Goal: Task Accomplishment & Management: Use online tool/utility

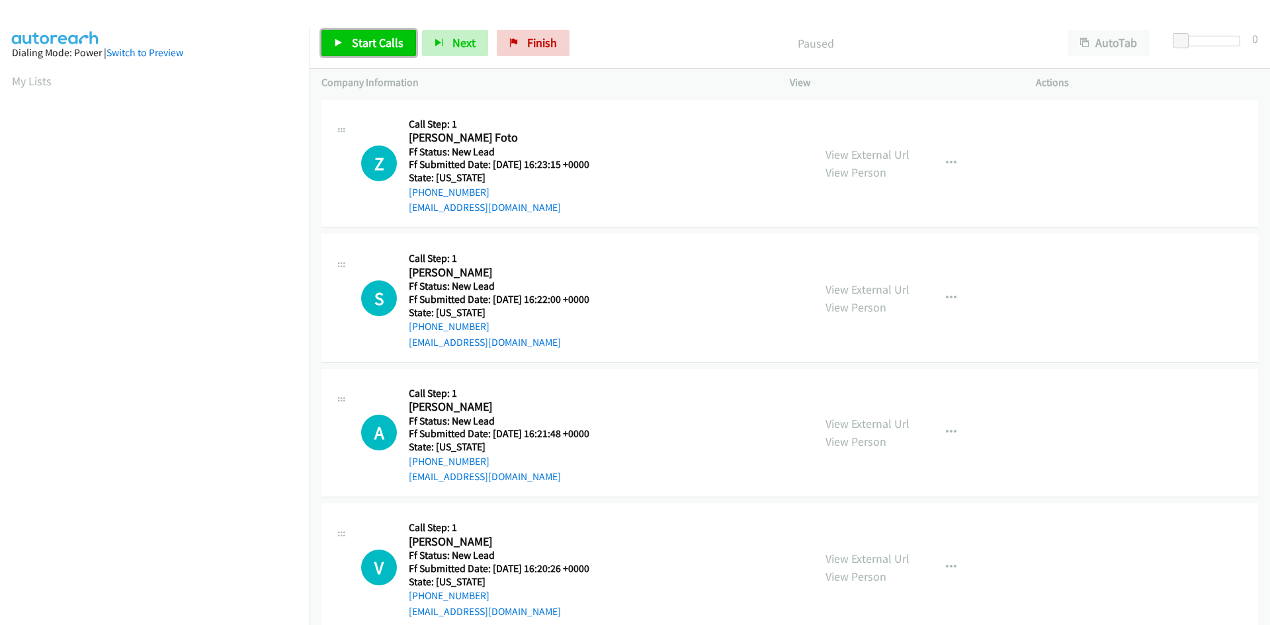
click at [388, 36] on span "Start Calls" at bounding box center [378, 42] width 52 height 15
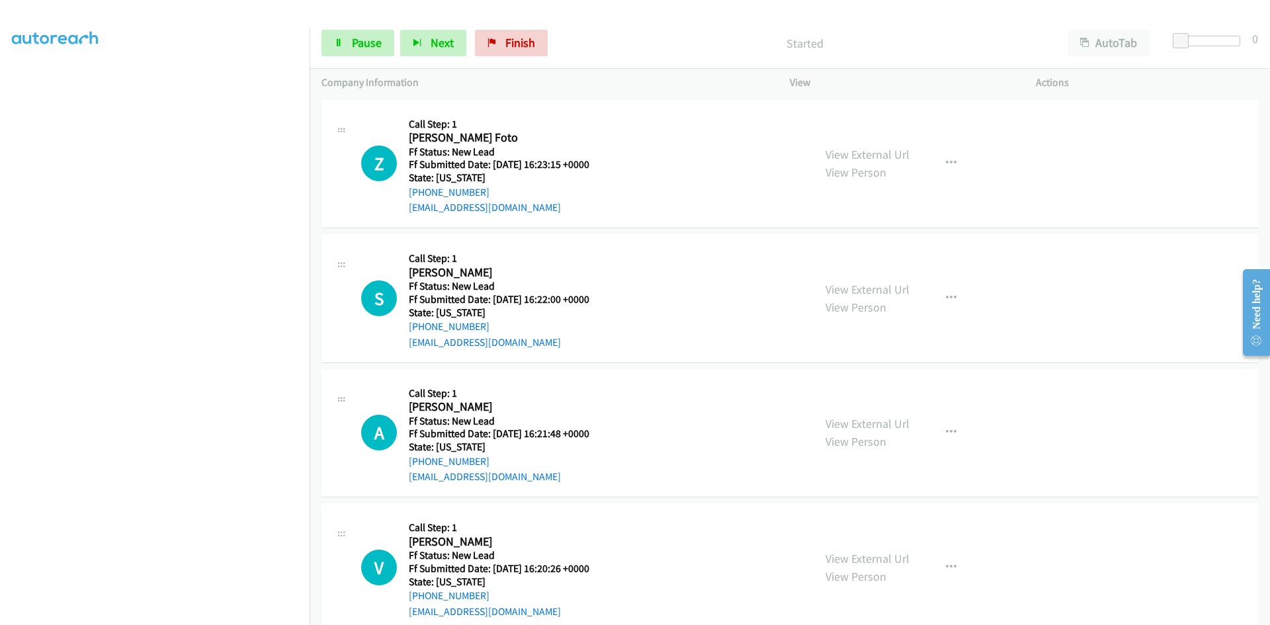
scroll to position [116, 0]
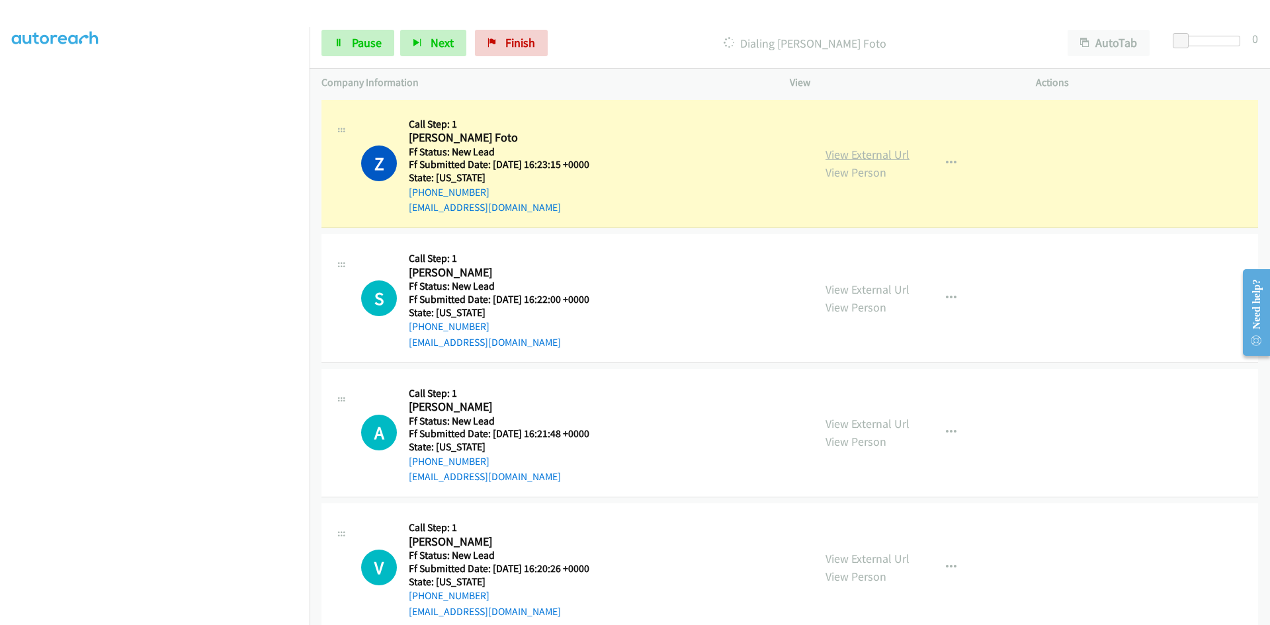
click at [898, 155] on link "View External Url" at bounding box center [867, 154] width 84 height 15
click at [890, 153] on link "View External Url" at bounding box center [867, 154] width 84 height 15
click at [353, 44] on span "Pause" at bounding box center [367, 42] width 30 height 15
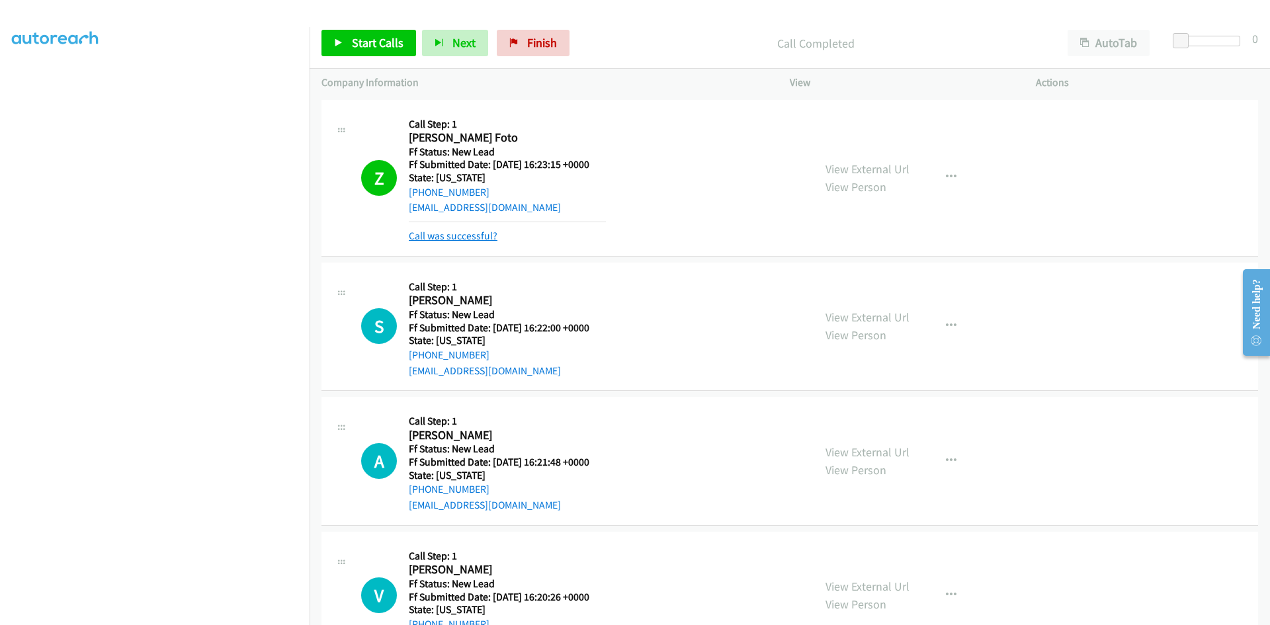
click at [441, 235] on link "Call was successful?" at bounding box center [453, 236] width 89 height 13
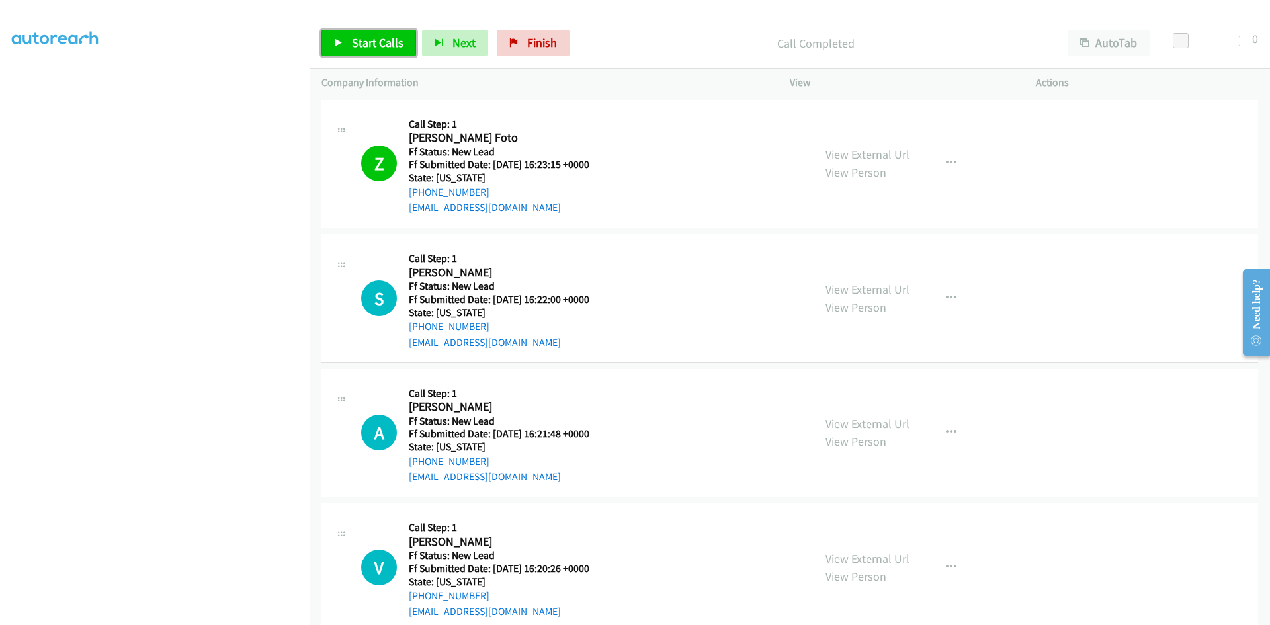
click at [358, 36] on span "Start Calls" at bounding box center [378, 42] width 52 height 15
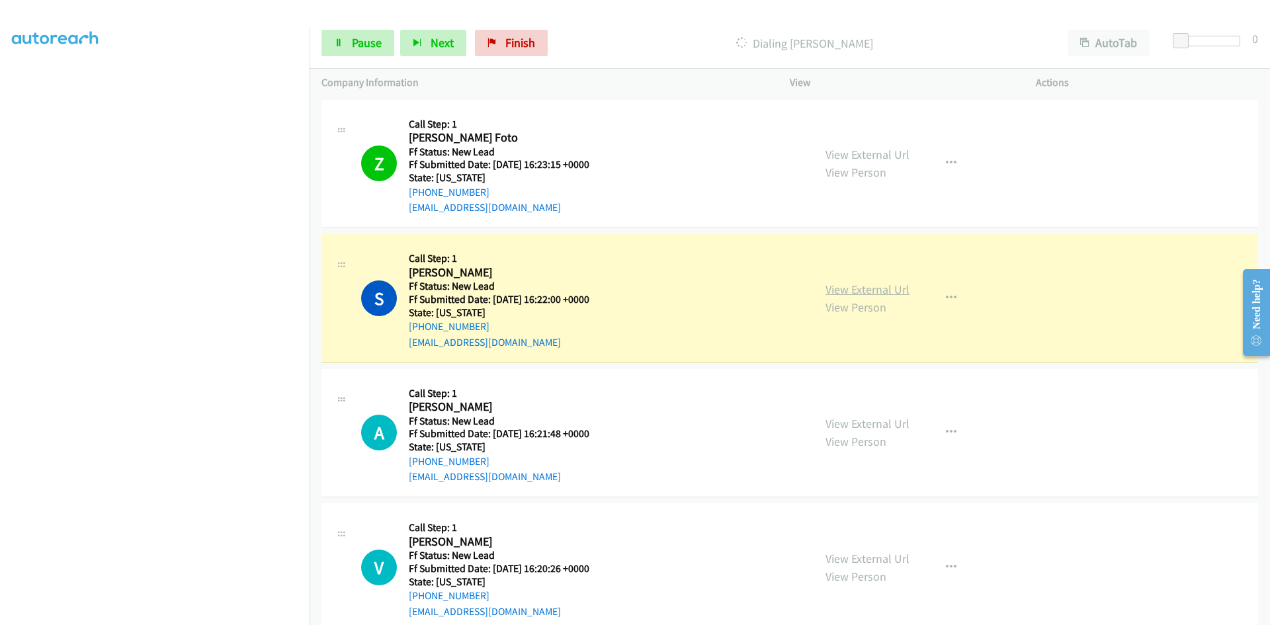
click at [860, 290] on link "View External Url" at bounding box center [867, 289] width 84 height 15
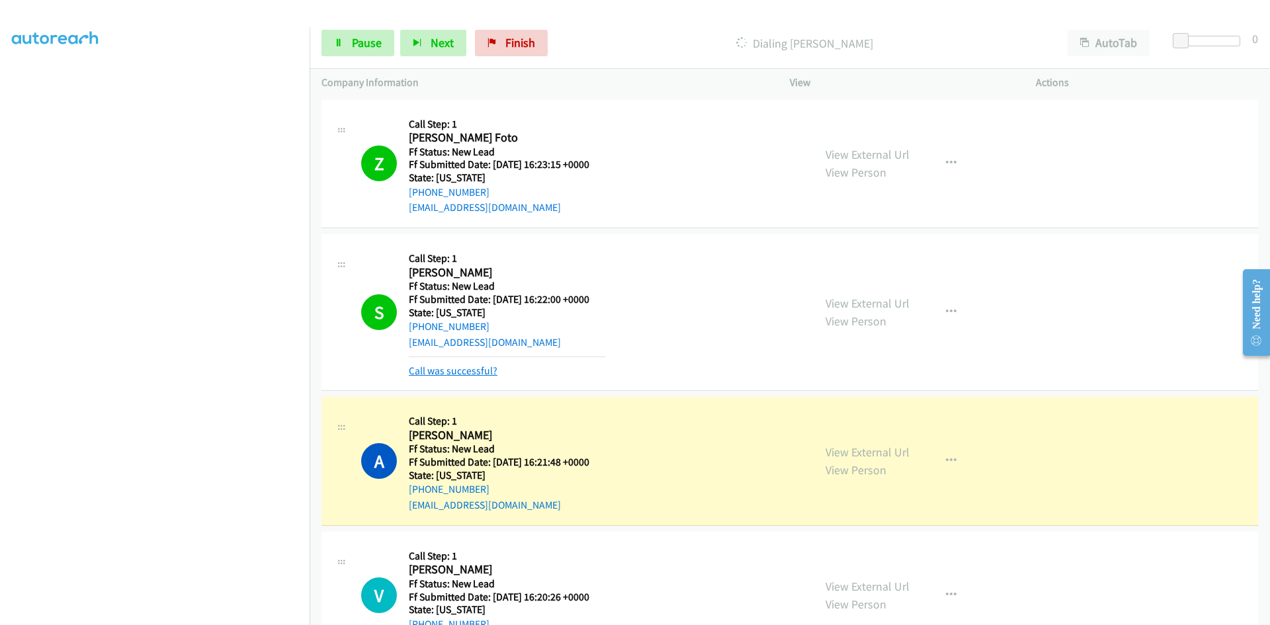
click at [433, 368] on link "Call was successful?" at bounding box center [453, 370] width 89 height 13
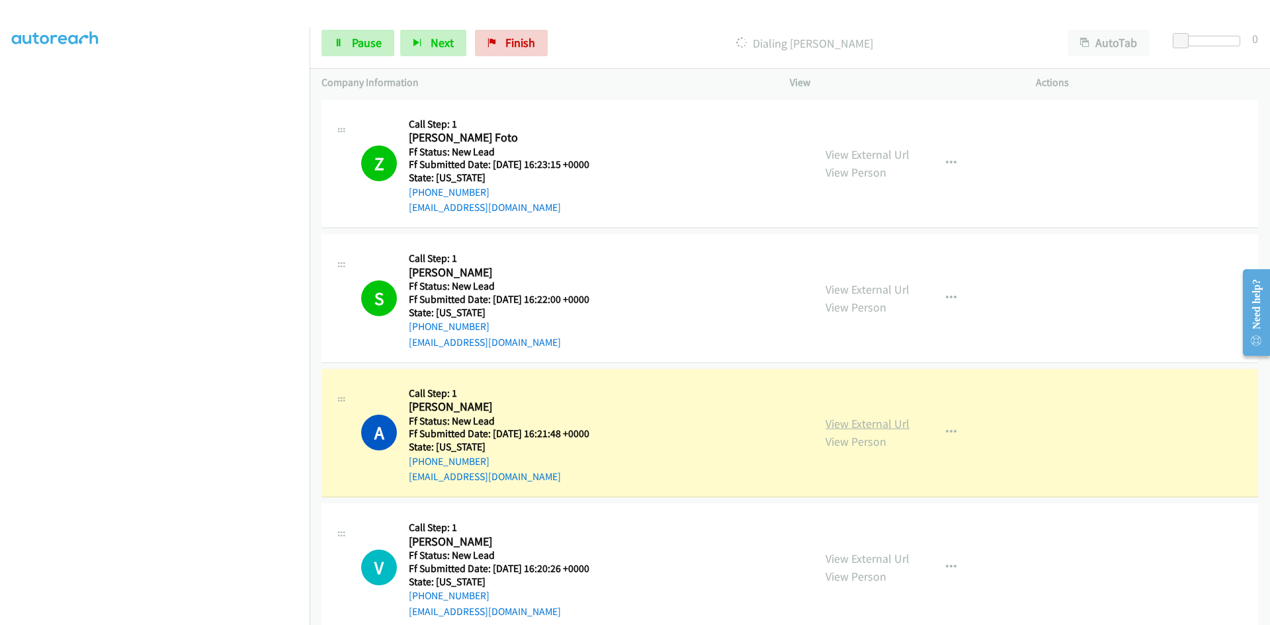
click at [897, 427] on link "View External Url" at bounding box center [867, 423] width 84 height 15
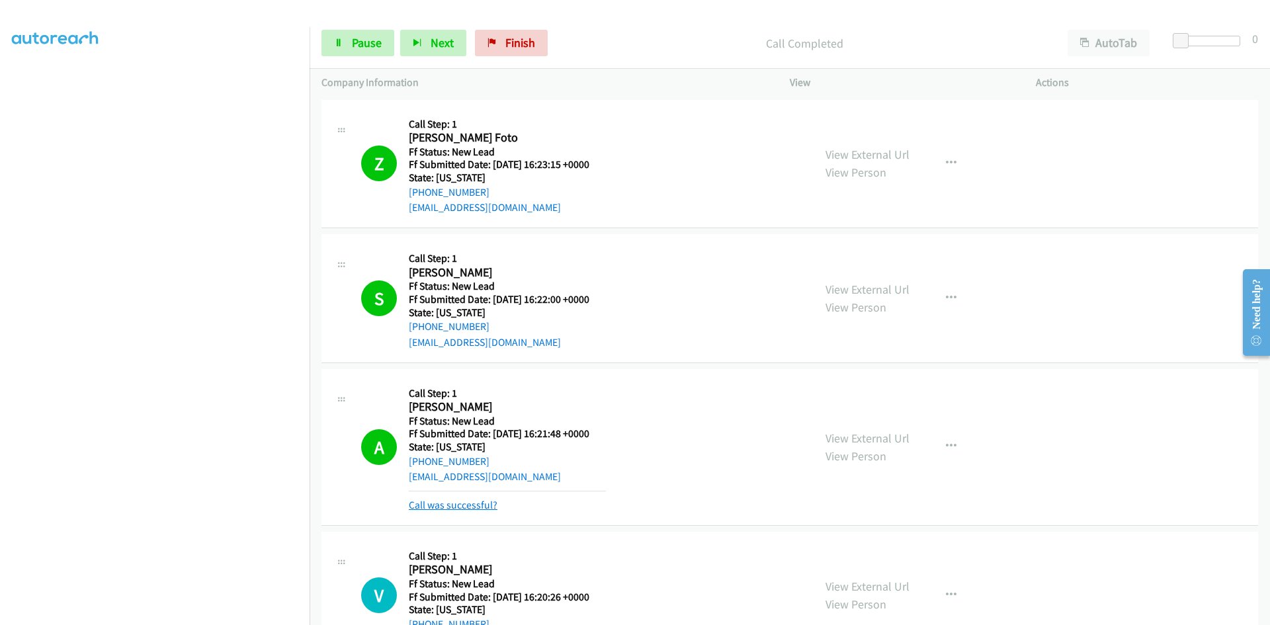
click at [456, 506] on link "Call was successful?" at bounding box center [453, 505] width 89 height 13
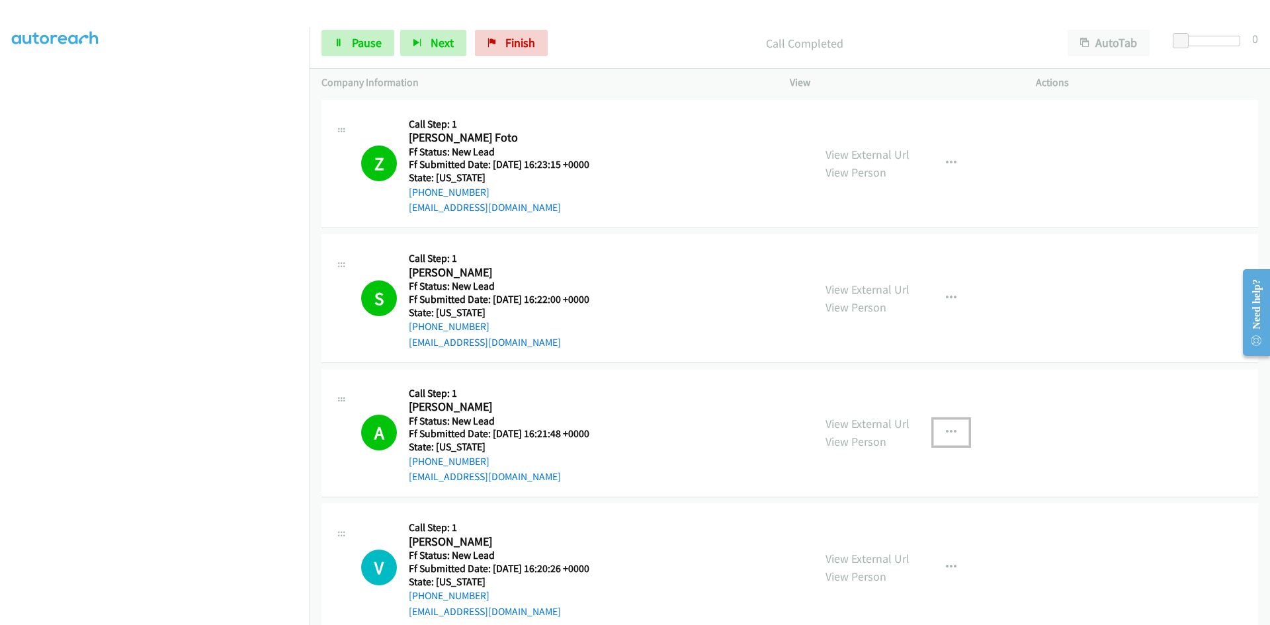
click at [936, 430] on button "button" at bounding box center [951, 432] width 36 height 26
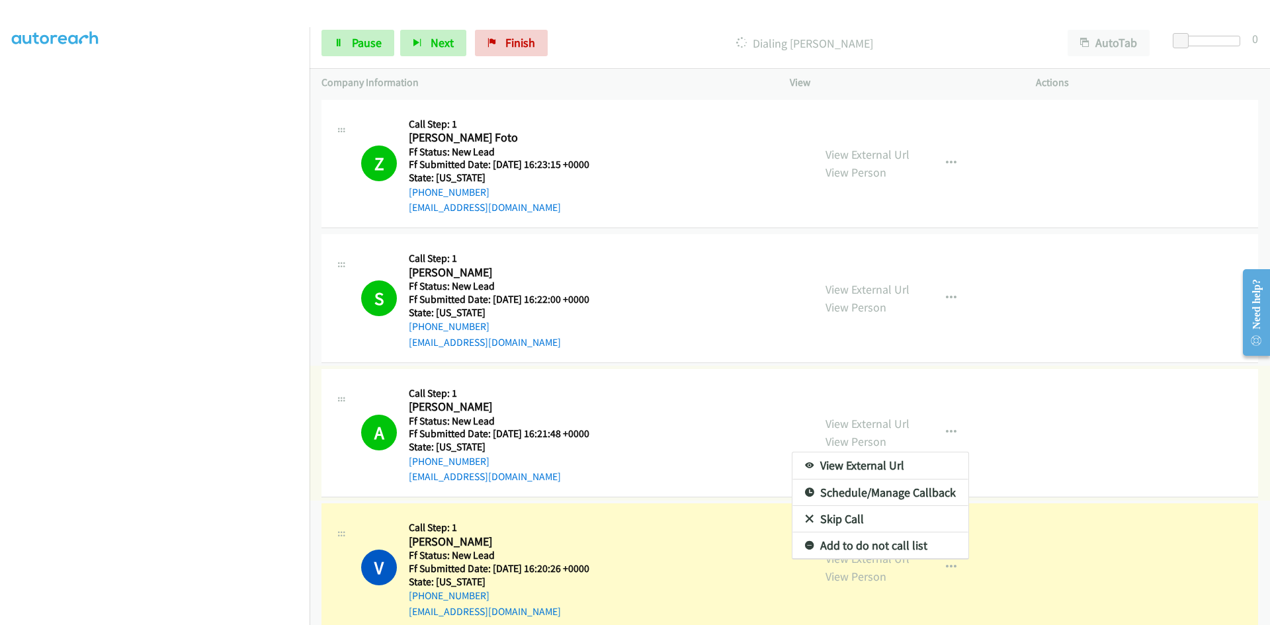
click at [850, 545] on link "Add to do not call list" at bounding box center [880, 545] width 176 height 26
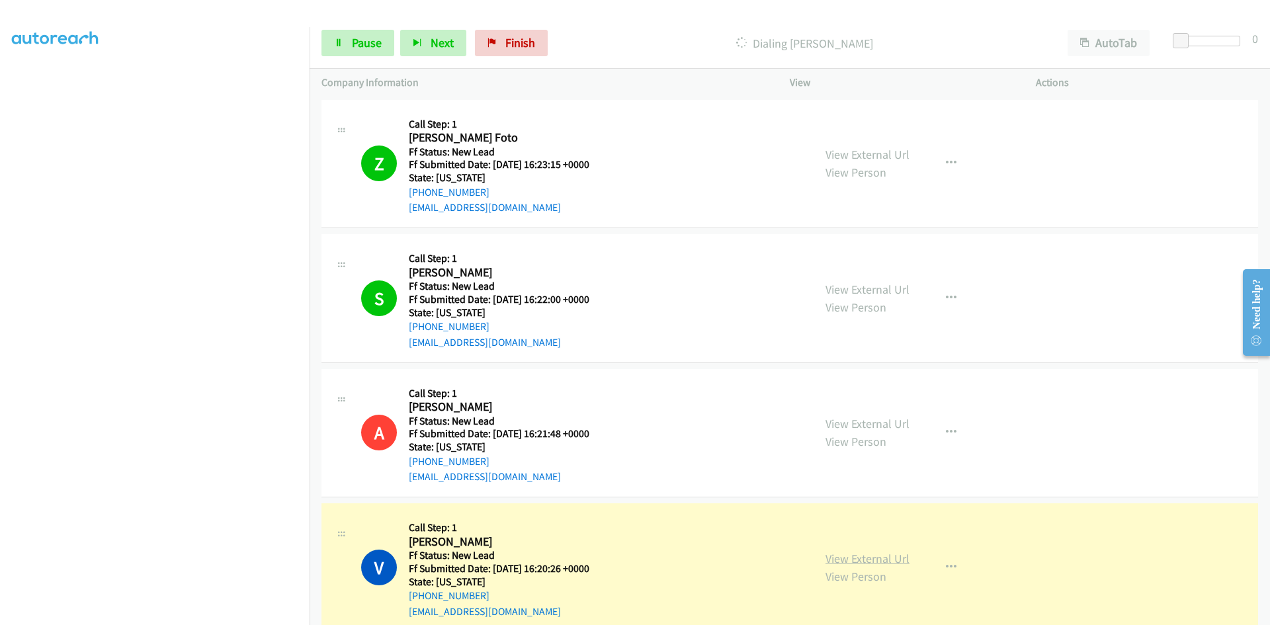
click at [858, 561] on link "View External Url" at bounding box center [867, 558] width 84 height 15
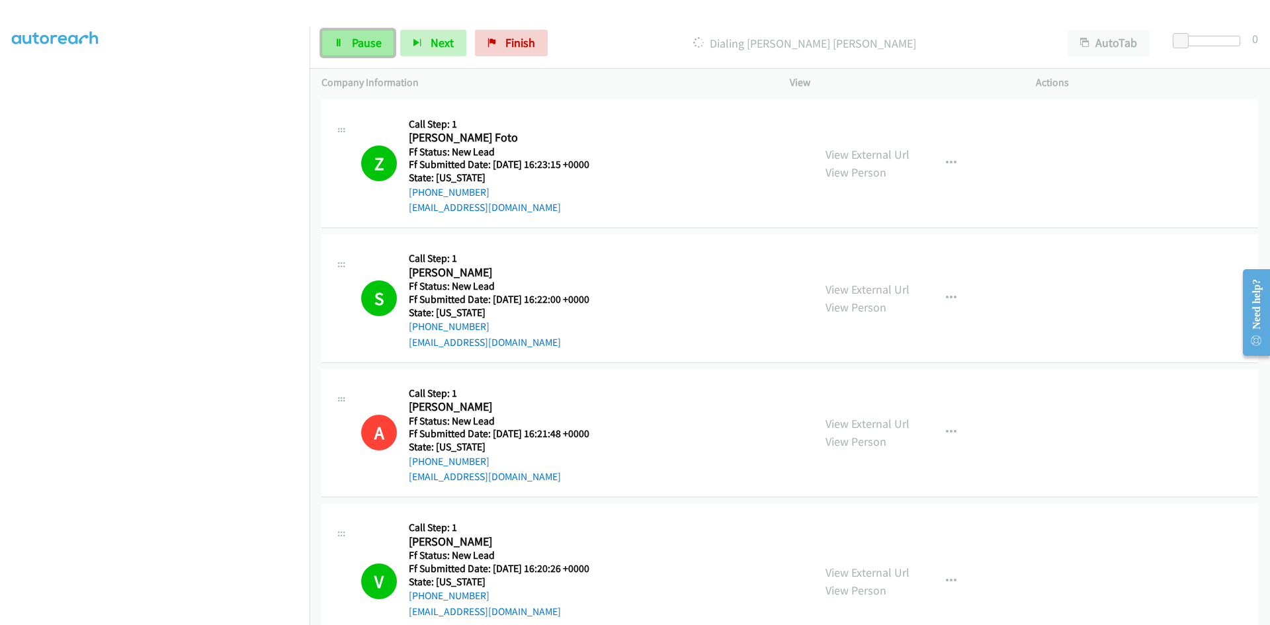
click at [367, 38] on span "Pause" at bounding box center [367, 42] width 30 height 15
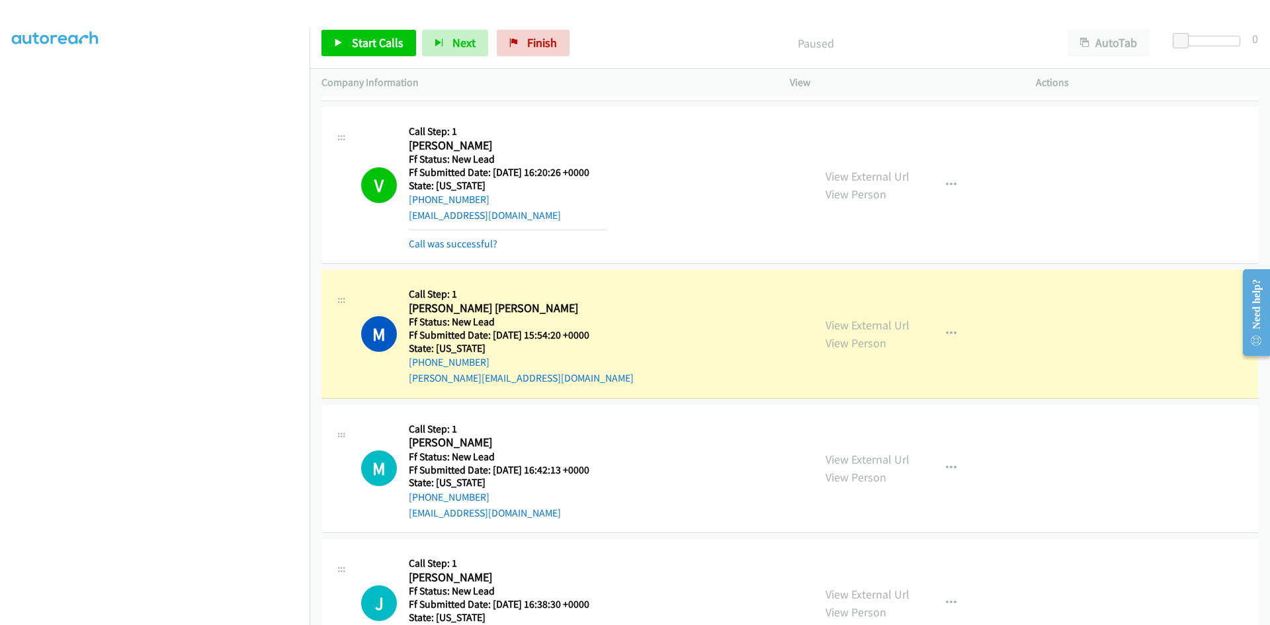
scroll to position [397, 0]
click at [462, 240] on link "Call was successful?" at bounding box center [453, 243] width 89 height 13
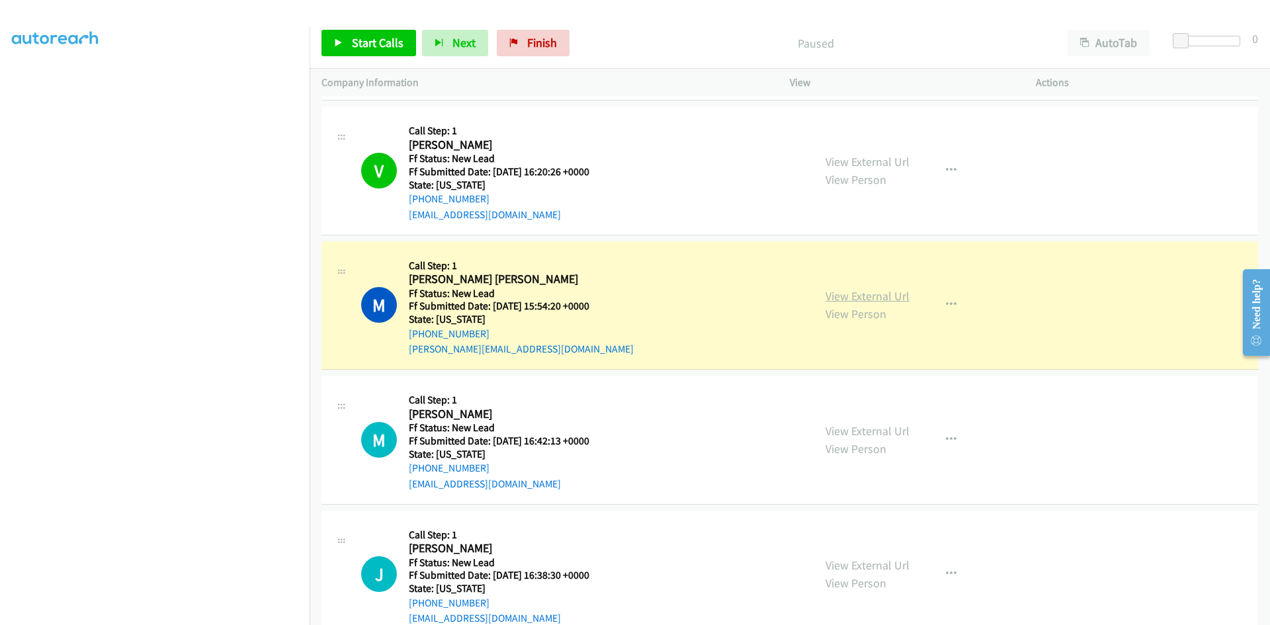
click at [874, 298] on link "View External Url" at bounding box center [867, 295] width 84 height 15
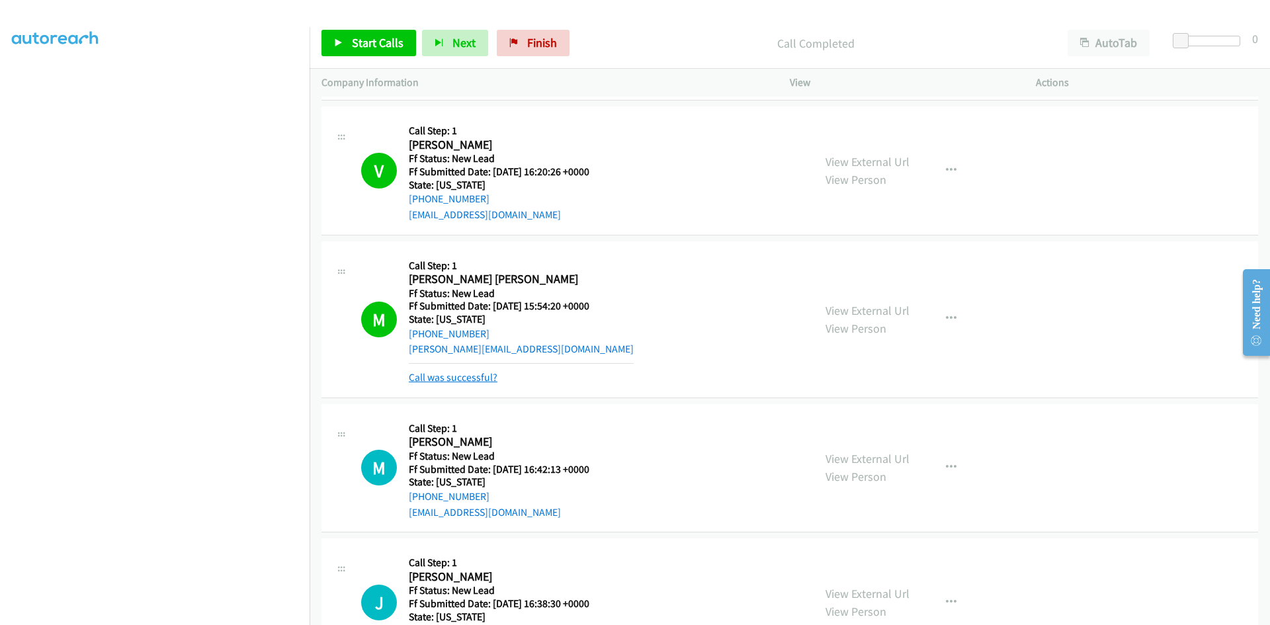
click at [415, 383] on link "Call was successful?" at bounding box center [453, 377] width 89 height 13
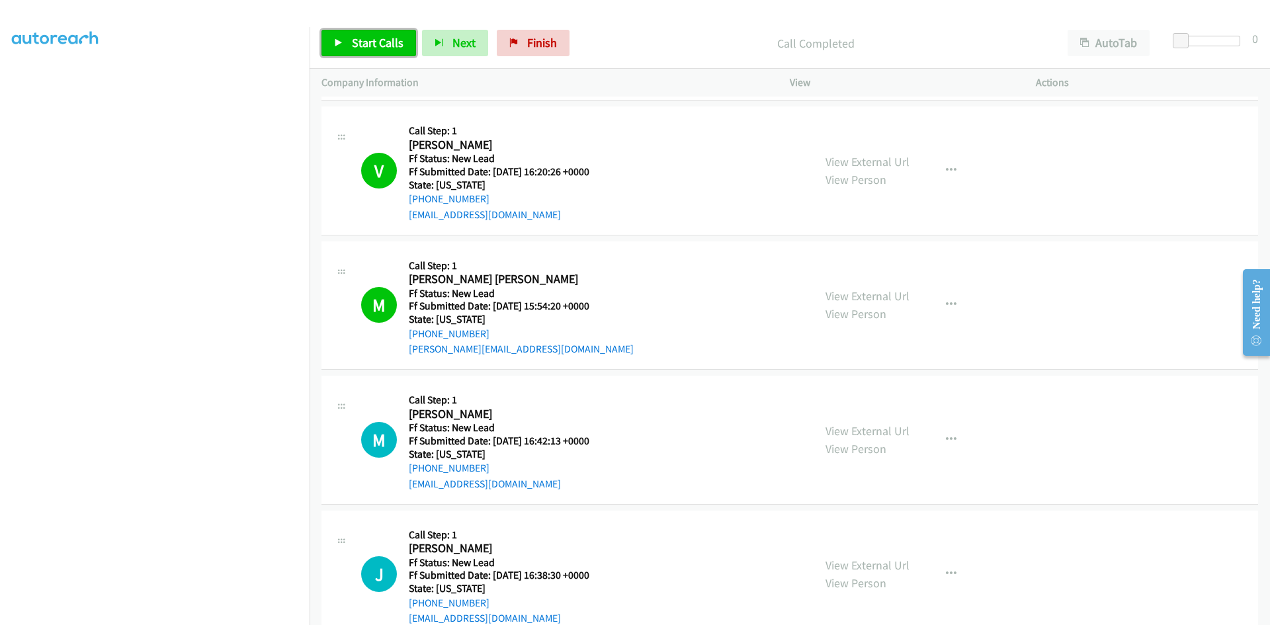
click at [331, 50] on link "Start Calls" at bounding box center [368, 43] width 95 height 26
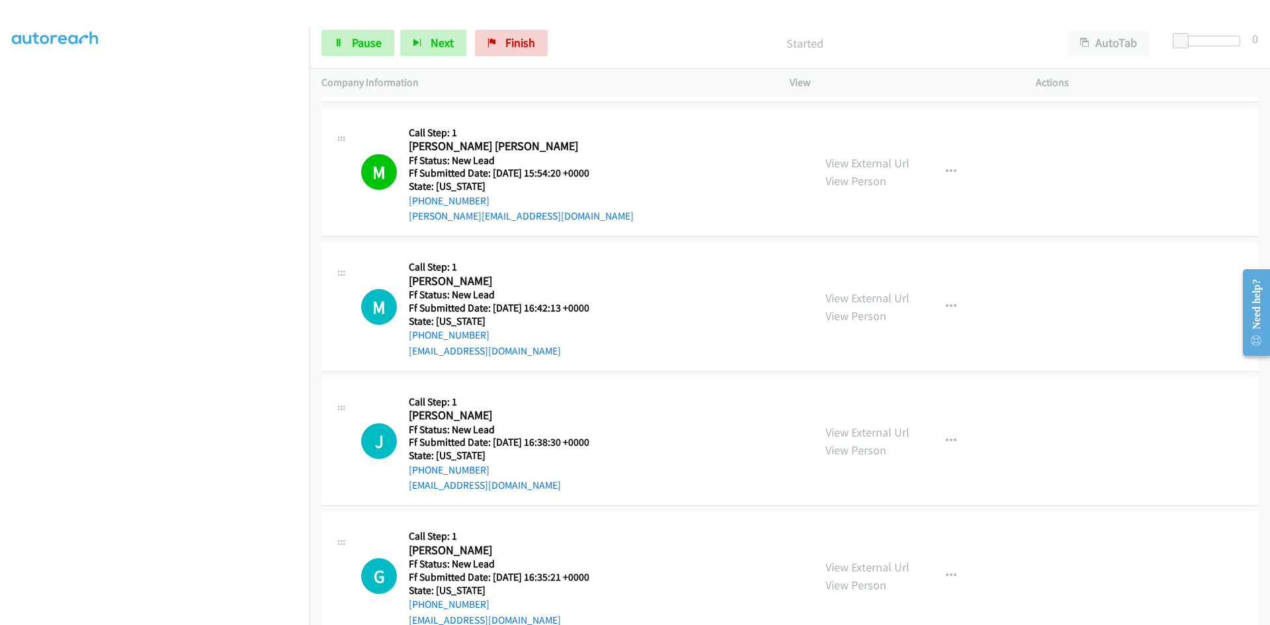
scroll to position [565, 0]
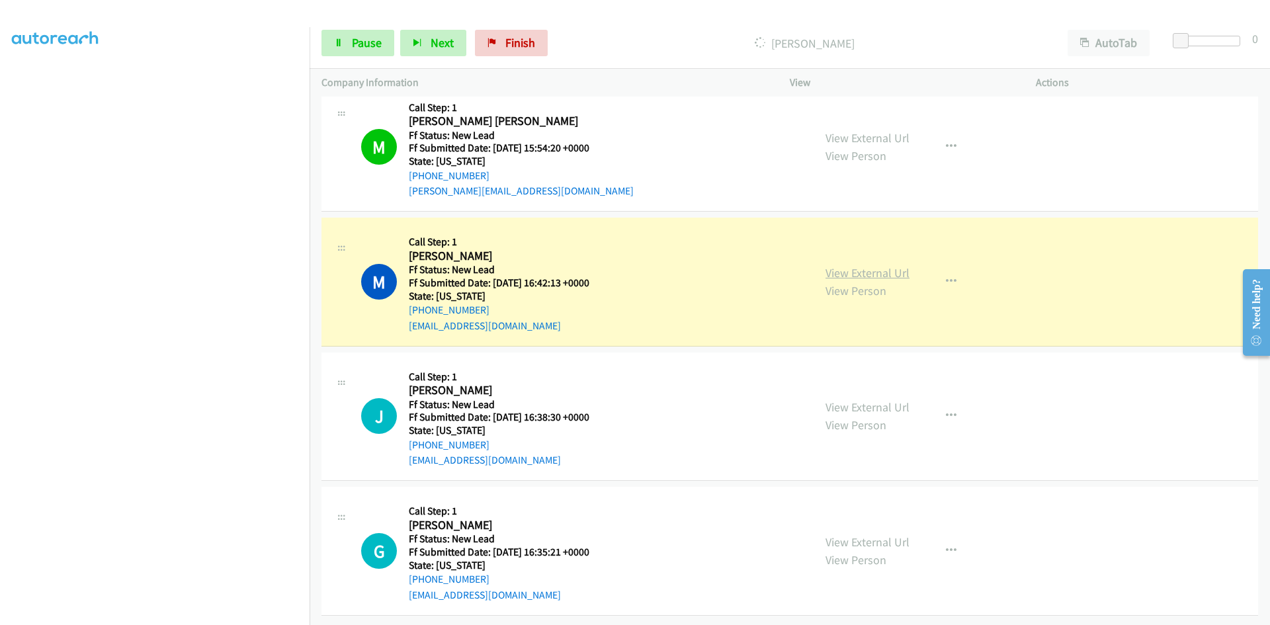
click at [895, 265] on link "View External Url" at bounding box center [867, 272] width 84 height 15
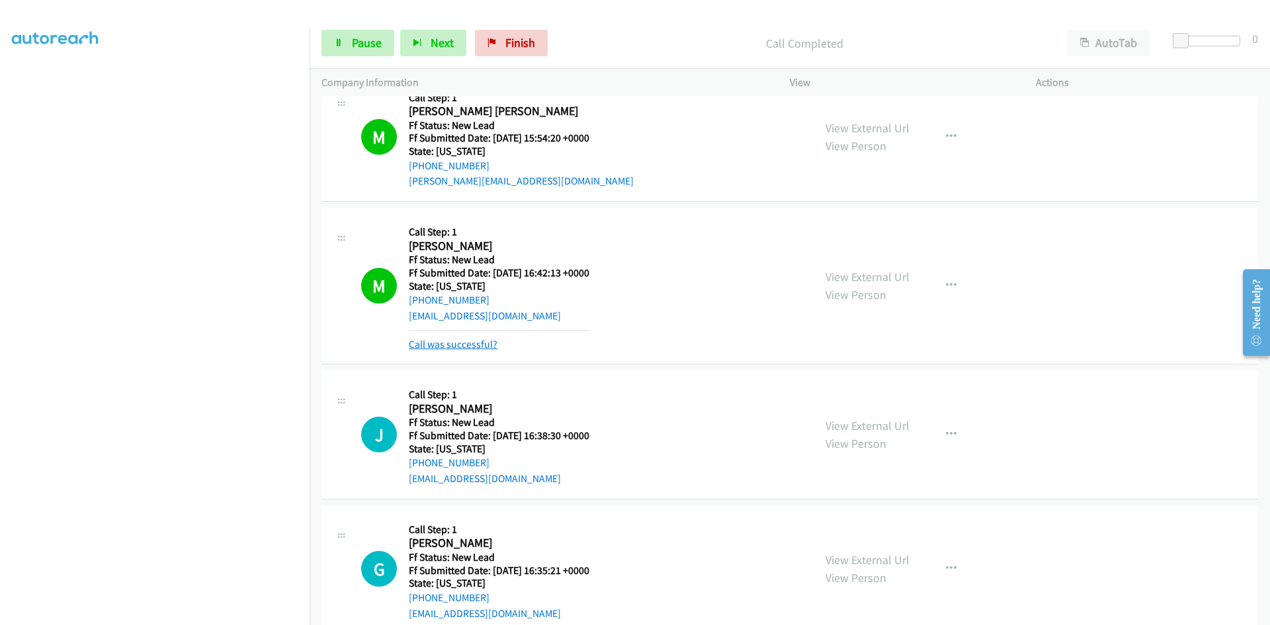
click at [412, 345] on link "Call was successful?" at bounding box center [453, 344] width 89 height 13
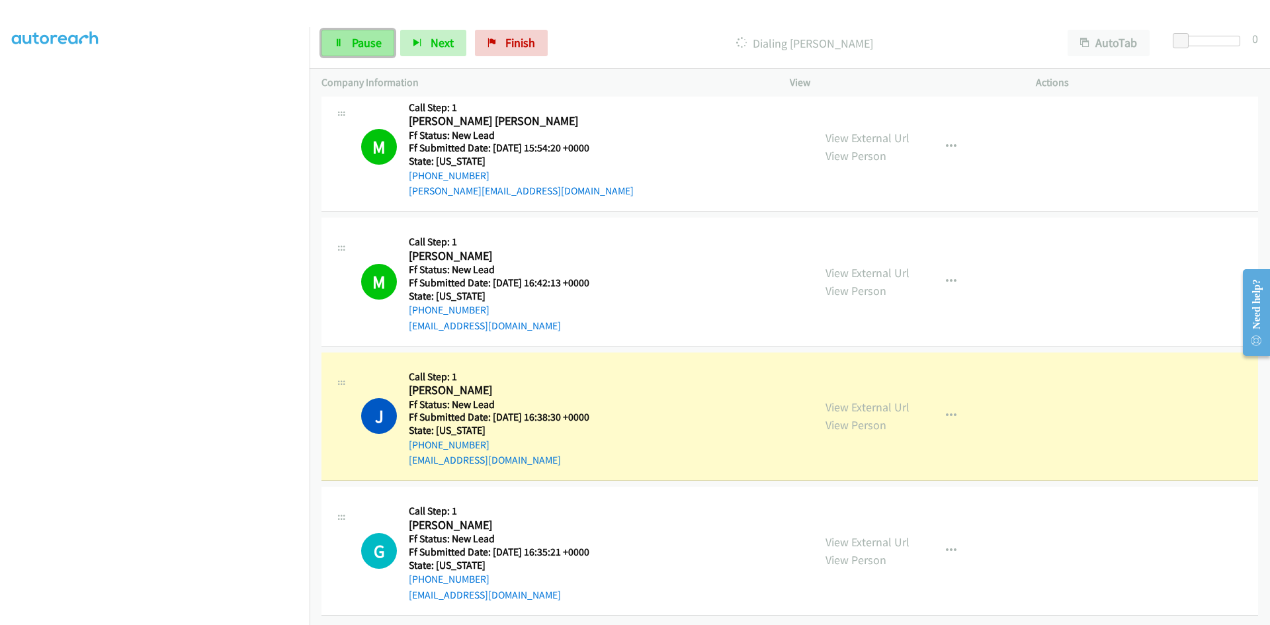
click at [352, 44] on span "Pause" at bounding box center [367, 42] width 30 height 15
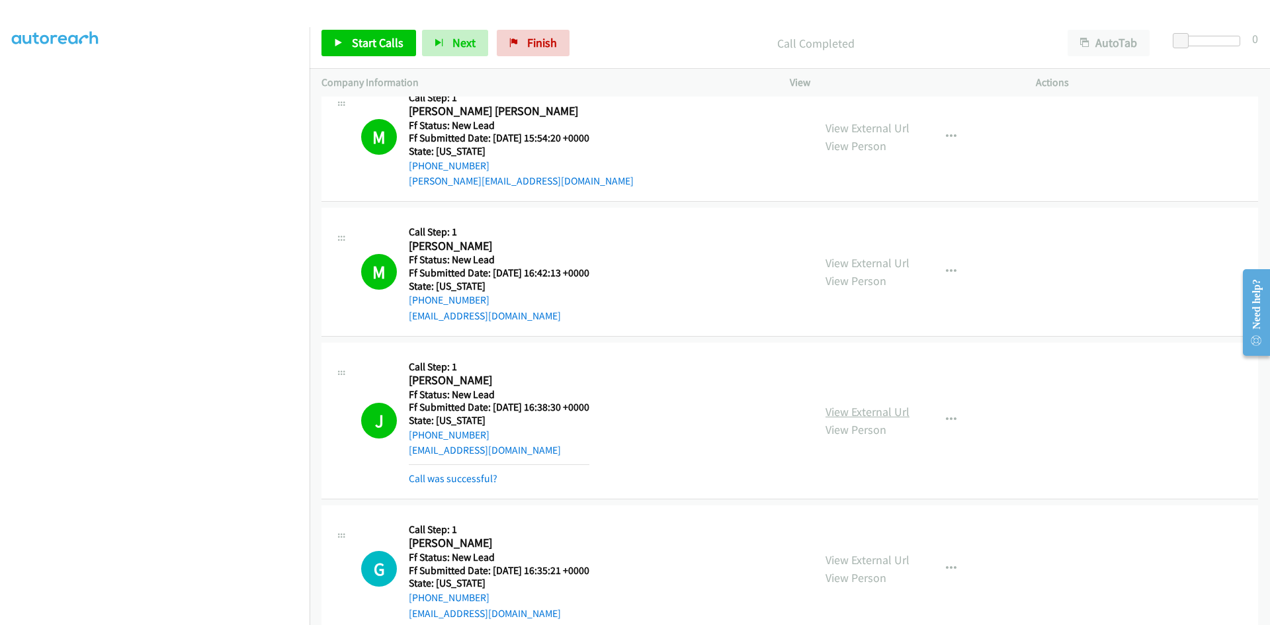
scroll to position [565, 0]
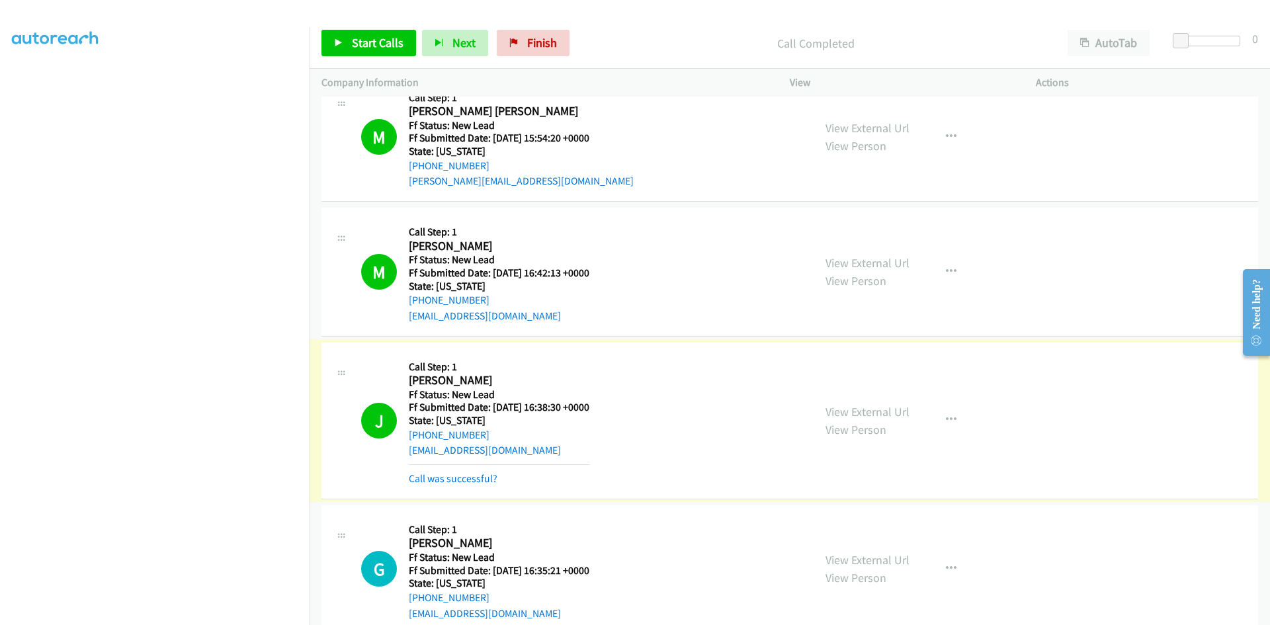
click at [865, 412] on link "View External Url" at bounding box center [867, 411] width 84 height 15
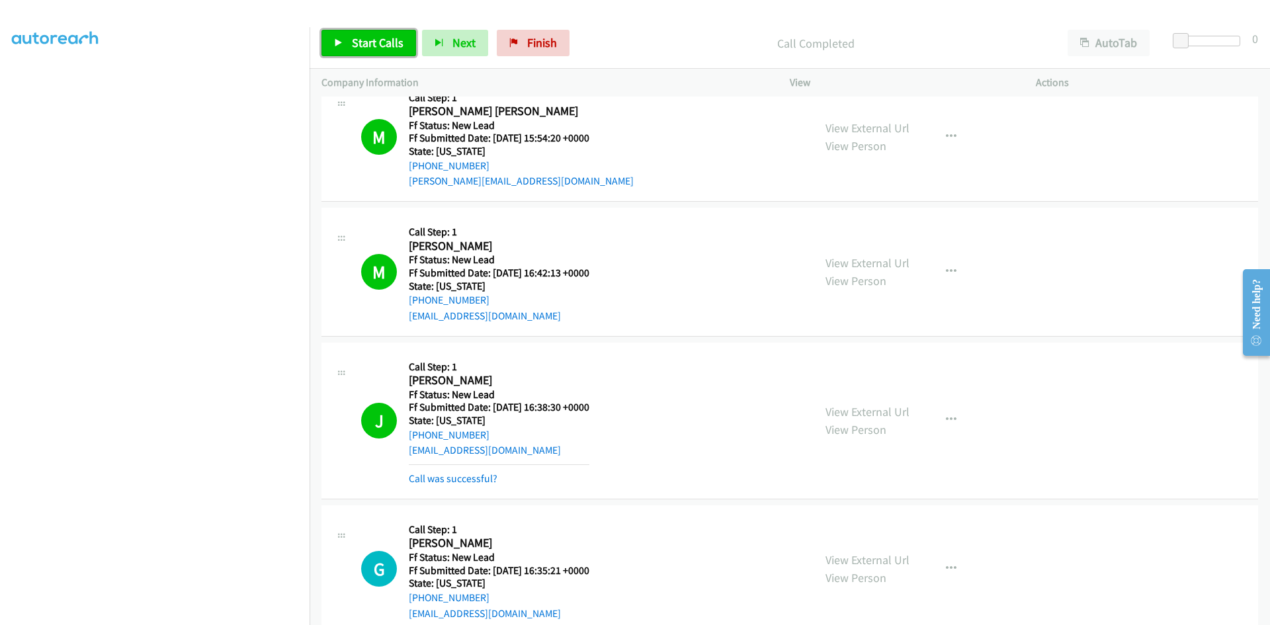
click at [382, 50] on link "Start Calls" at bounding box center [368, 43] width 95 height 26
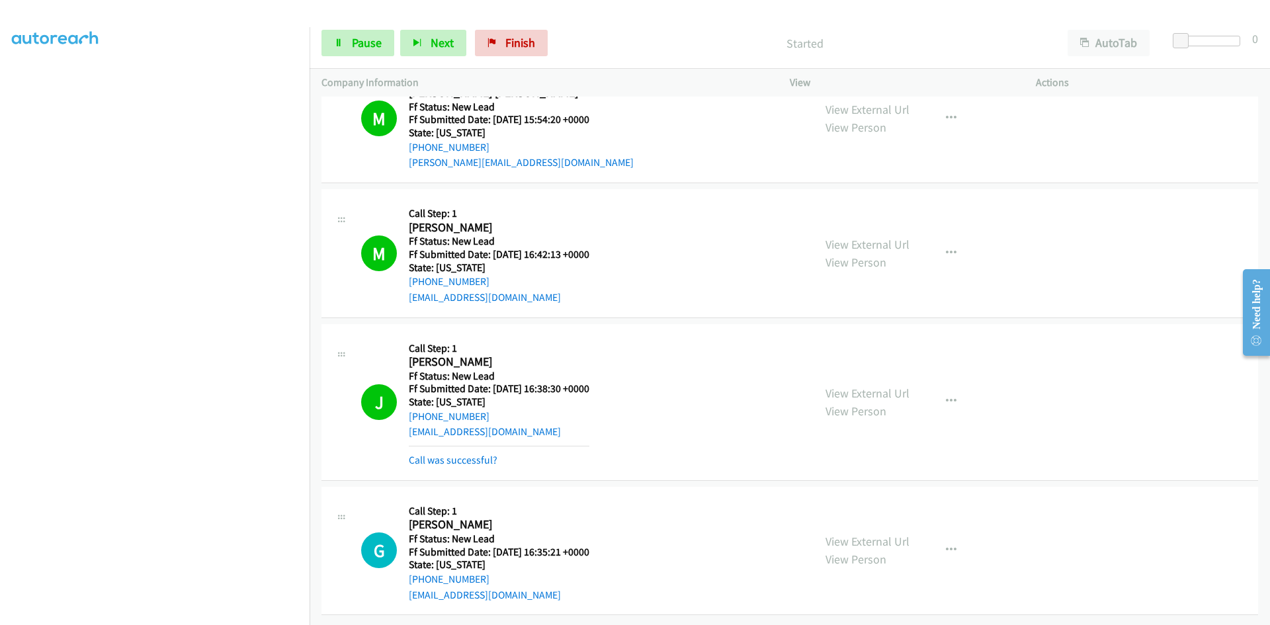
scroll to position [593, 0]
click at [482, 455] on link "Call was successful?" at bounding box center [453, 460] width 89 height 13
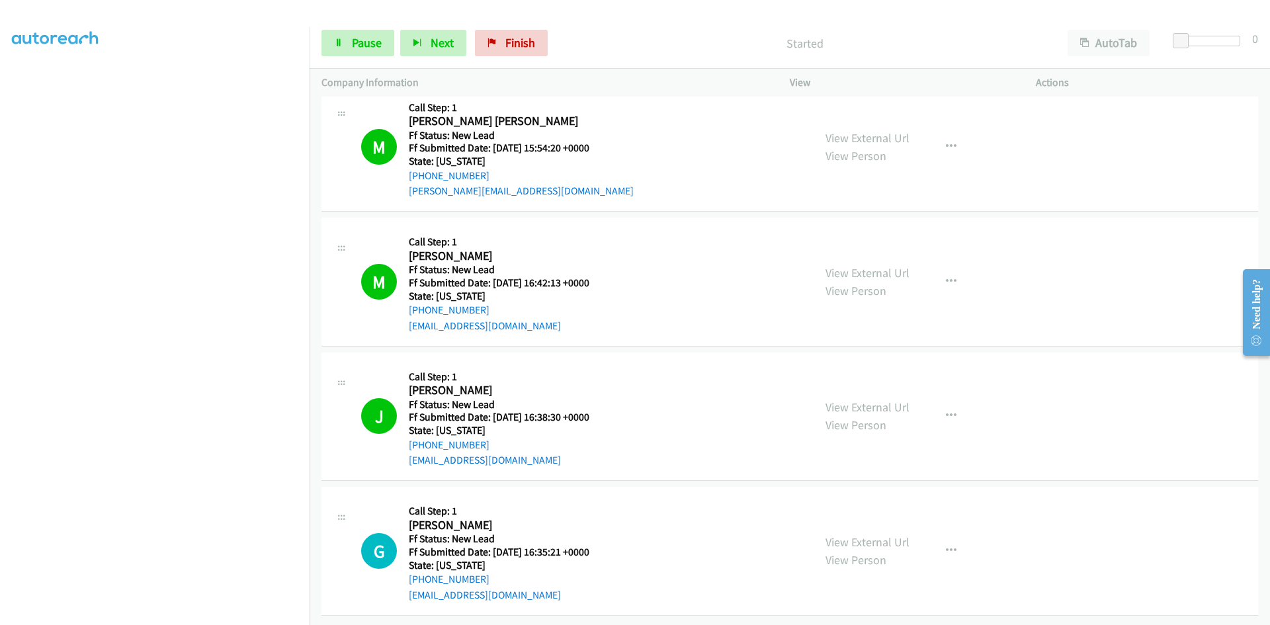
scroll to position [565, 0]
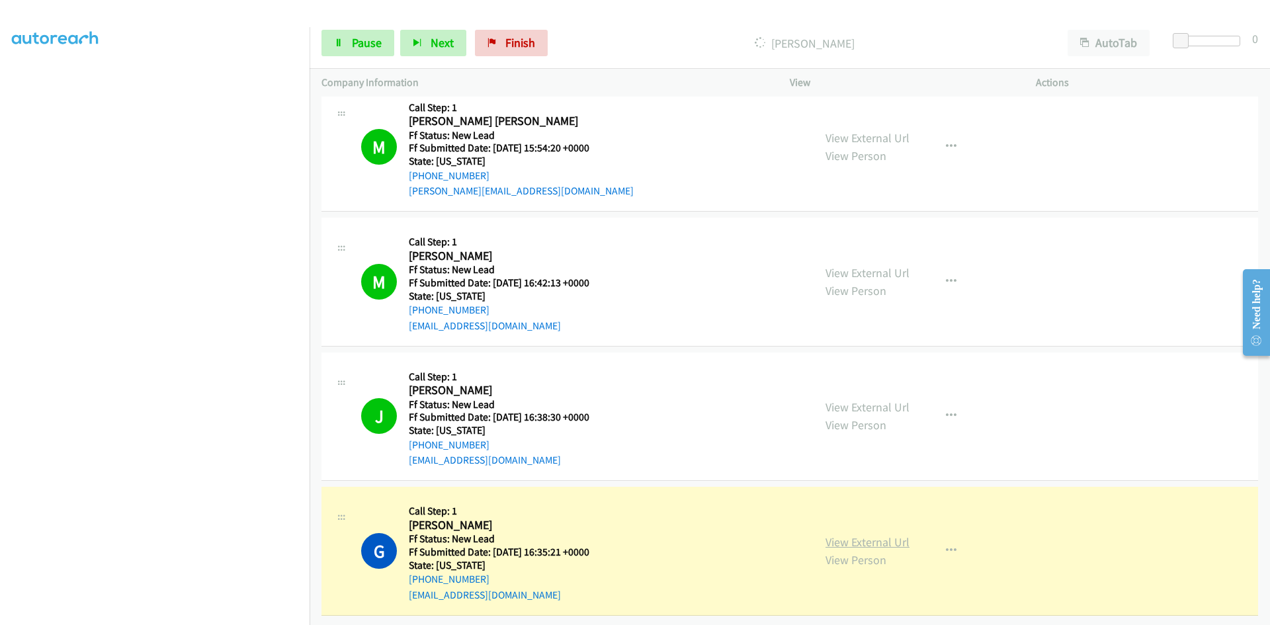
click at [869, 536] on link "View External Url" at bounding box center [867, 541] width 84 height 15
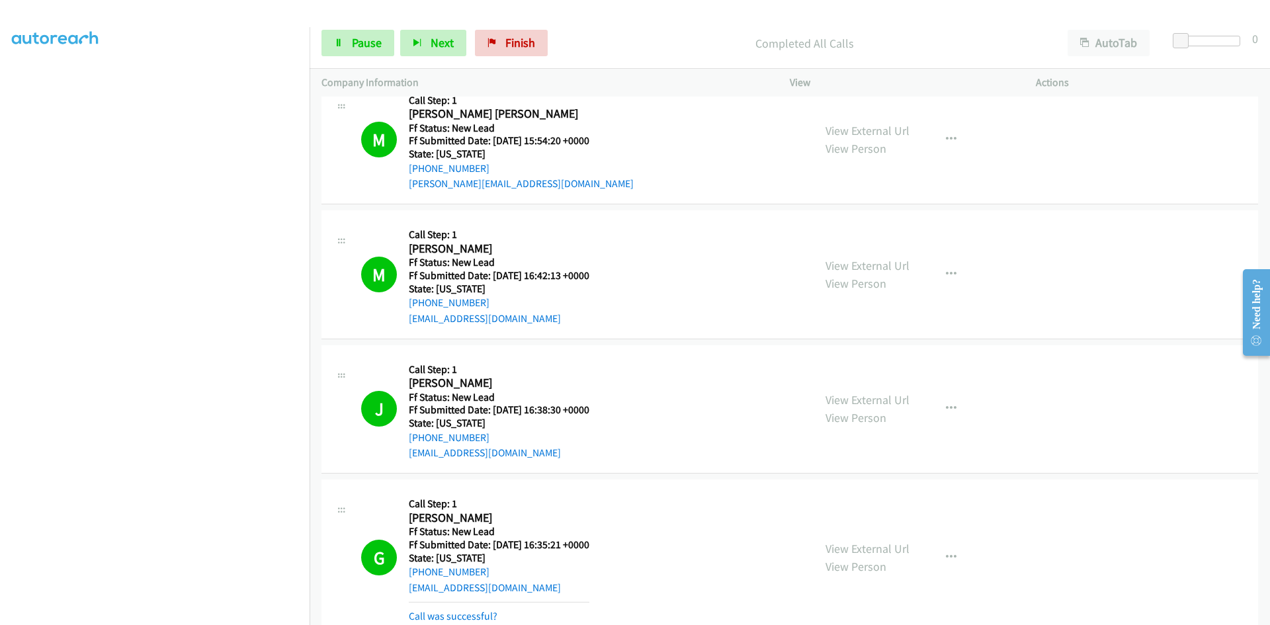
scroll to position [636, 0]
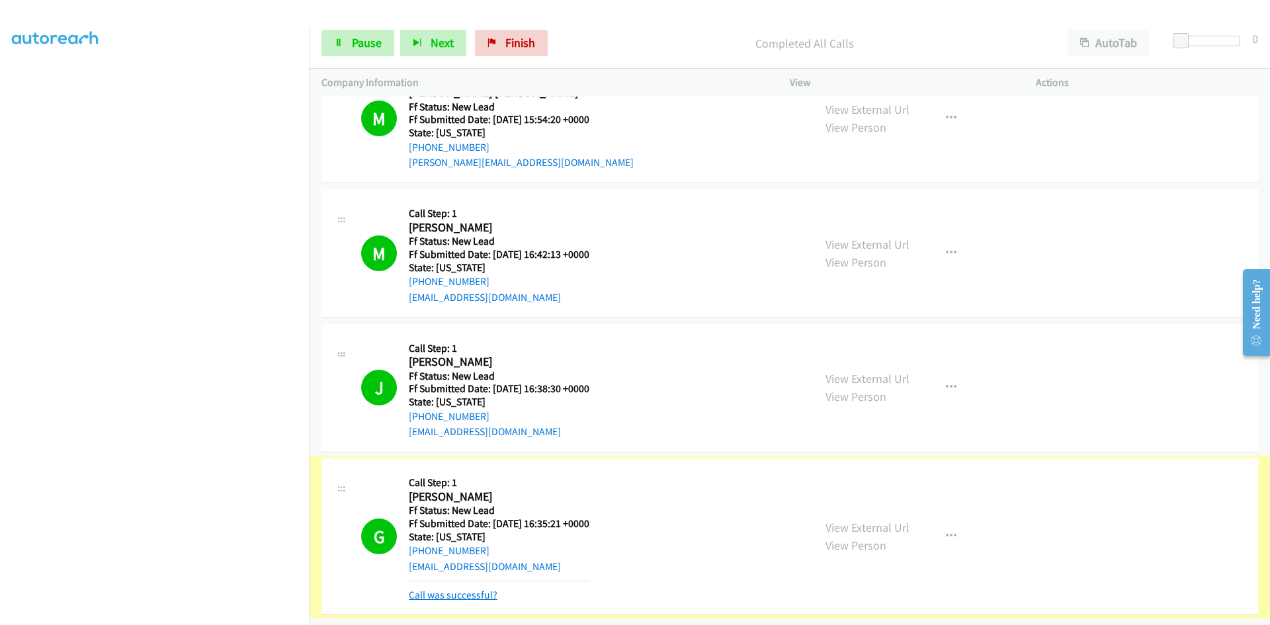
click at [467, 589] on link "Call was successful?" at bounding box center [453, 595] width 89 height 13
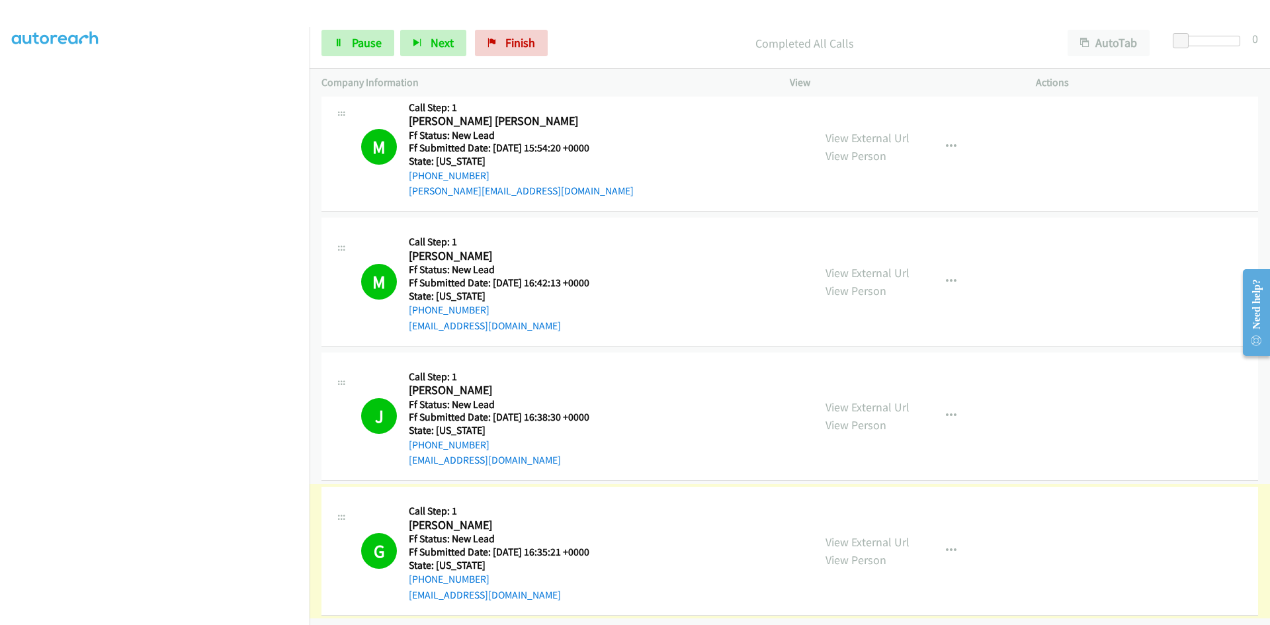
scroll to position [607, 0]
drag, startPoint x: 527, startPoint y: 38, endPoint x: 695, endPoint y: 79, distance: 172.1
click at [528, 38] on span "Finish" at bounding box center [520, 42] width 30 height 15
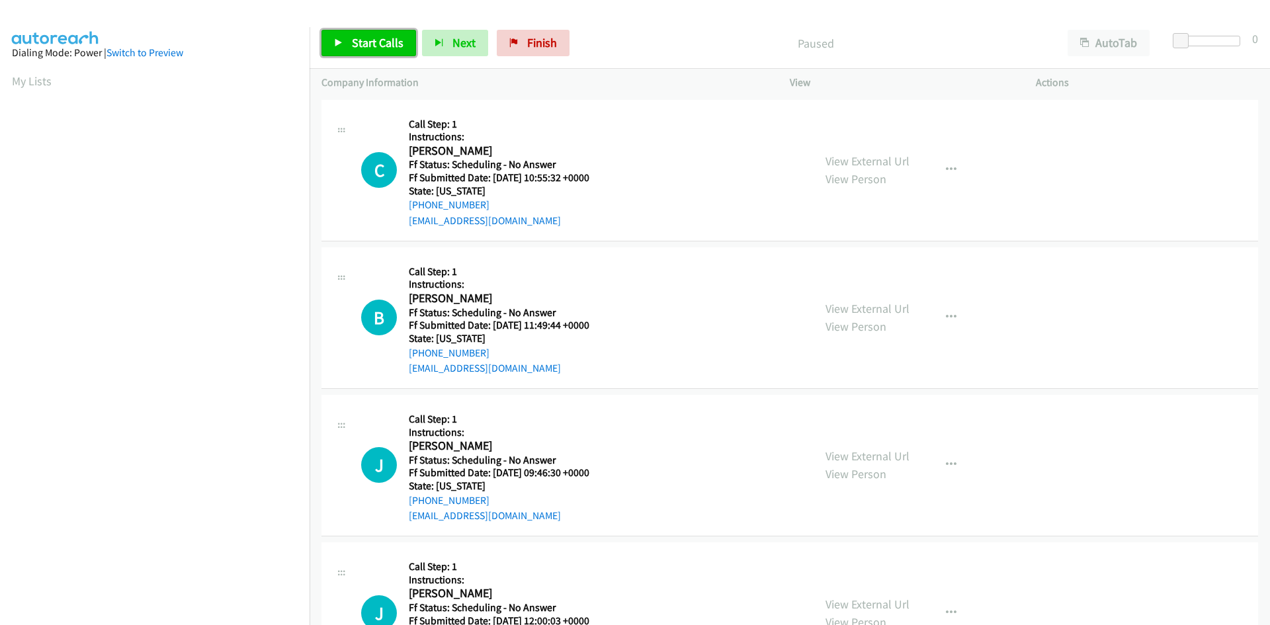
click at [359, 48] on span "Start Calls" at bounding box center [378, 42] width 52 height 15
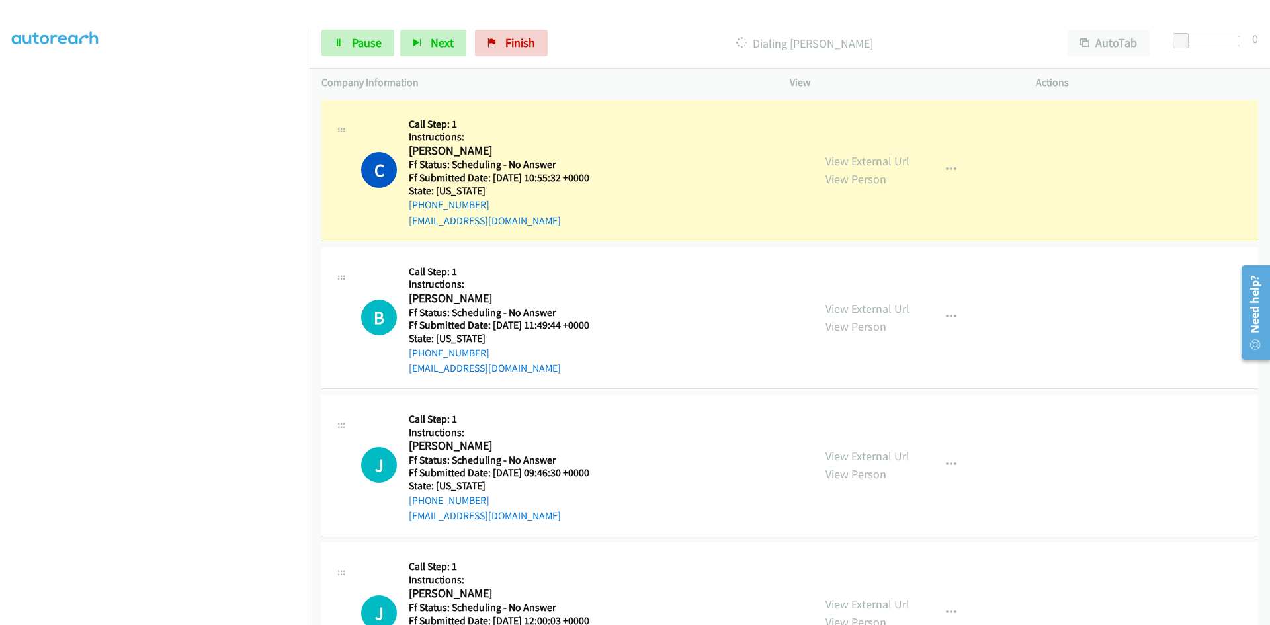
scroll to position [116, 0]
click at [881, 167] on link "View External Url" at bounding box center [867, 160] width 84 height 15
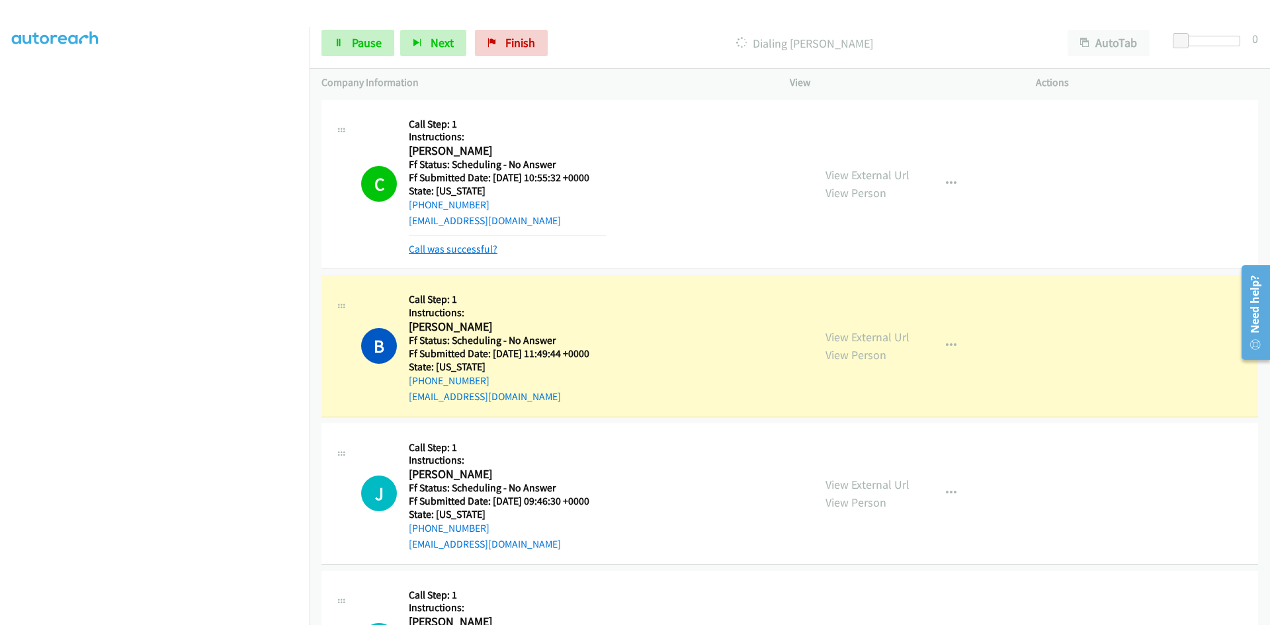
click at [486, 251] on link "Call was successful?" at bounding box center [453, 249] width 89 height 13
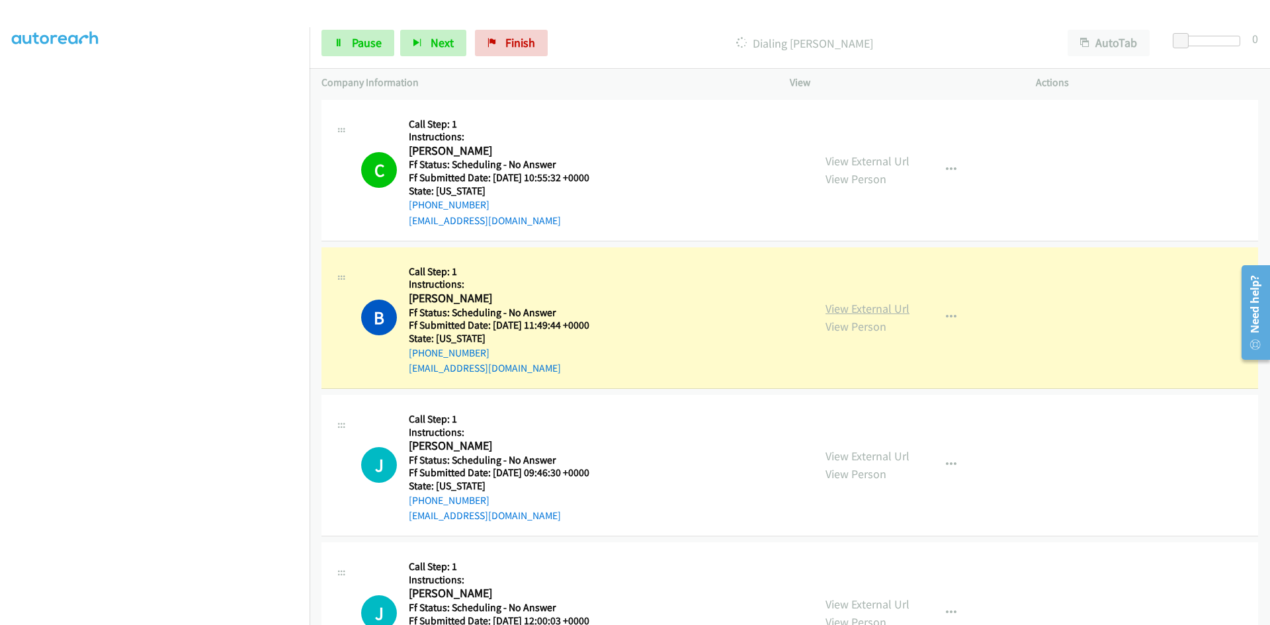
click at [870, 309] on link "View External Url" at bounding box center [867, 308] width 84 height 15
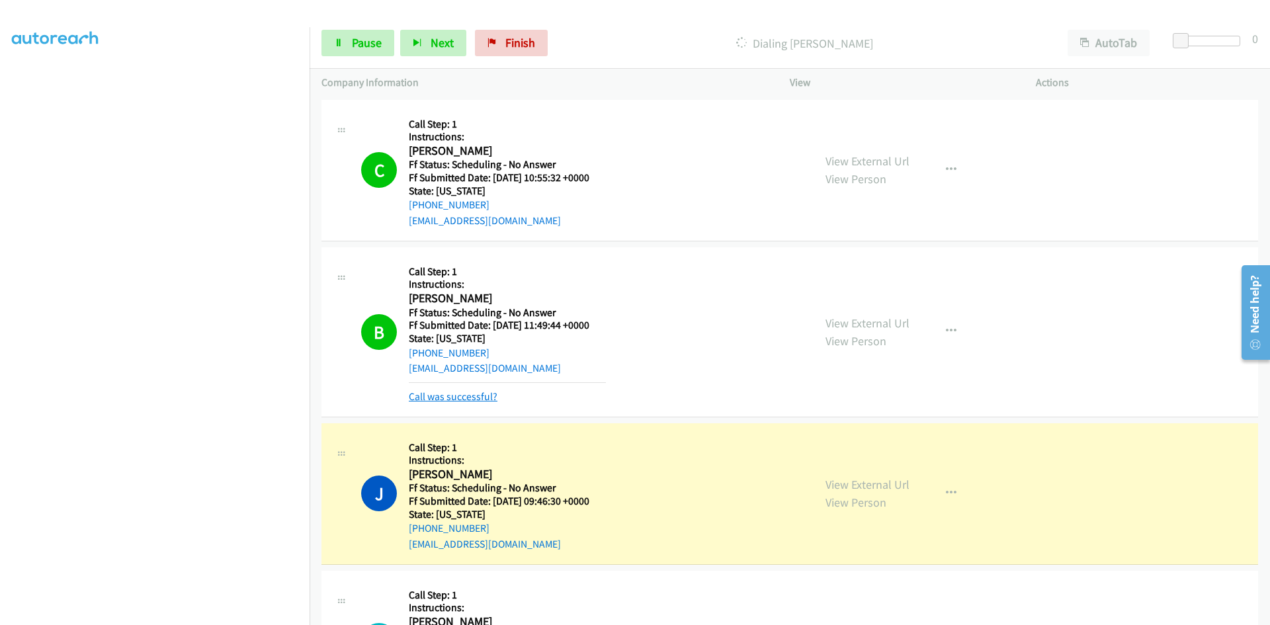
click at [472, 399] on link "Call was successful?" at bounding box center [453, 396] width 89 height 13
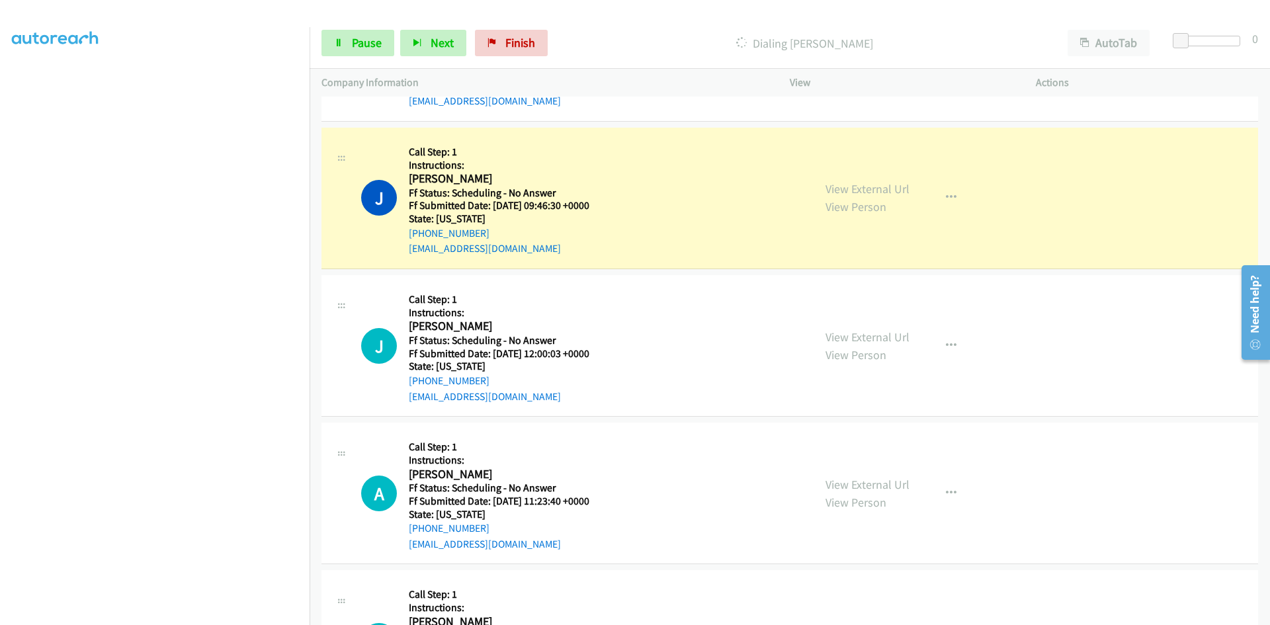
scroll to position [265, 0]
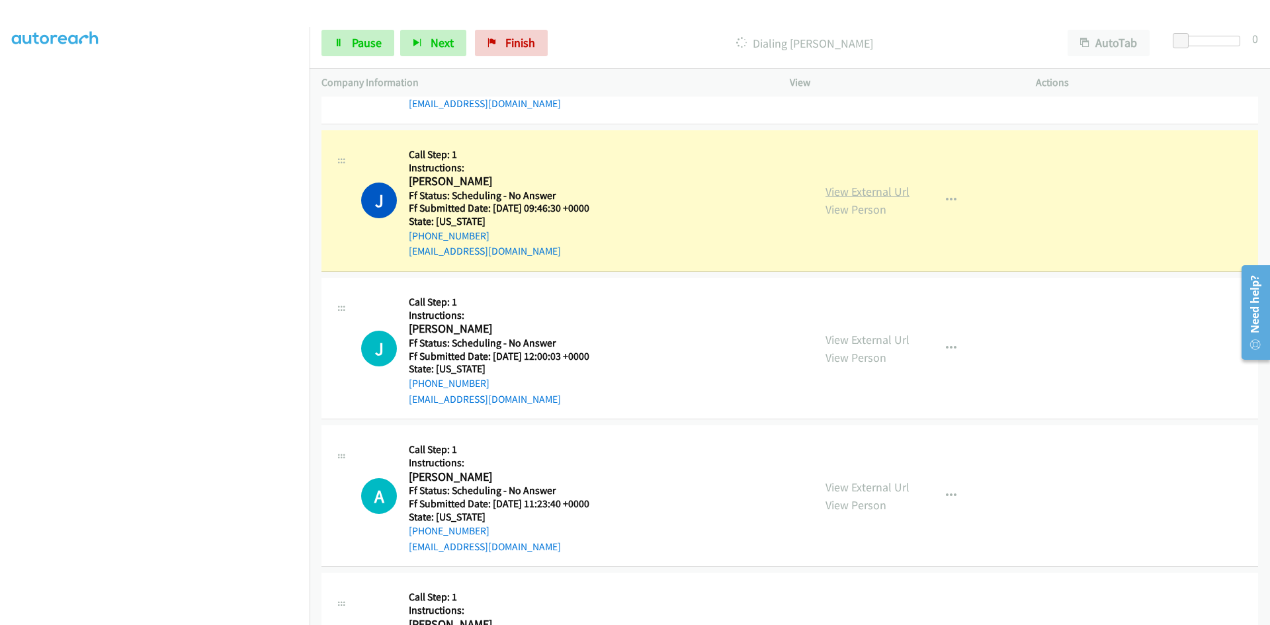
click at [886, 188] on link "View External Url" at bounding box center [867, 191] width 84 height 15
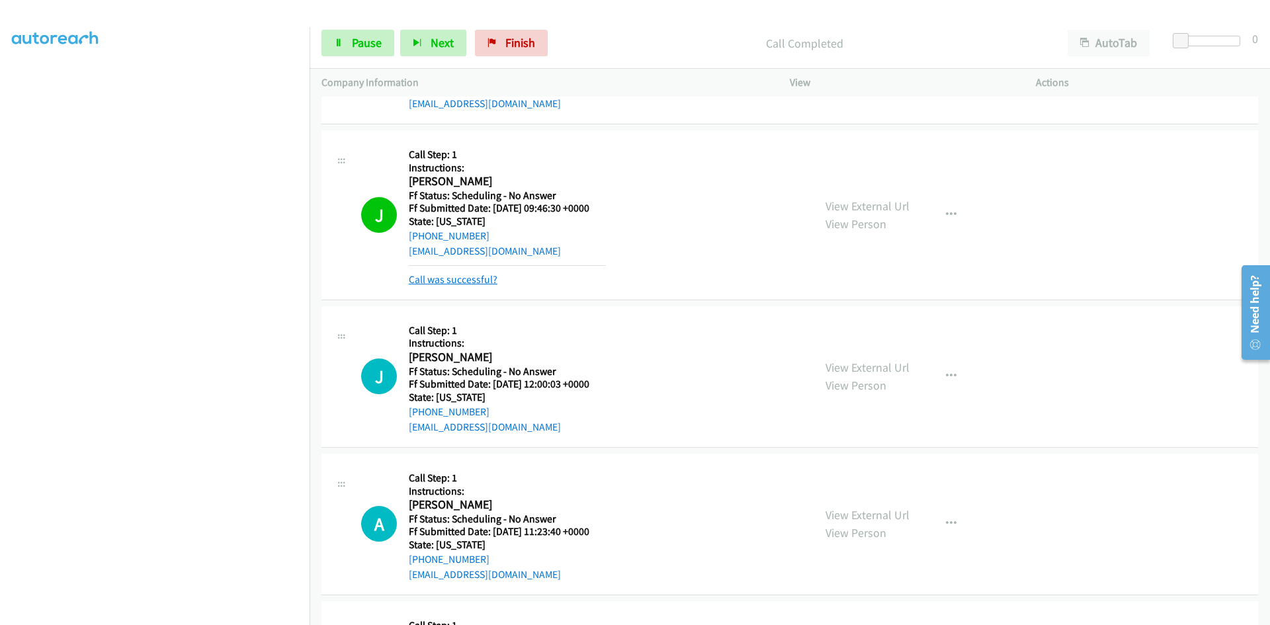
click at [444, 278] on link "Call was successful?" at bounding box center [453, 279] width 89 height 13
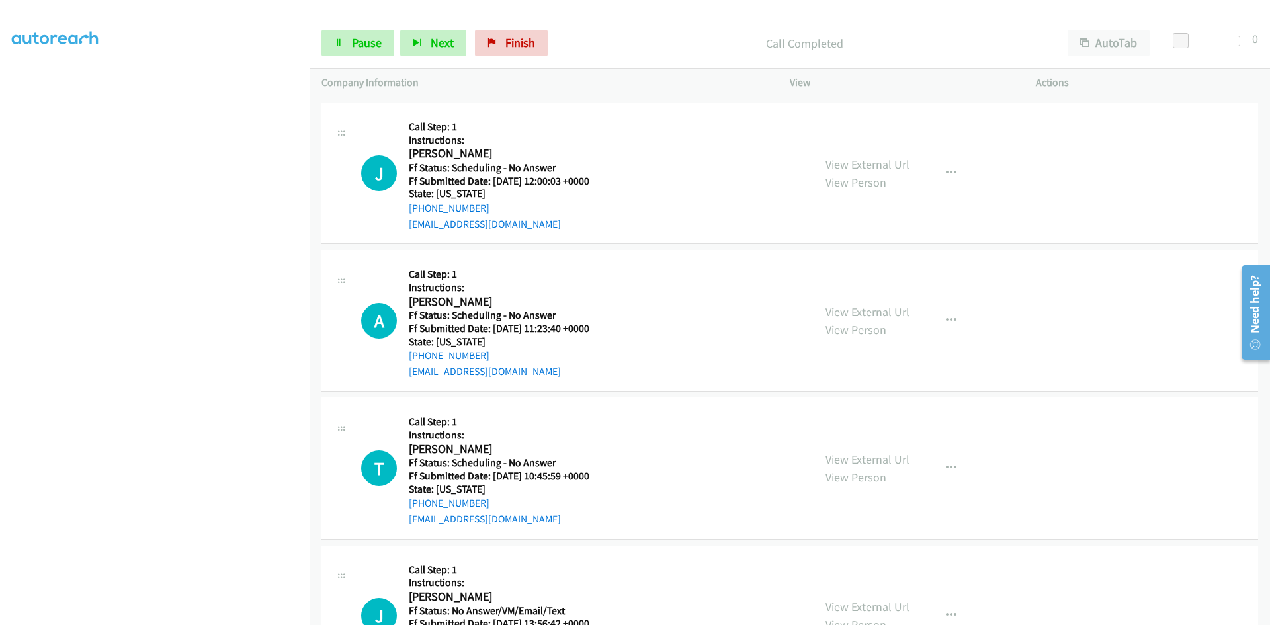
scroll to position [463, 0]
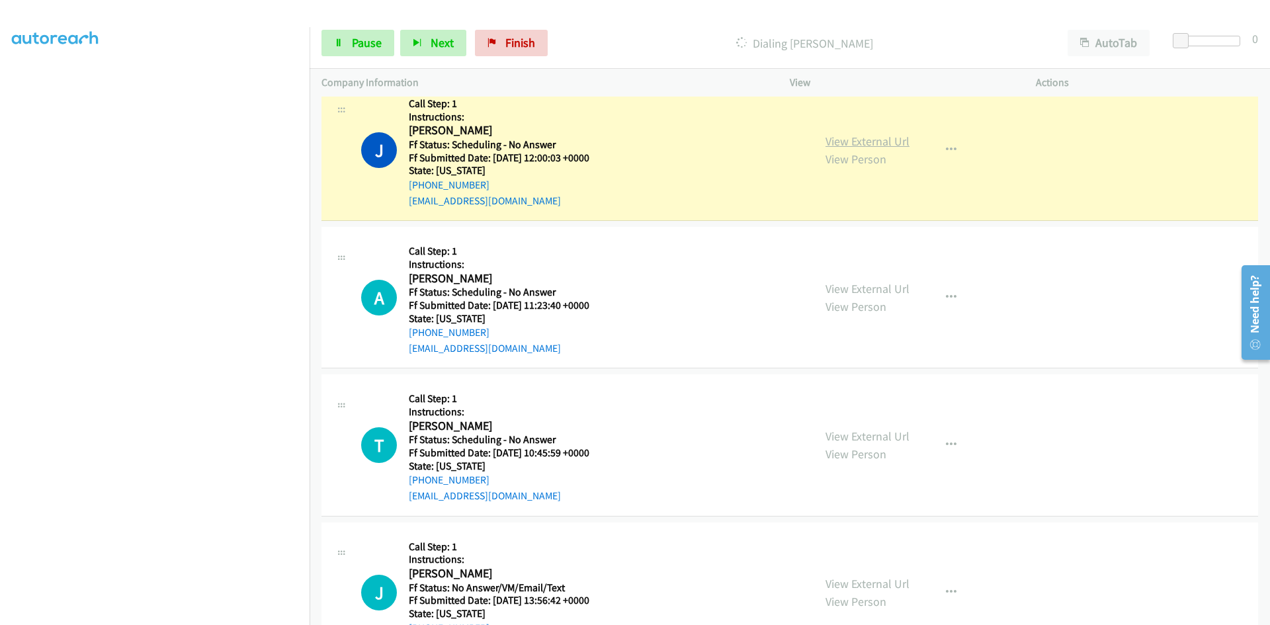
click at [856, 141] on link "View External Url" at bounding box center [867, 141] width 84 height 15
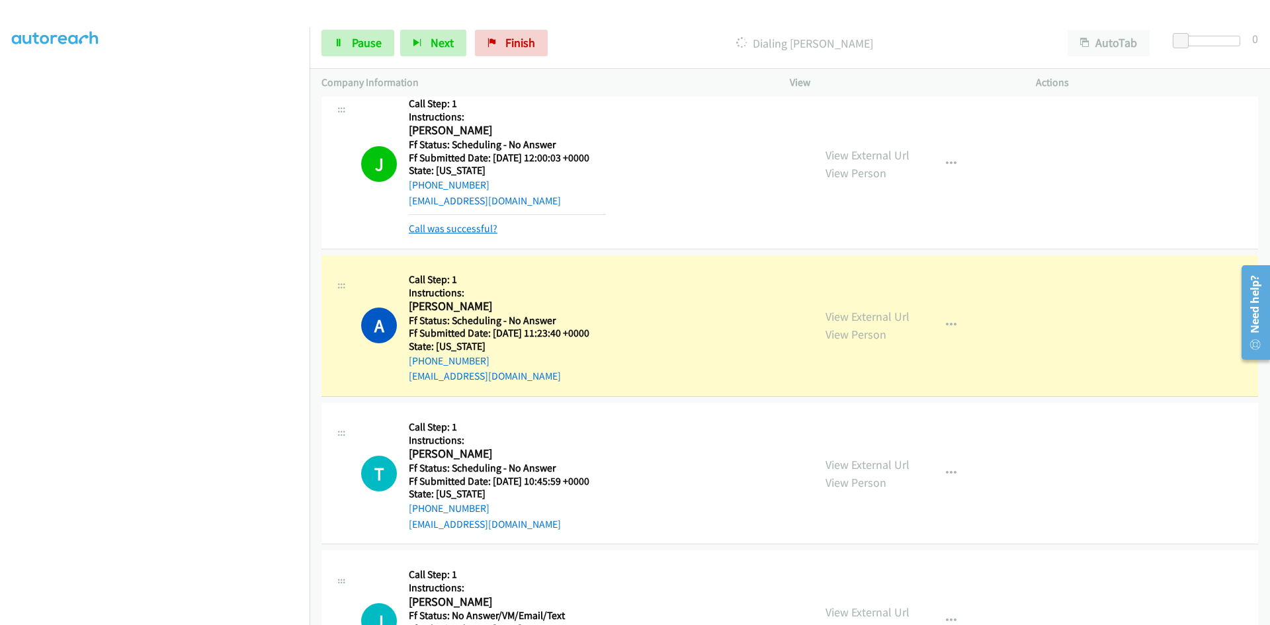
click at [479, 226] on link "Call was successful?" at bounding box center [453, 228] width 89 height 13
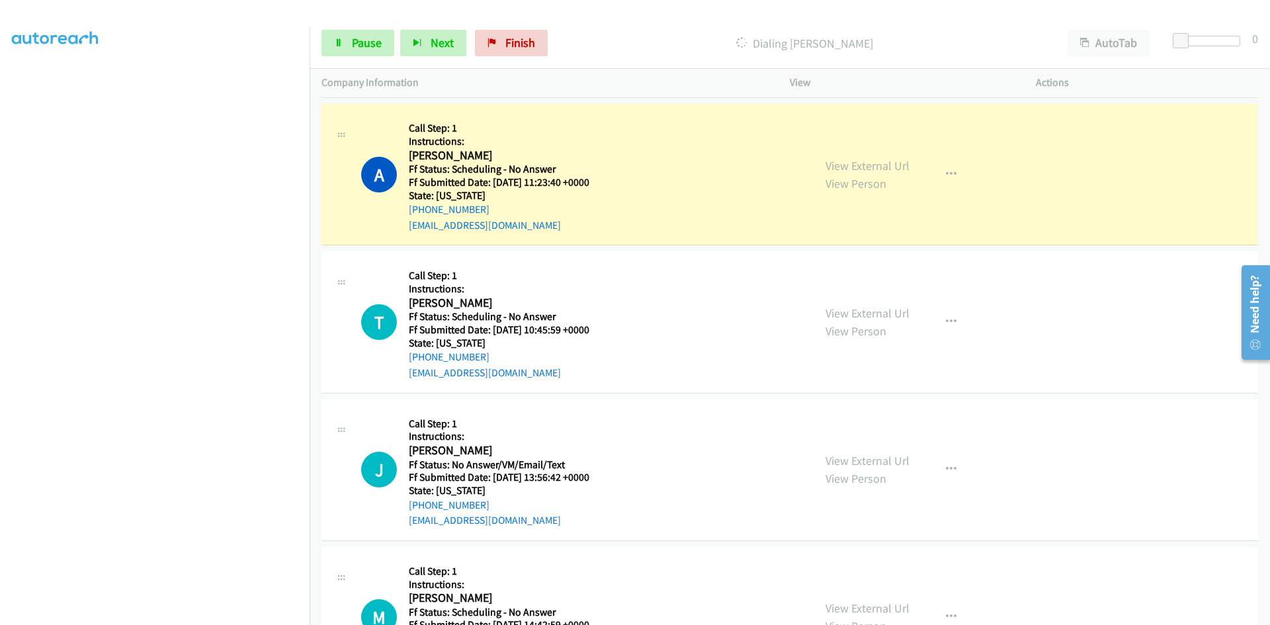
scroll to position [595, 0]
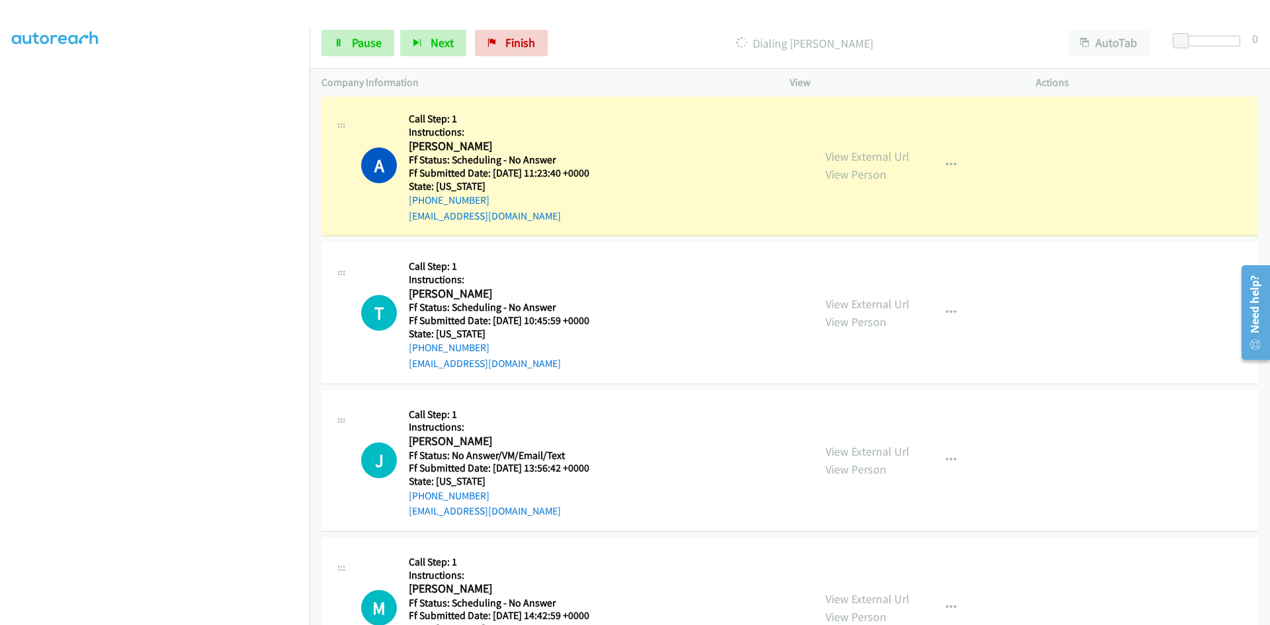
click at [904, 157] on div "View External Url View Person View External Url Email Schedule/Manage Callback …" at bounding box center [943, 164] width 258 height 117
click at [897, 157] on link "View External Url" at bounding box center [867, 156] width 84 height 15
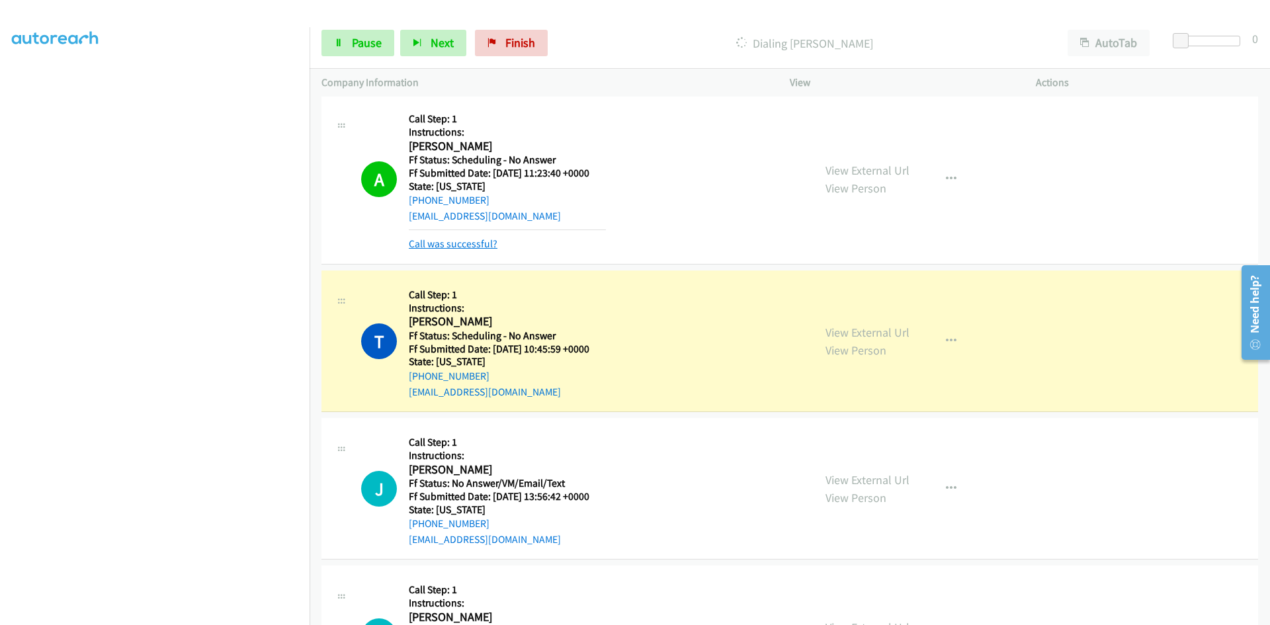
click at [454, 238] on link "Call was successful?" at bounding box center [453, 243] width 89 height 13
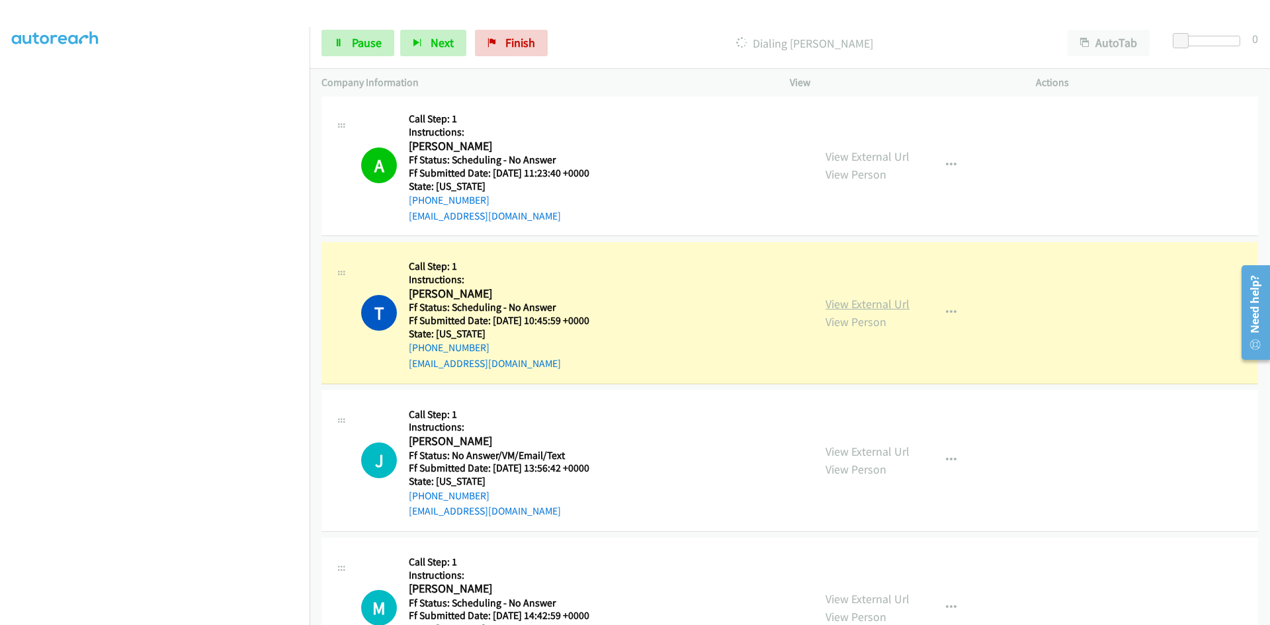
click at [877, 308] on link "View External Url" at bounding box center [867, 303] width 84 height 15
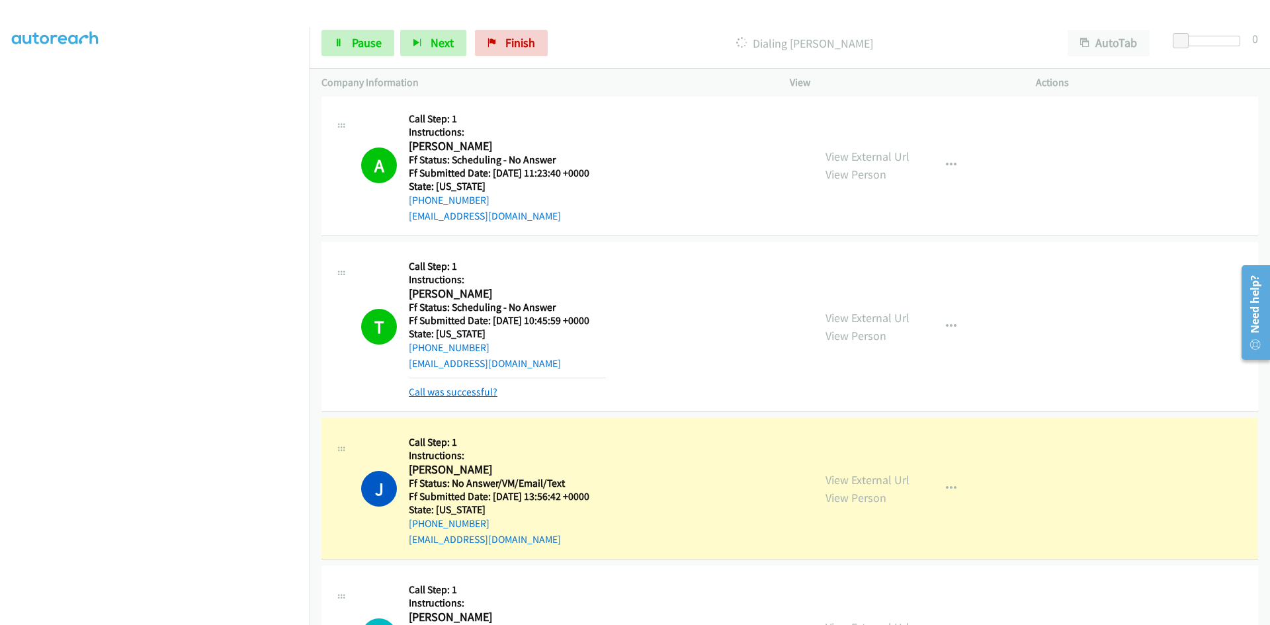
click at [470, 396] on link "Call was successful?" at bounding box center [453, 392] width 89 height 13
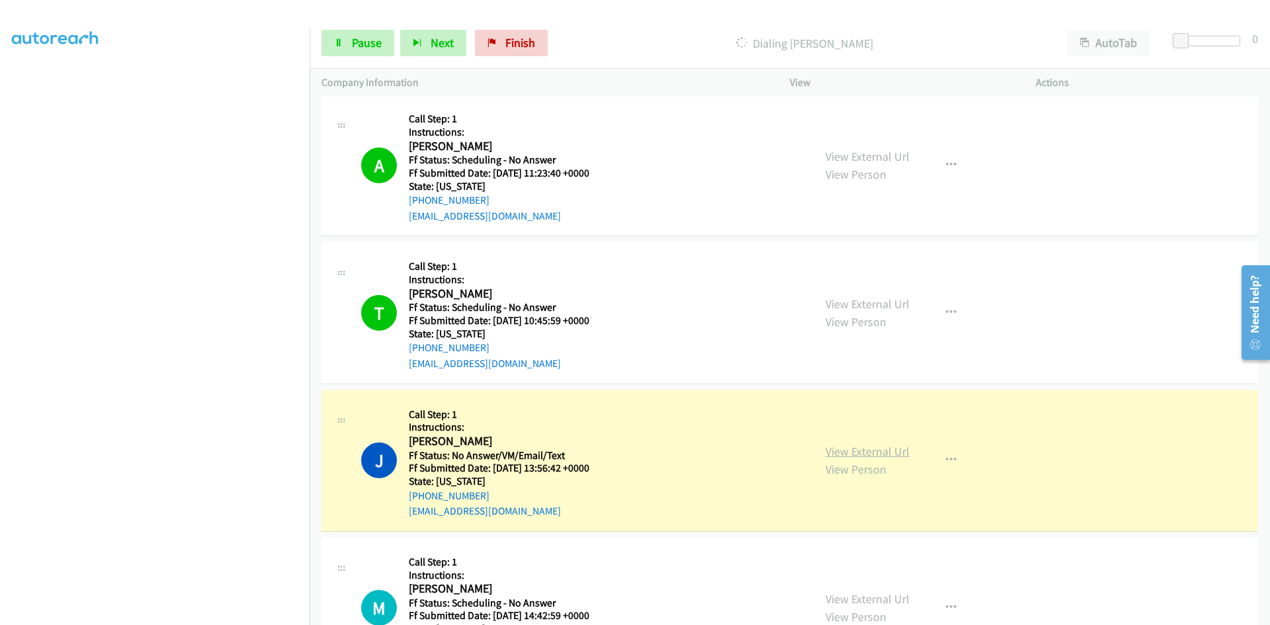
click at [876, 450] on link "View External Url" at bounding box center [867, 451] width 84 height 15
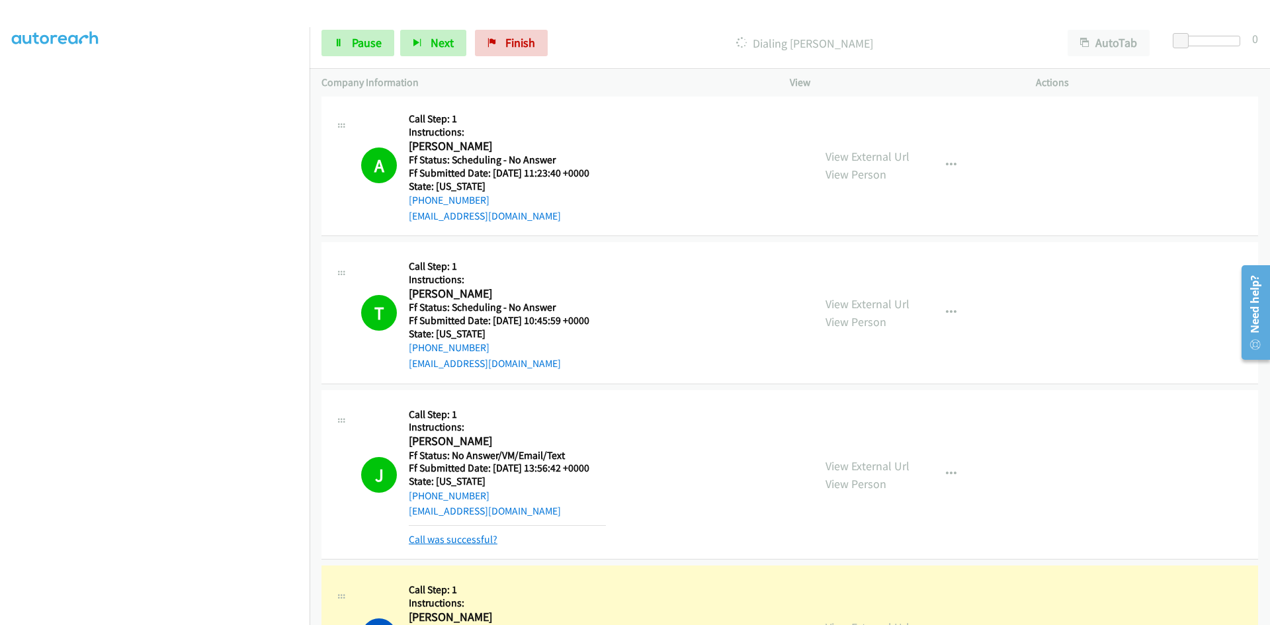
click at [480, 540] on link "Call was successful?" at bounding box center [453, 539] width 89 height 13
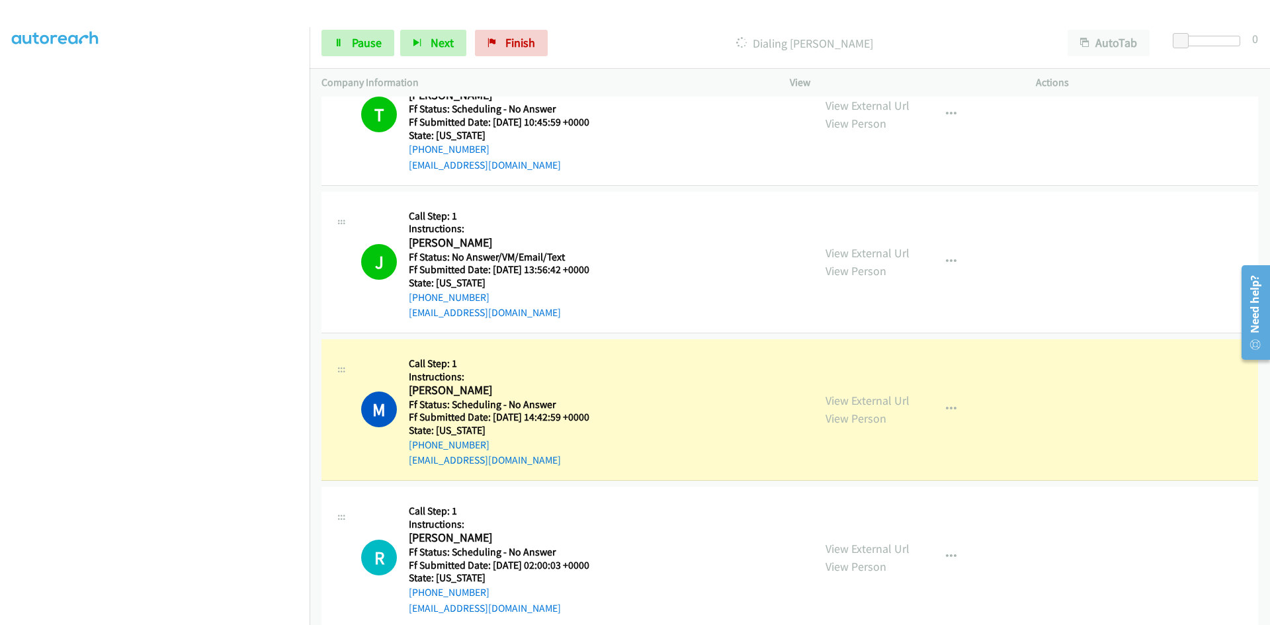
scroll to position [926, 0]
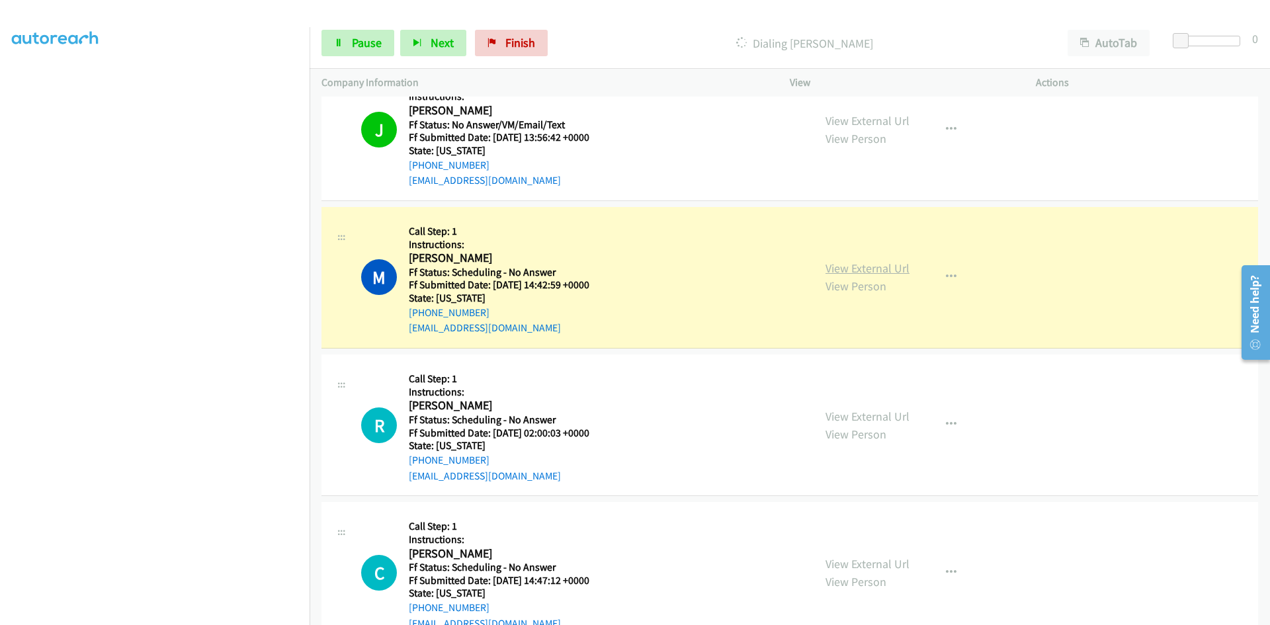
click at [843, 266] on link "View External Url" at bounding box center [867, 268] width 84 height 15
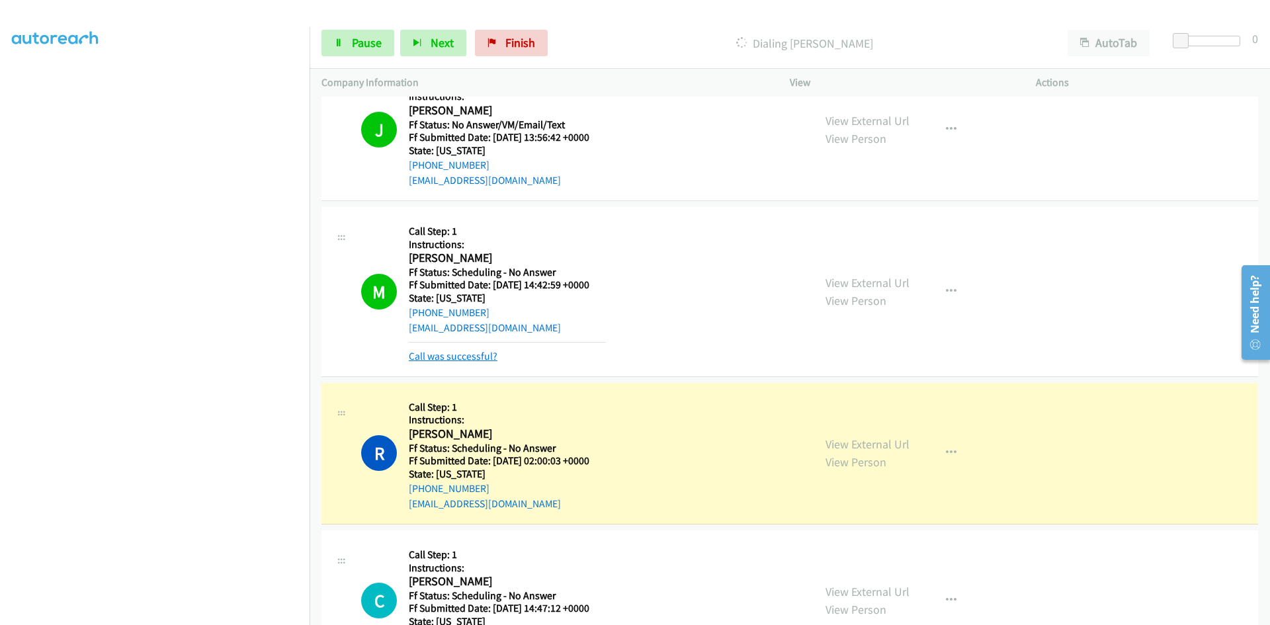
click at [476, 355] on link "Call was successful?" at bounding box center [453, 356] width 89 height 13
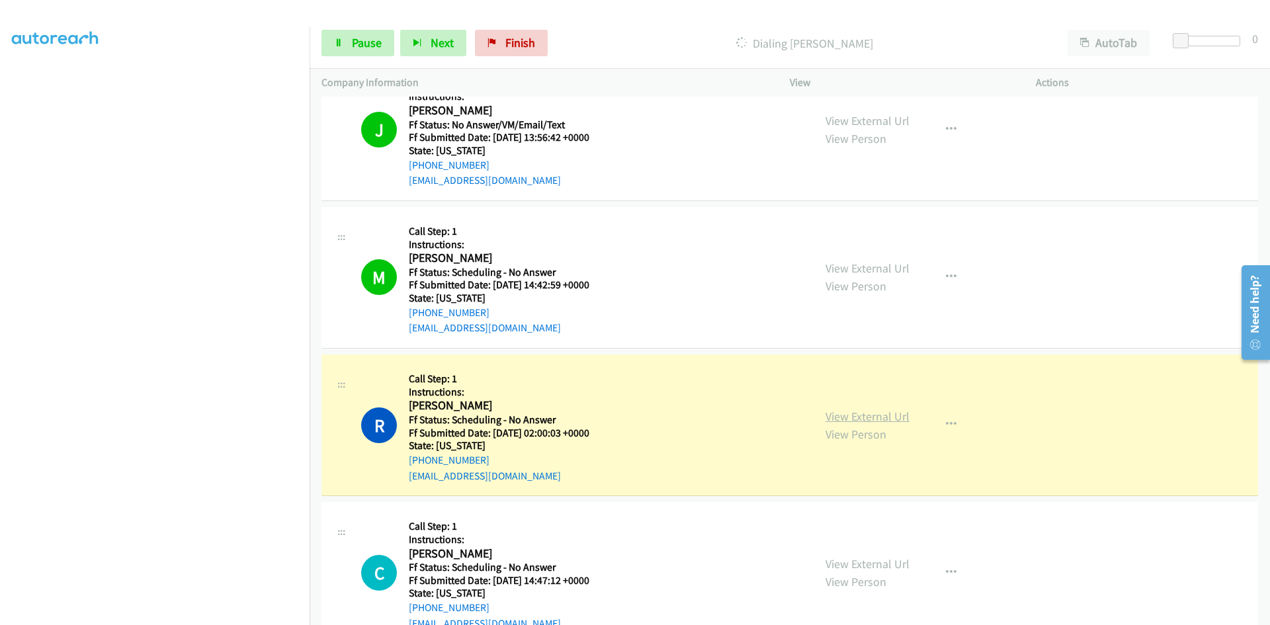
click at [846, 419] on link "View External Url" at bounding box center [867, 416] width 84 height 15
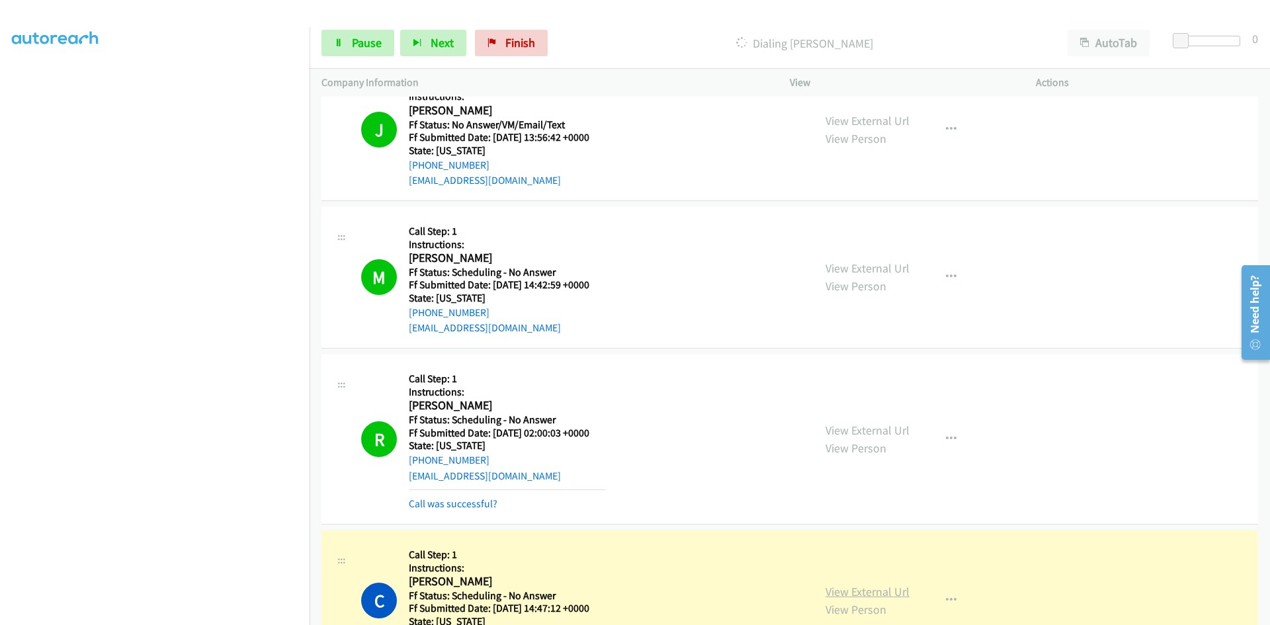
click at [873, 597] on link "View External Url" at bounding box center [867, 591] width 84 height 15
click at [497, 501] on div "Call was successful?" at bounding box center [507, 504] width 197 height 16
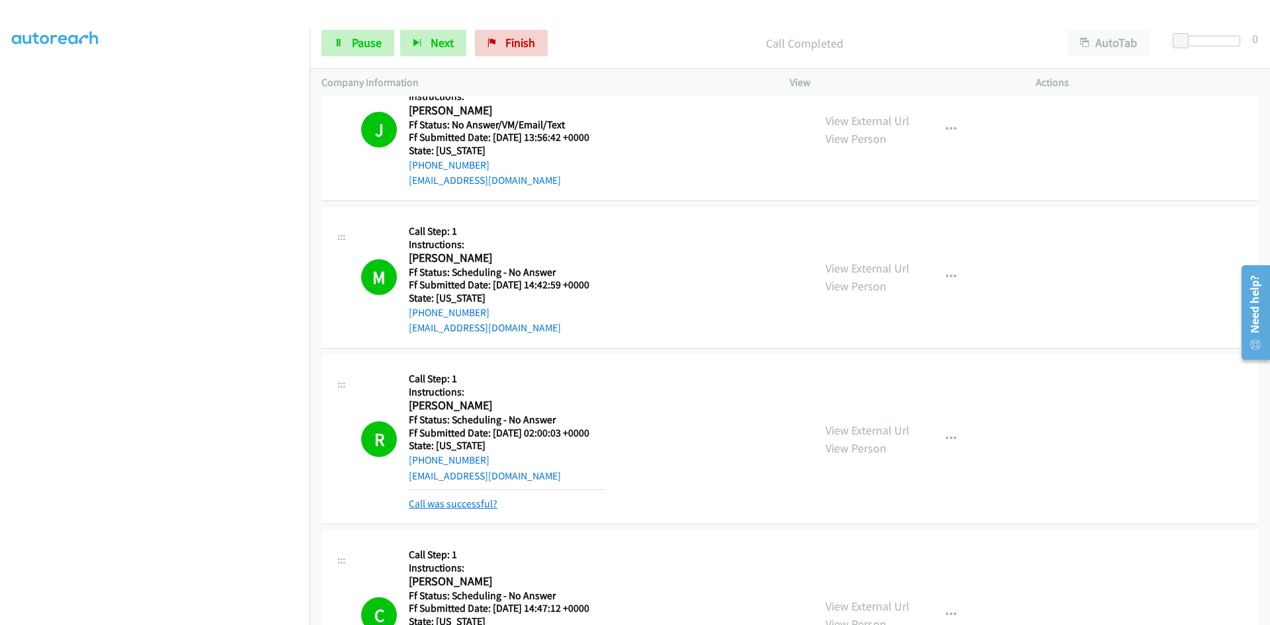
click at [489, 501] on link "Call was successful?" at bounding box center [453, 503] width 89 height 13
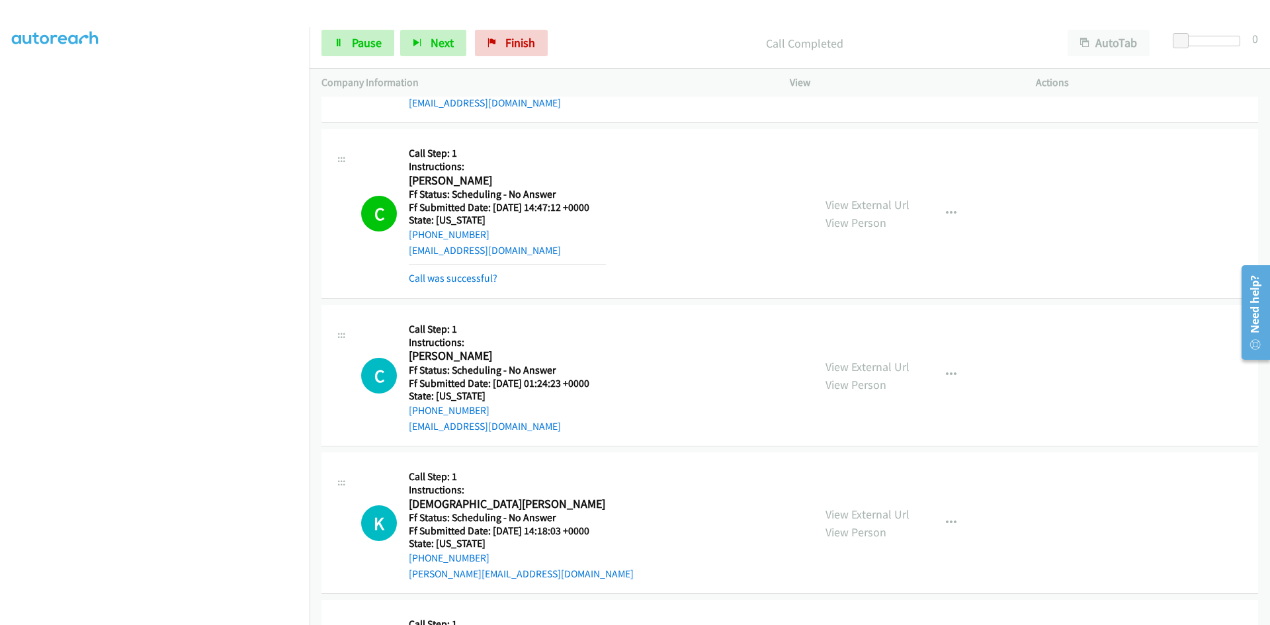
scroll to position [1323, 0]
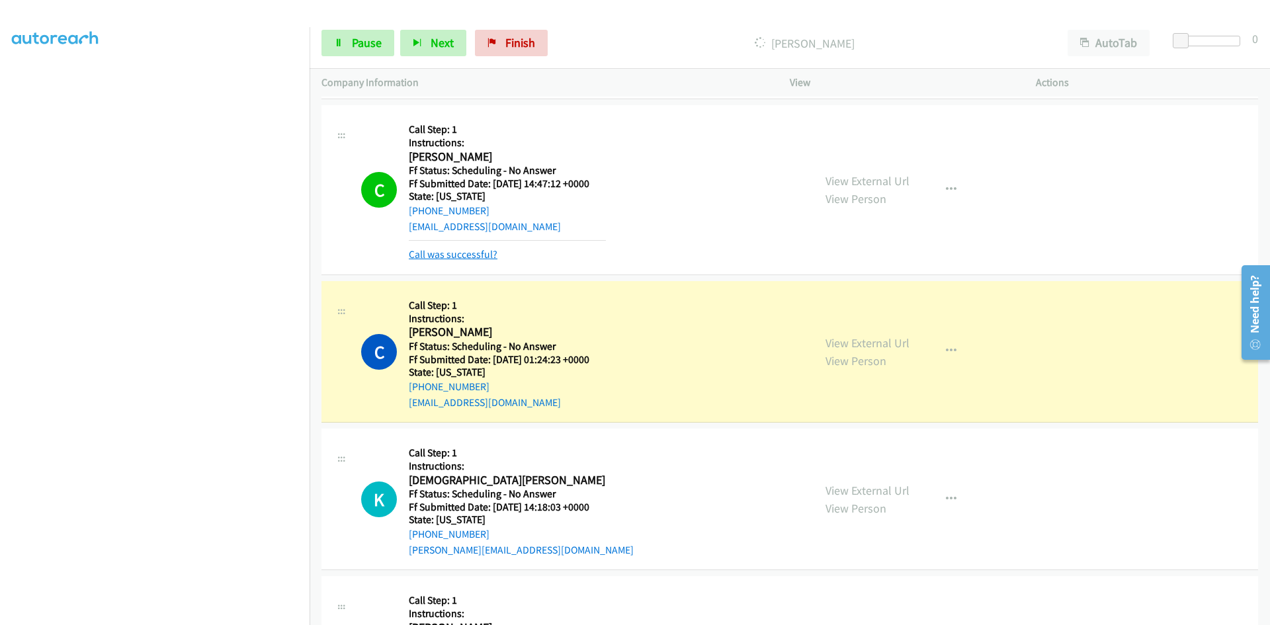
click at [427, 254] on link "Call was successful?" at bounding box center [453, 254] width 89 height 13
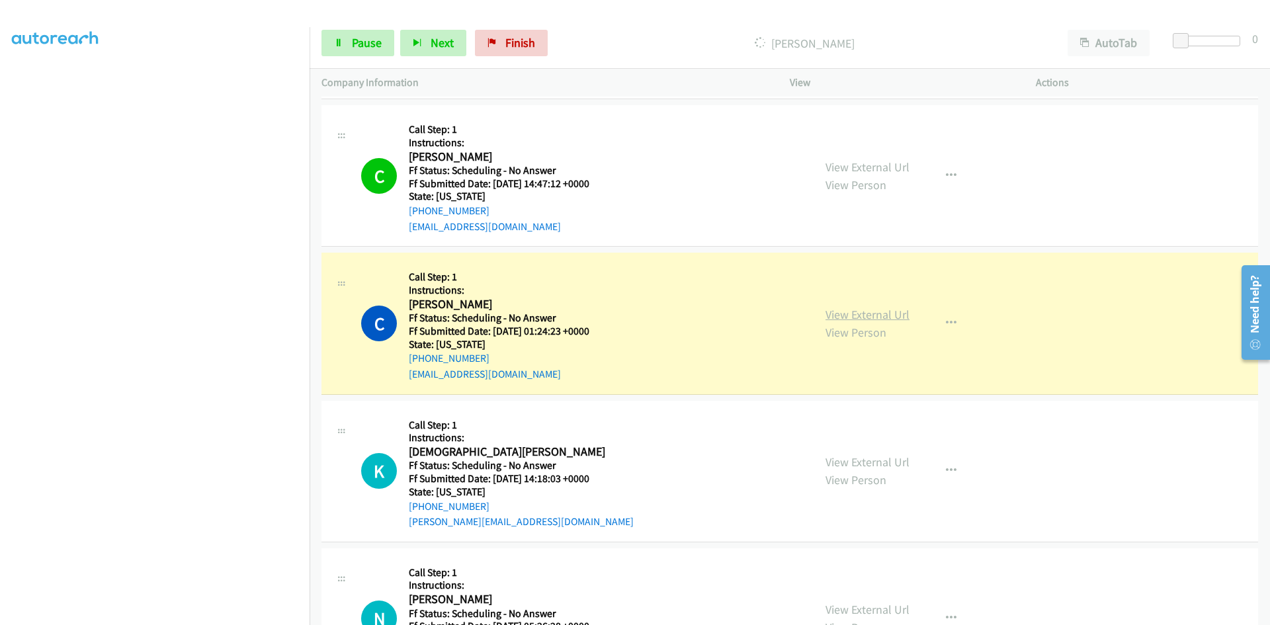
click at [850, 316] on link "View External Url" at bounding box center [867, 314] width 84 height 15
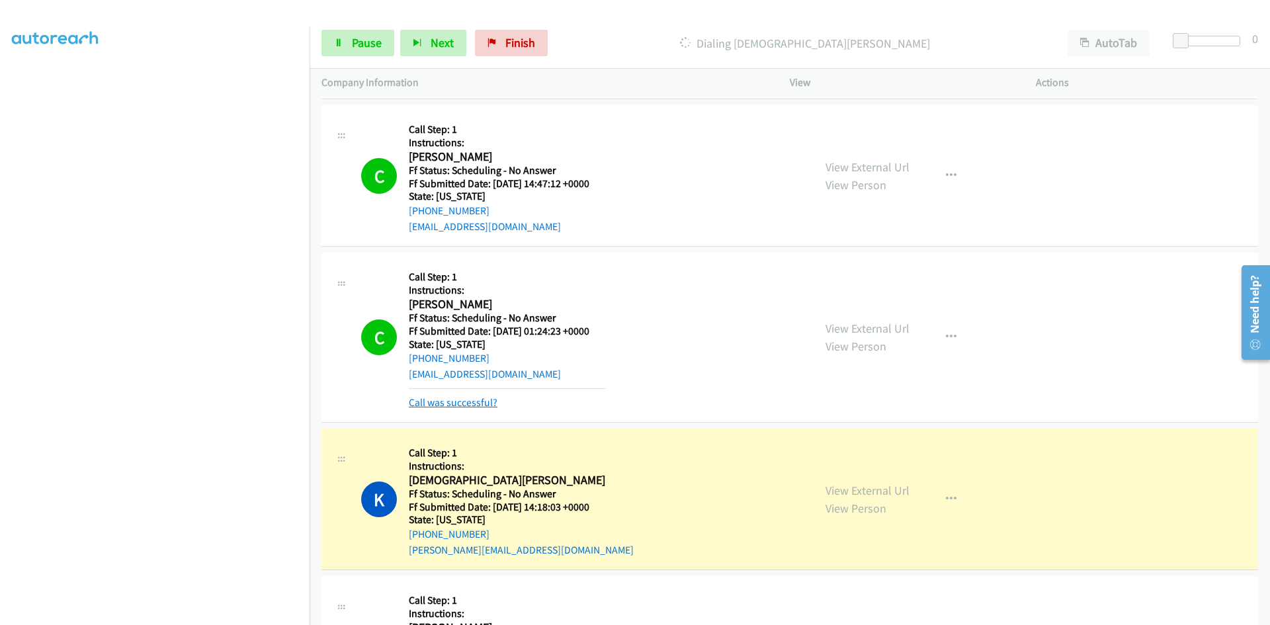
click at [445, 405] on link "Call was successful?" at bounding box center [453, 402] width 89 height 13
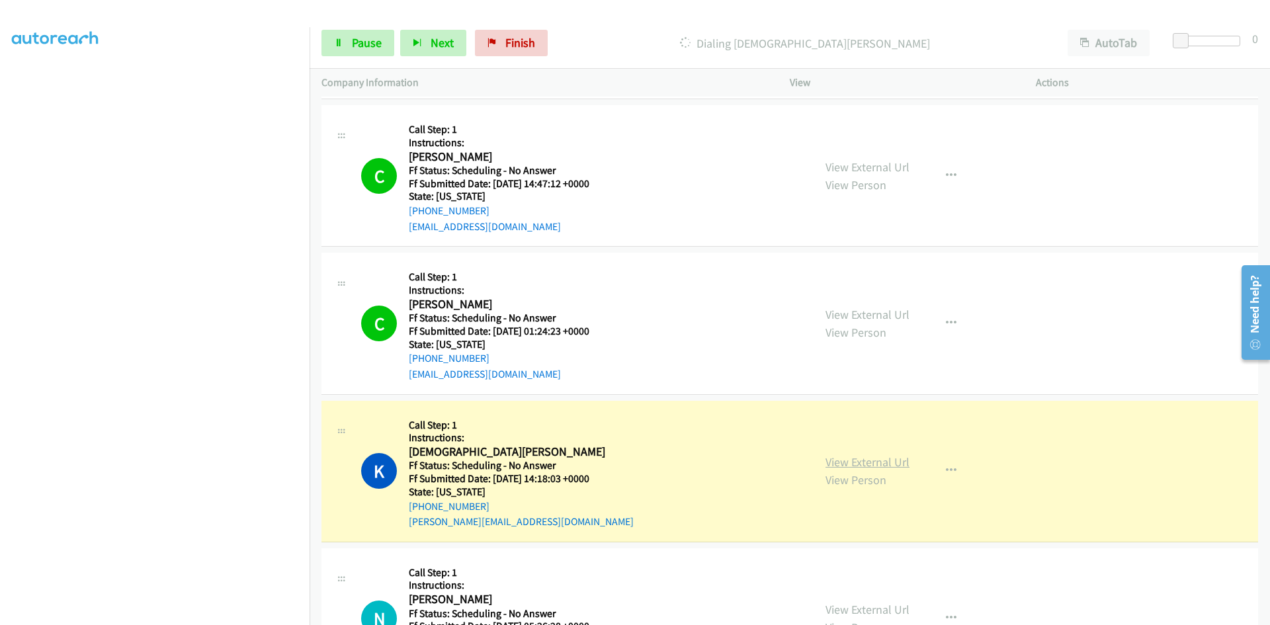
click at [860, 468] on link "View External Url" at bounding box center [867, 461] width 84 height 15
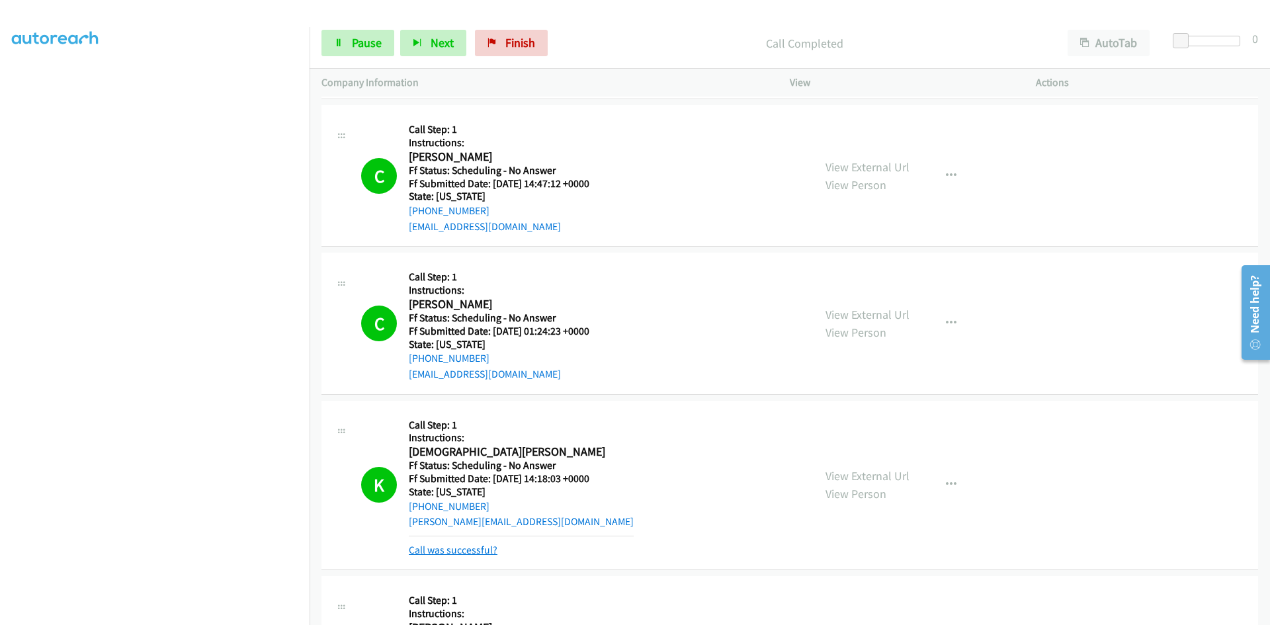
click at [480, 549] on link "Call was successful?" at bounding box center [453, 550] width 89 height 13
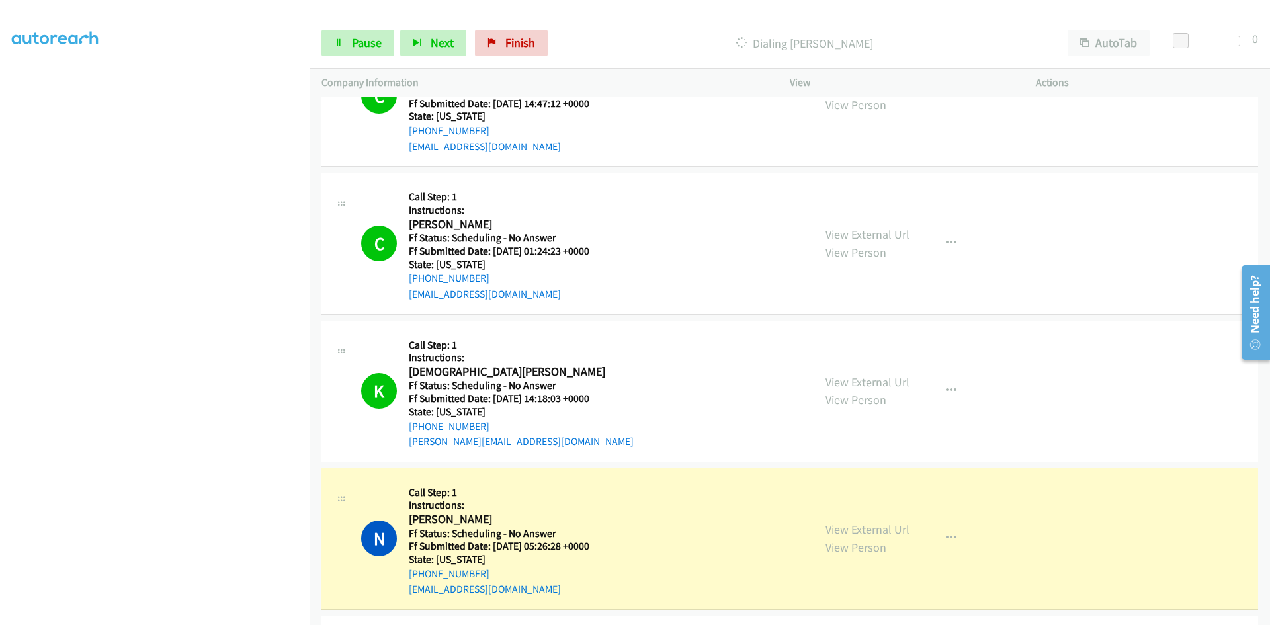
scroll to position [1587, 0]
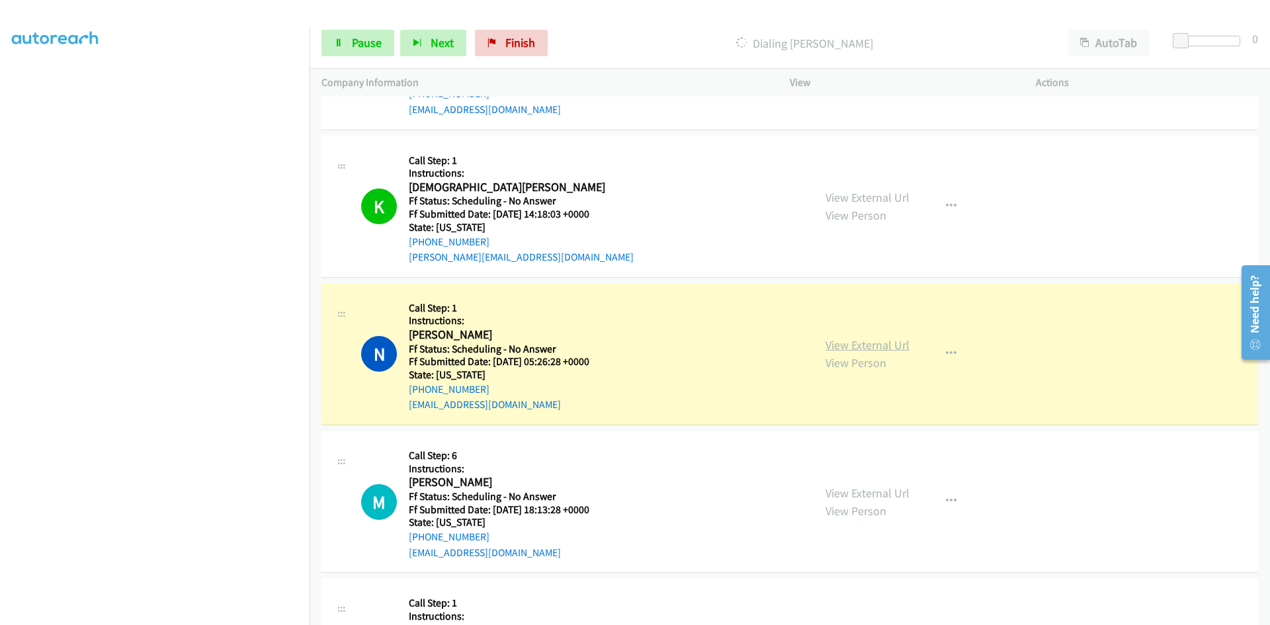
click at [892, 341] on link "View External Url" at bounding box center [867, 344] width 84 height 15
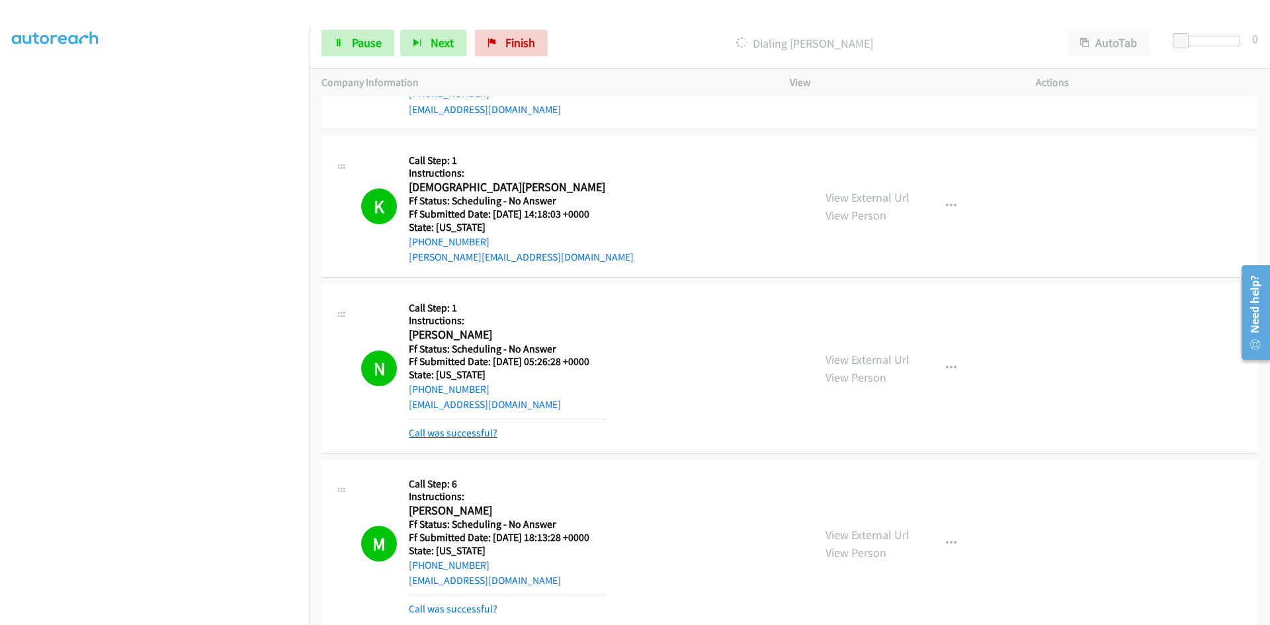
click at [454, 427] on link "Call was successful?" at bounding box center [453, 433] width 89 height 13
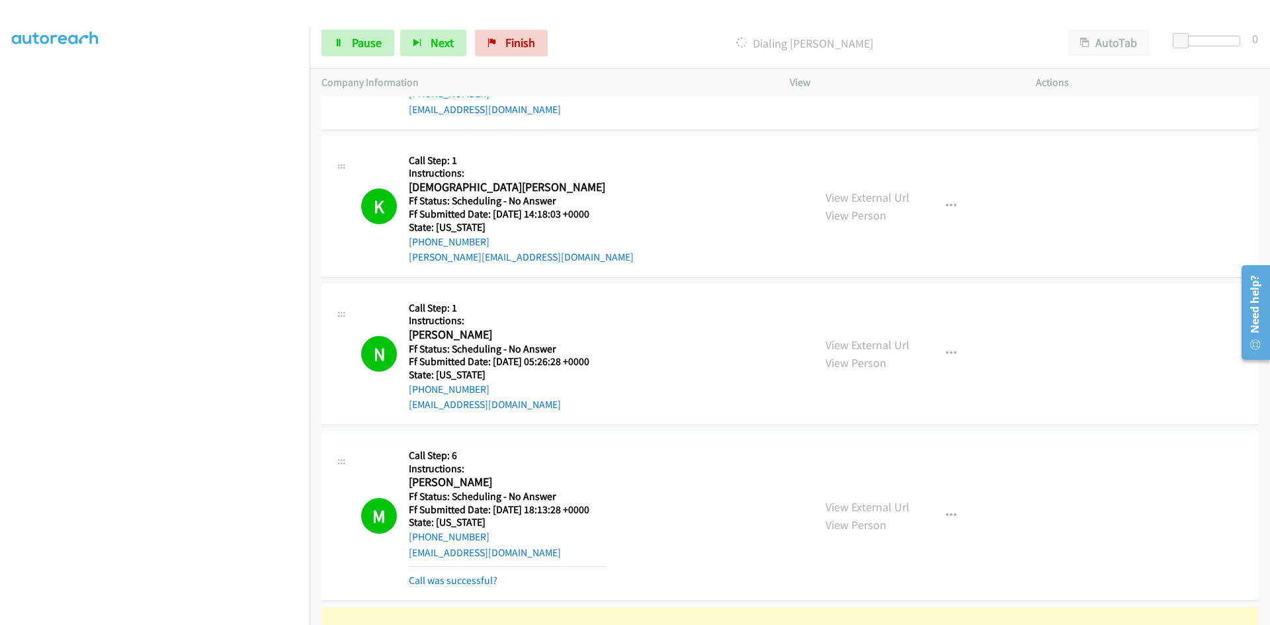
click at [466, 589] on div "M Callback Scheduled Call Step: 6 Instructions: Maddy Rampona America/New_York …" at bounding box center [789, 516] width 937 height 170
click at [463, 583] on link "Call was successful?" at bounding box center [453, 580] width 89 height 13
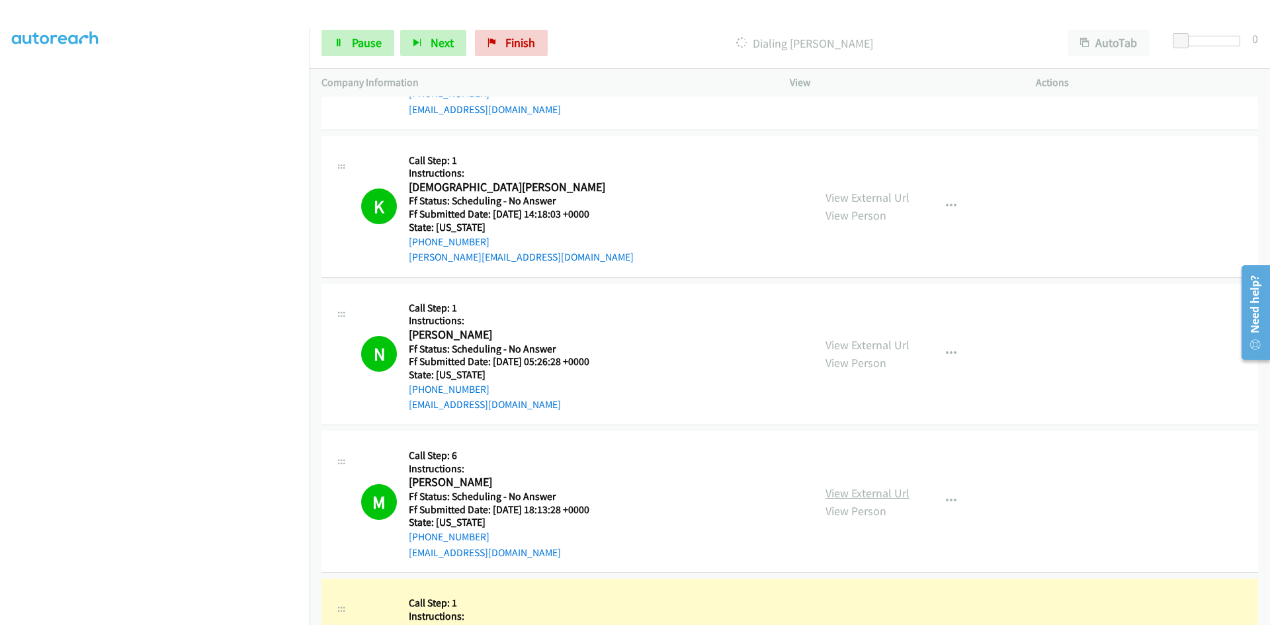
click at [874, 493] on link "View External Url" at bounding box center [867, 493] width 84 height 15
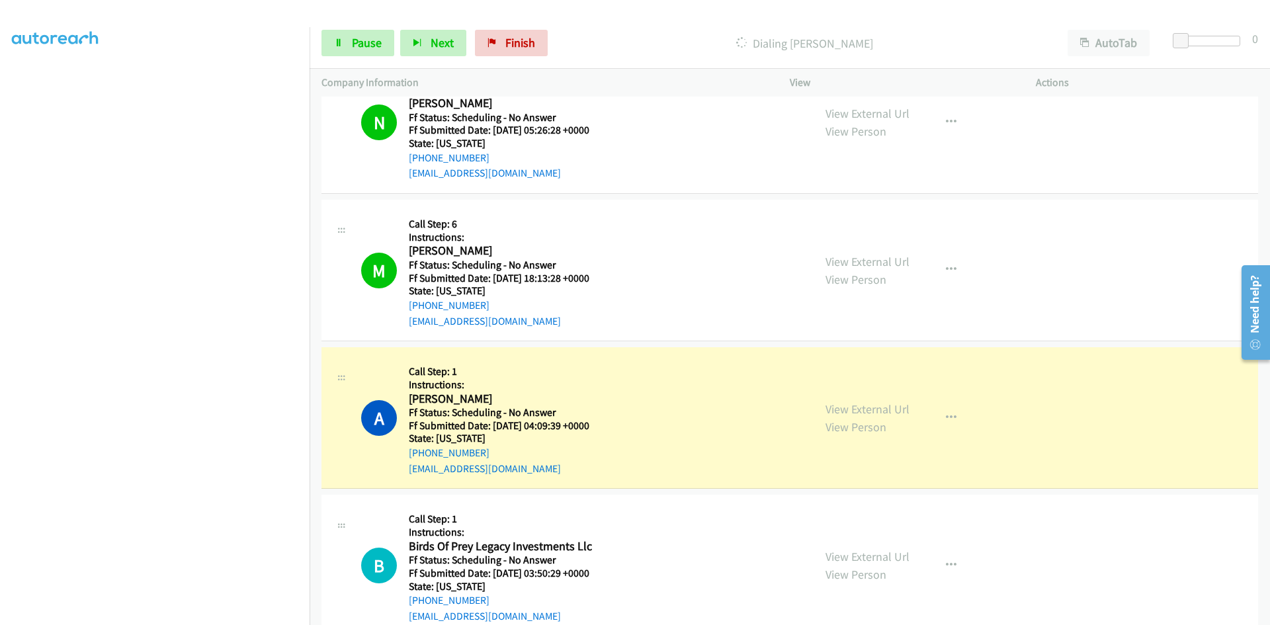
scroll to position [1852, 0]
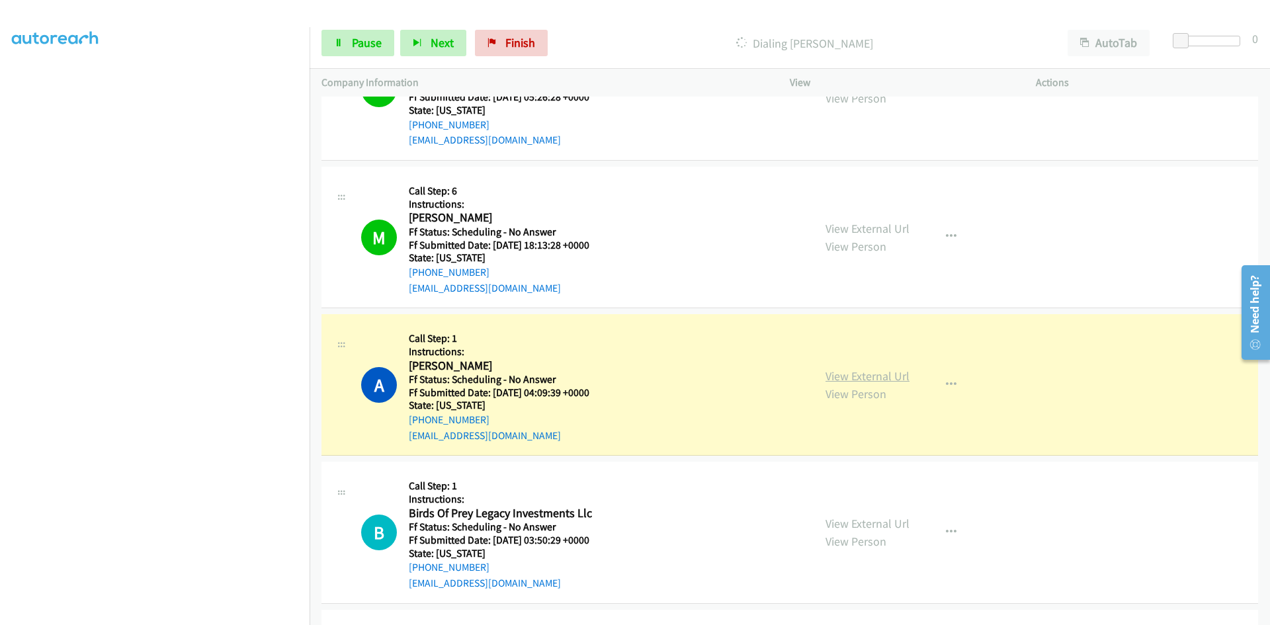
click at [890, 381] on link "View External Url" at bounding box center [867, 375] width 84 height 15
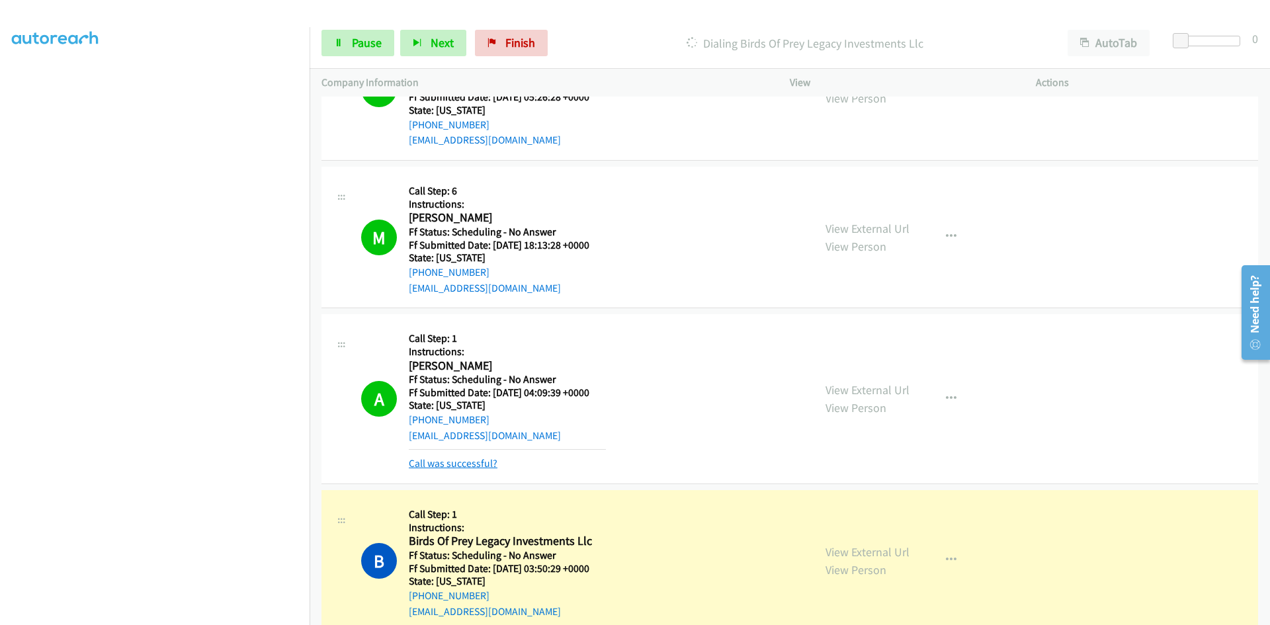
click at [448, 464] on link "Call was successful?" at bounding box center [453, 463] width 89 height 13
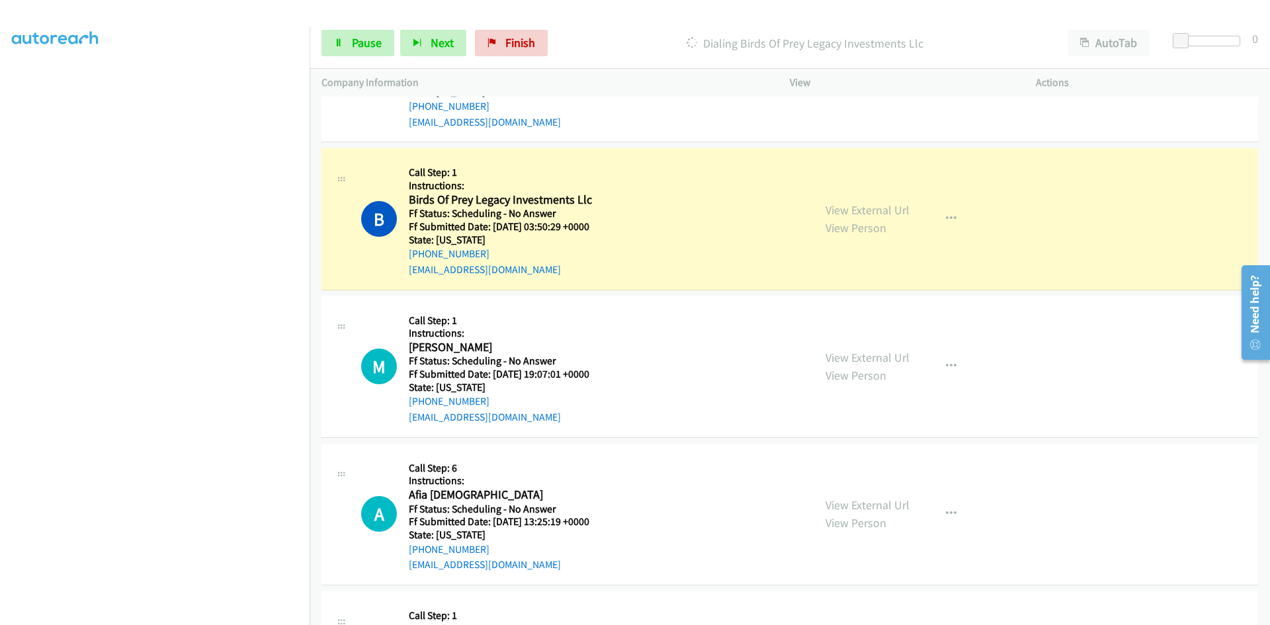
scroll to position [2249, 0]
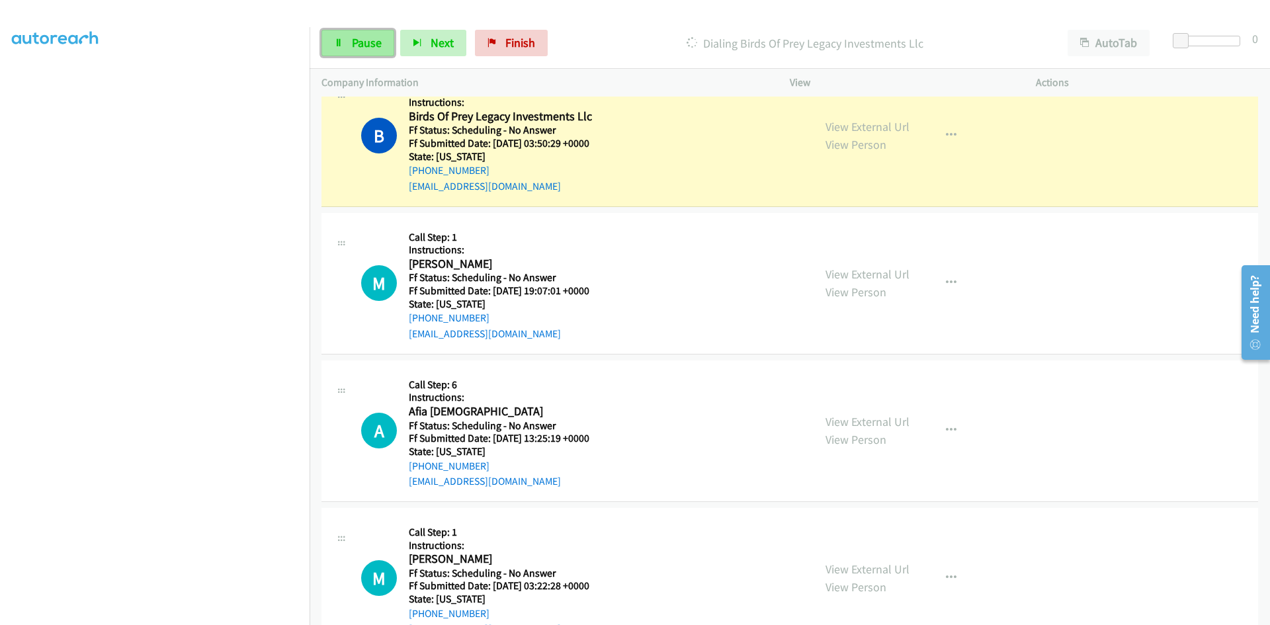
click at [359, 39] on span "Pause" at bounding box center [367, 42] width 30 height 15
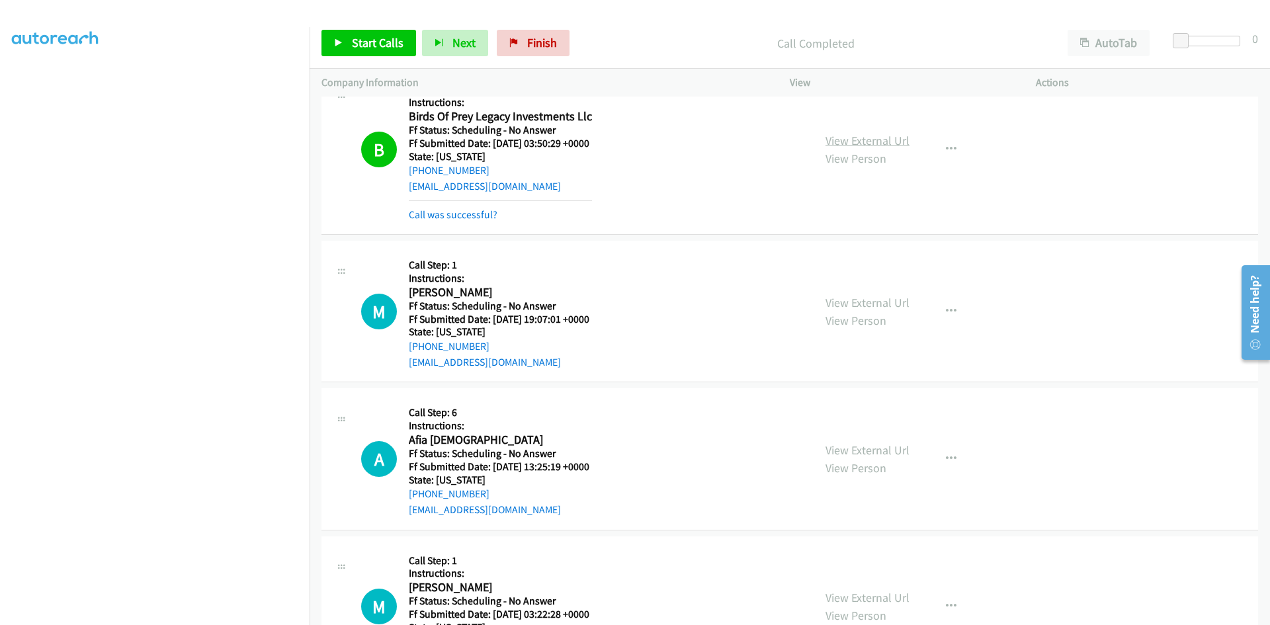
click at [865, 140] on link "View External Url" at bounding box center [867, 140] width 84 height 15
click at [439, 214] on link "Call was successful?" at bounding box center [453, 214] width 89 height 13
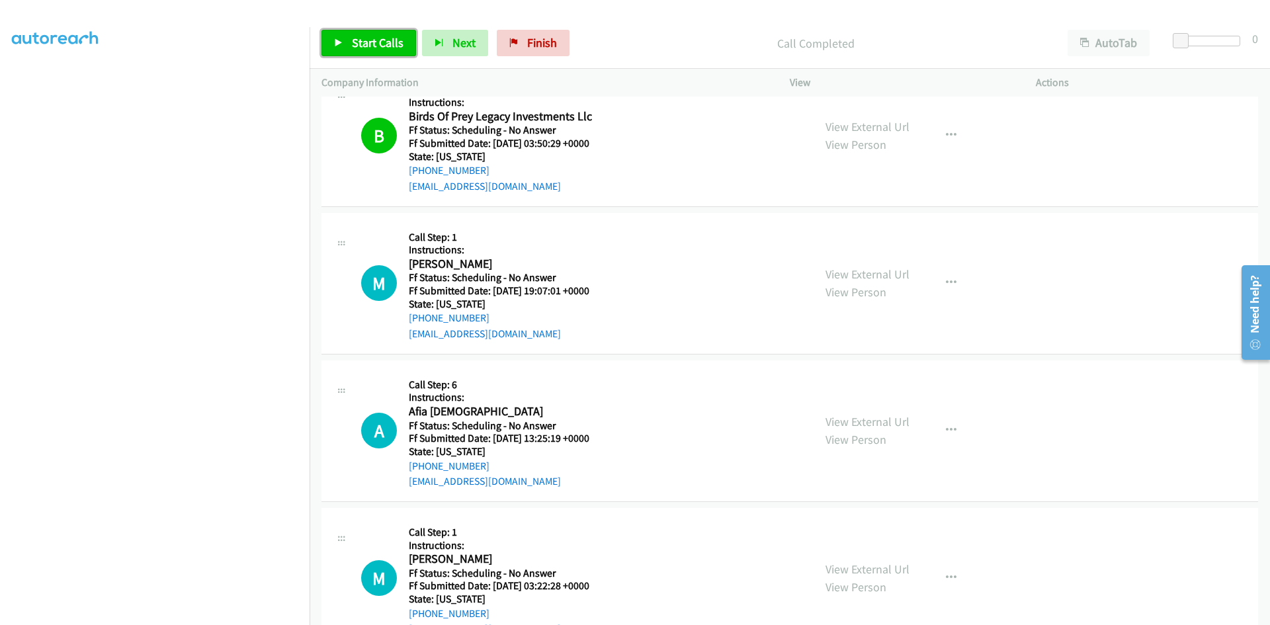
click at [395, 39] on span "Start Calls" at bounding box center [378, 42] width 52 height 15
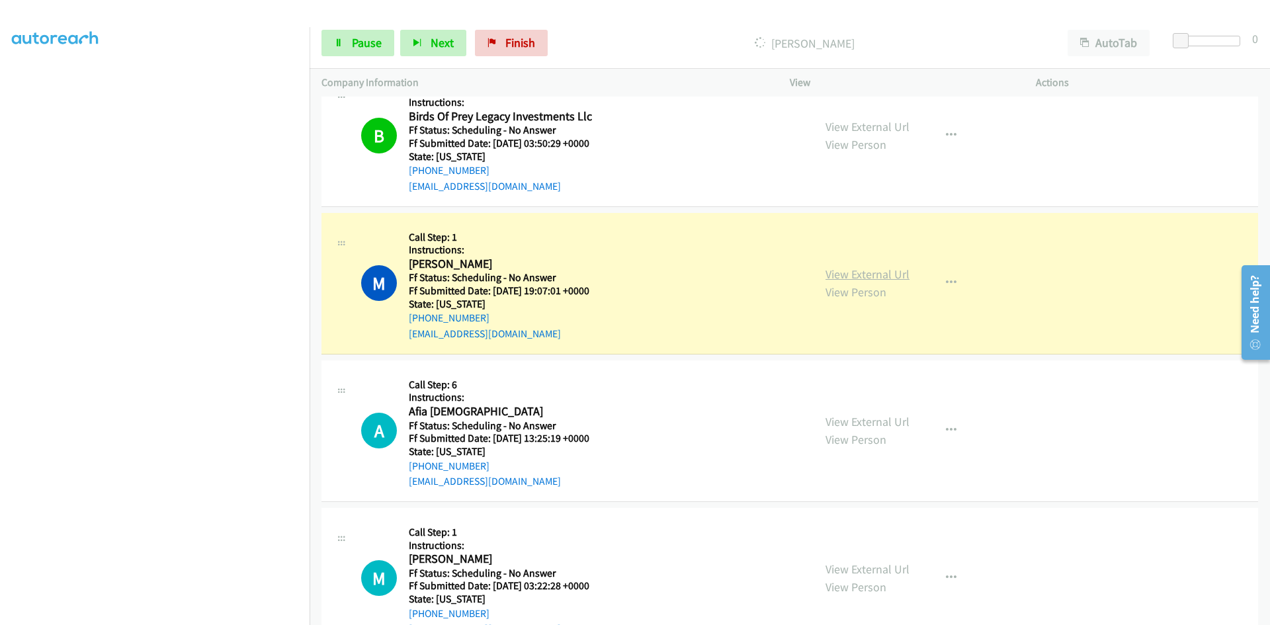
click at [888, 276] on link "View External Url" at bounding box center [867, 274] width 84 height 15
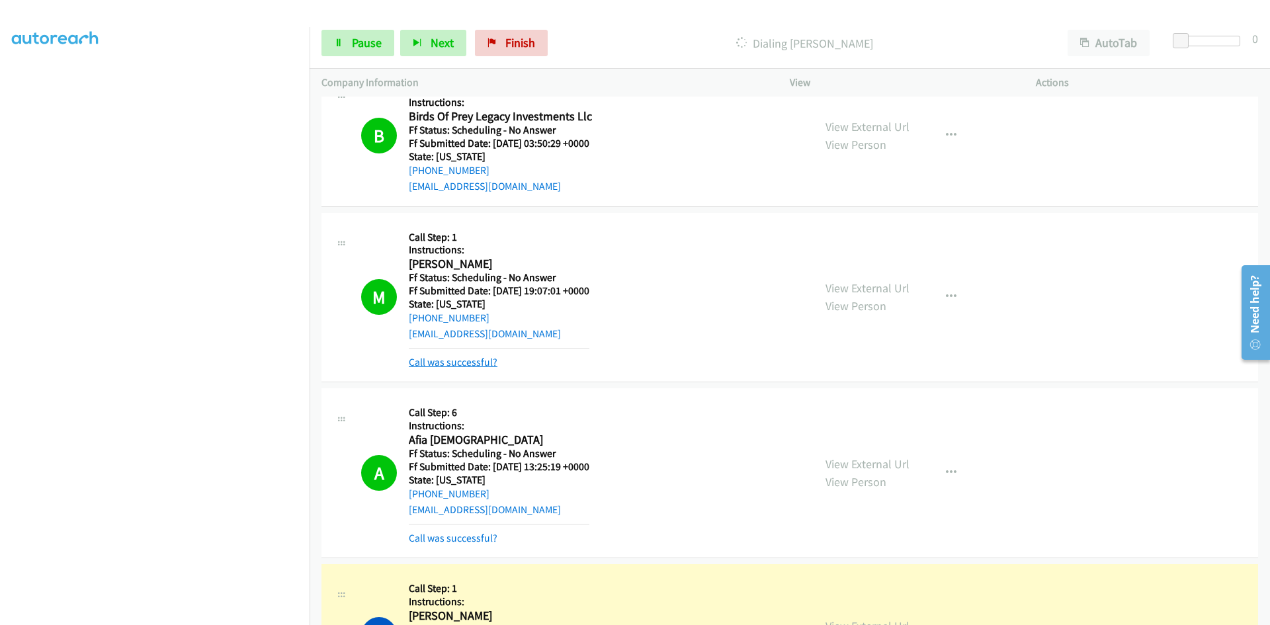
click at [494, 358] on link "Call was successful?" at bounding box center [453, 362] width 89 height 13
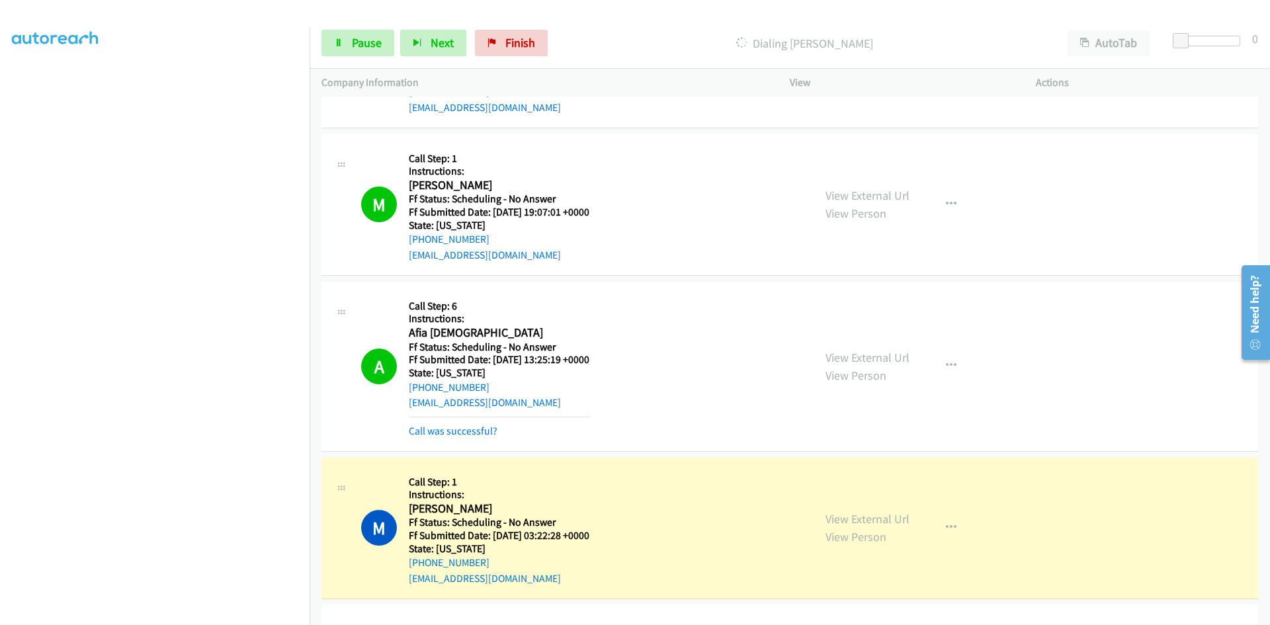
scroll to position [2447, 0]
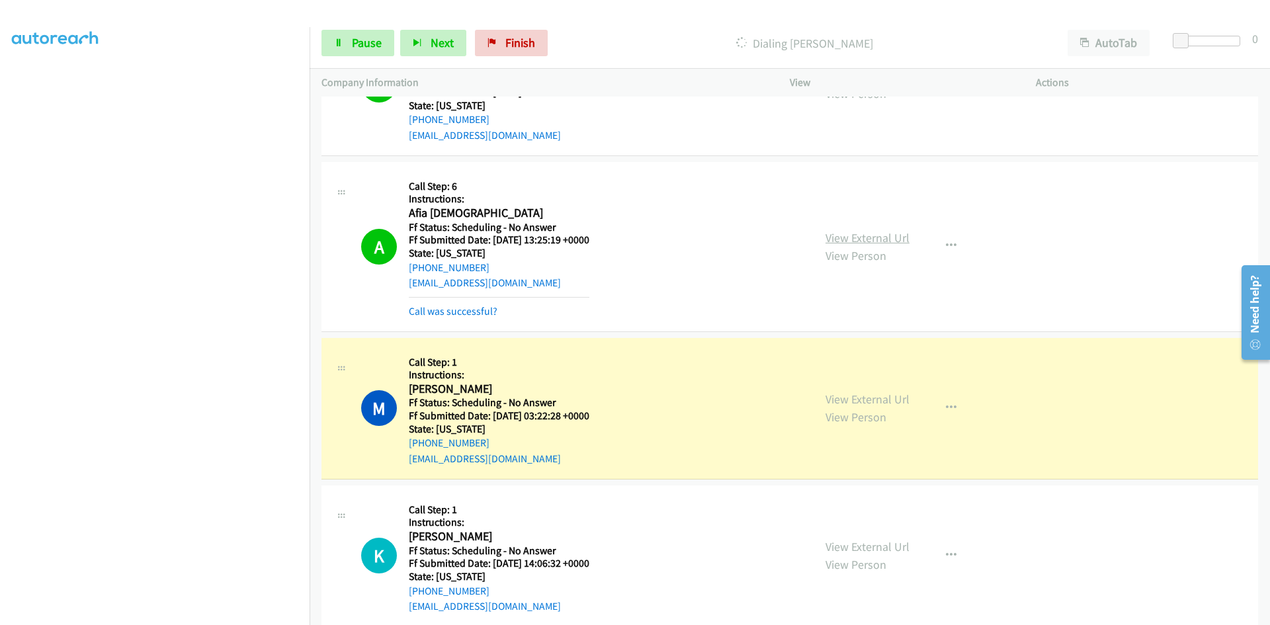
click at [882, 239] on link "View External Url" at bounding box center [867, 237] width 84 height 15
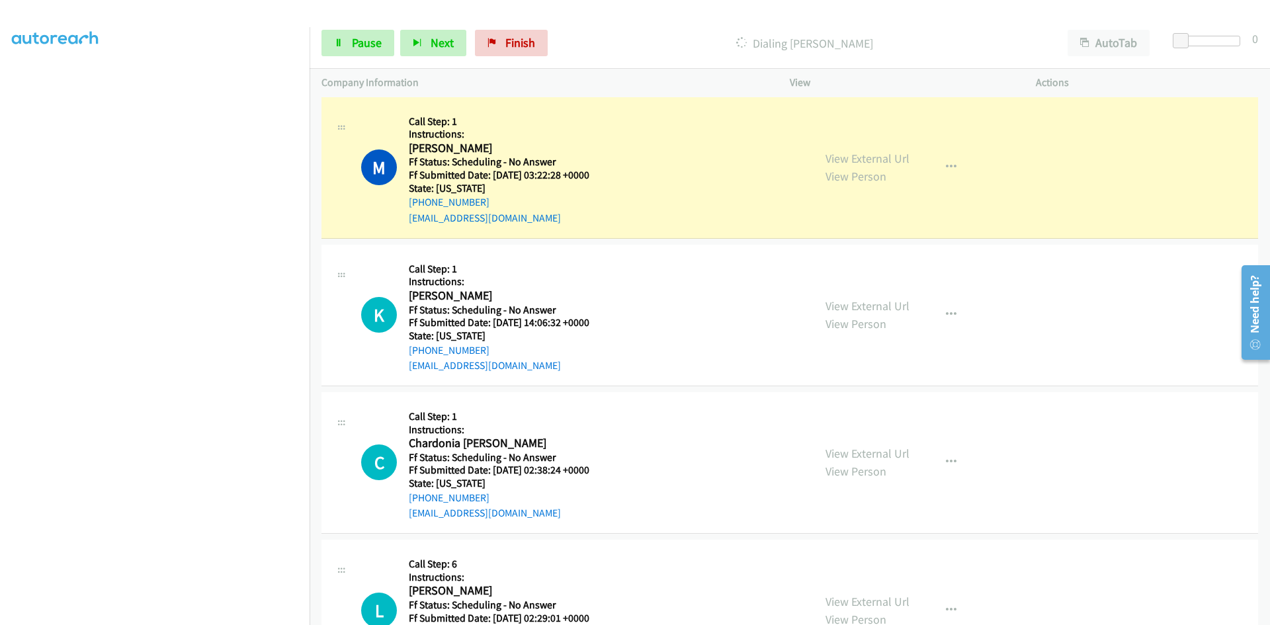
scroll to position [2712, 0]
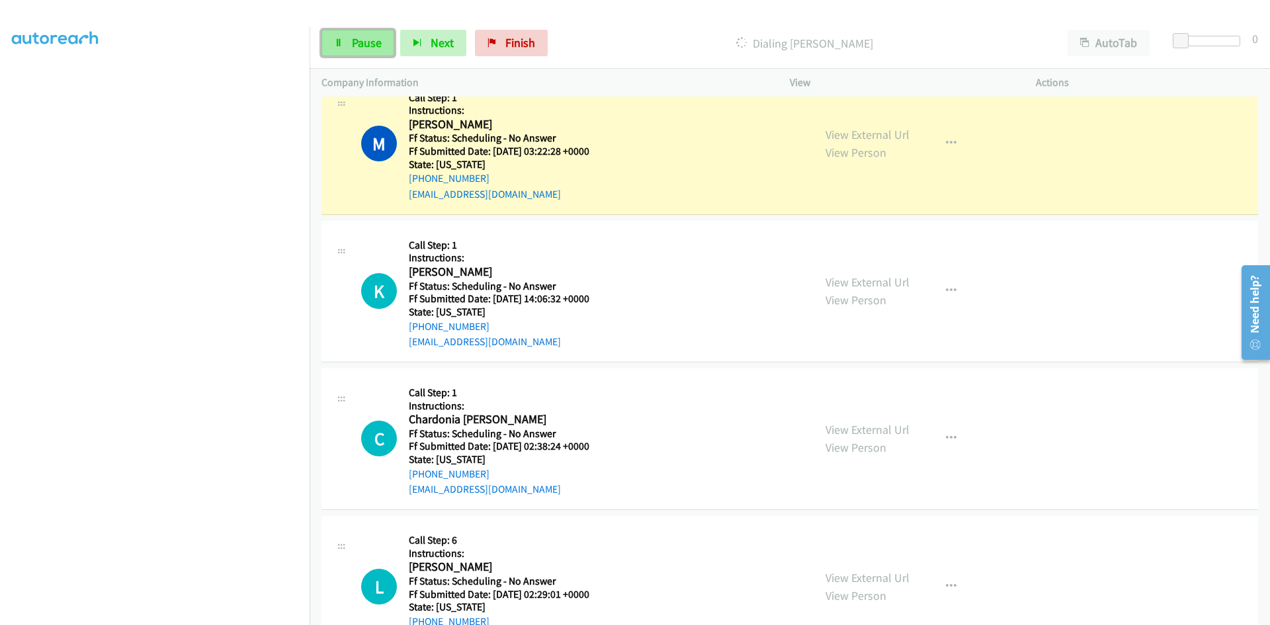
click at [380, 41] on span "Pause" at bounding box center [367, 42] width 30 height 15
click at [890, 132] on link "View External Url" at bounding box center [867, 134] width 84 height 15
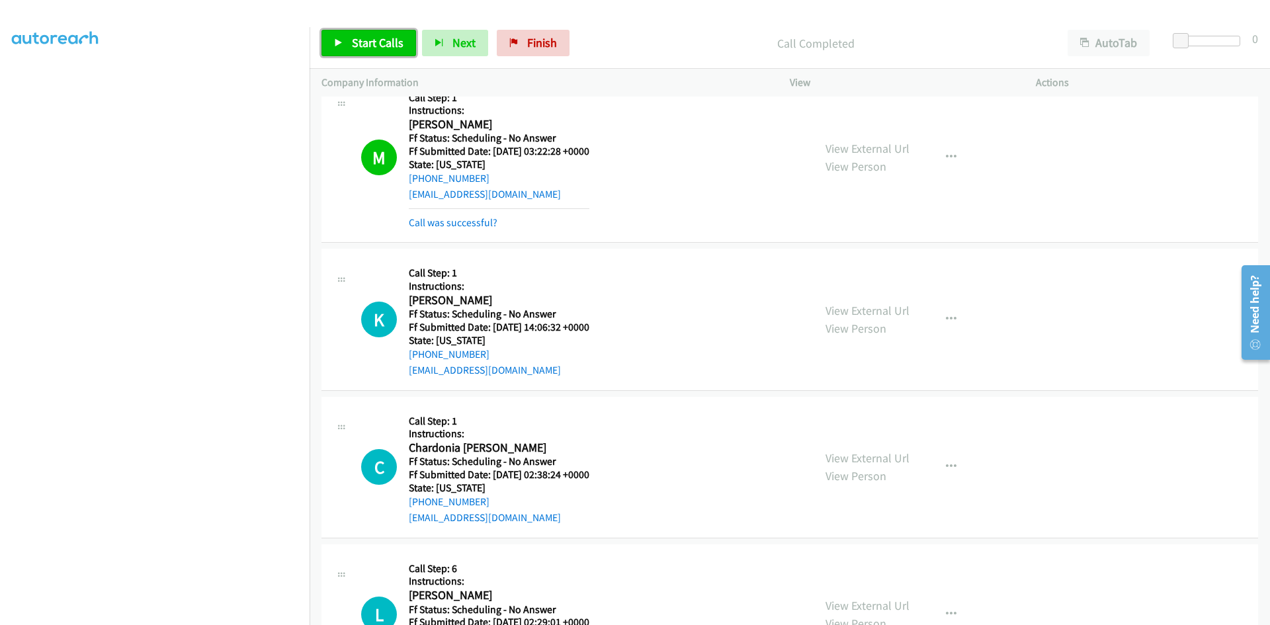
click at [352, 41] on span "Start Calls" at bounding box center [378, 42] width 52 height 15
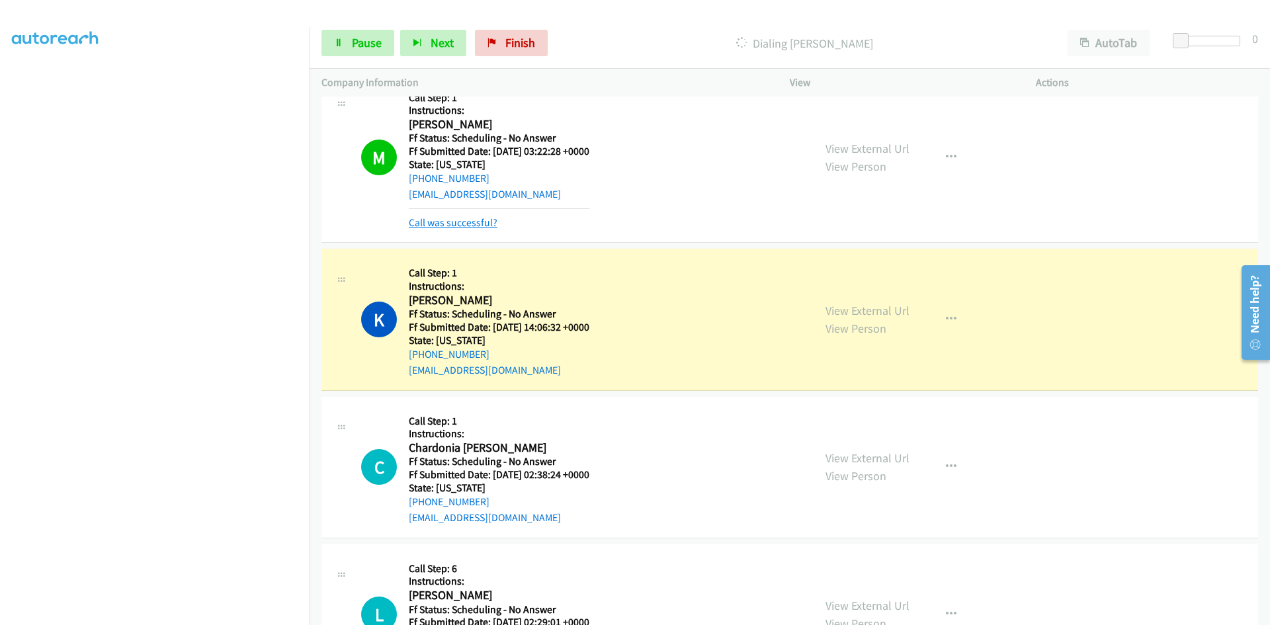
click at [446, 223] on link "Call was successful?" at bounding box center [453, 222] width 89 height 13
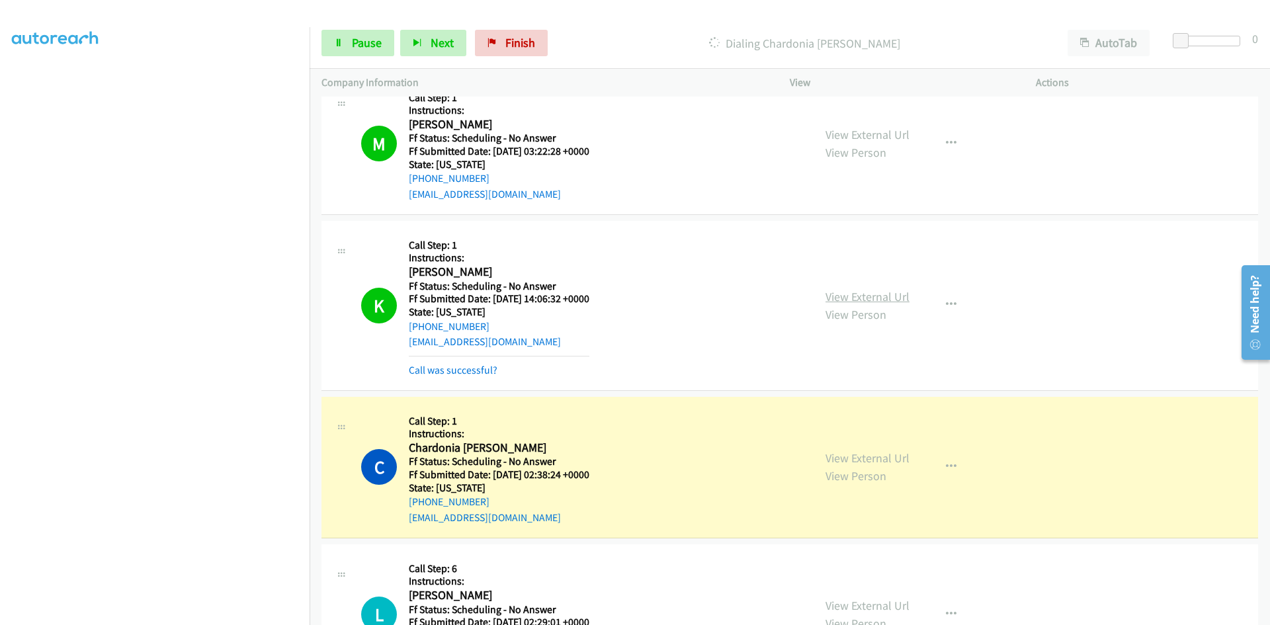
click at [856, 297] on link "View External Url" at bounding box center [867, 296] width 84 height 15
click at [861, 462] on link "View External Url" at bounding box center [867, 457] width 84 height 15
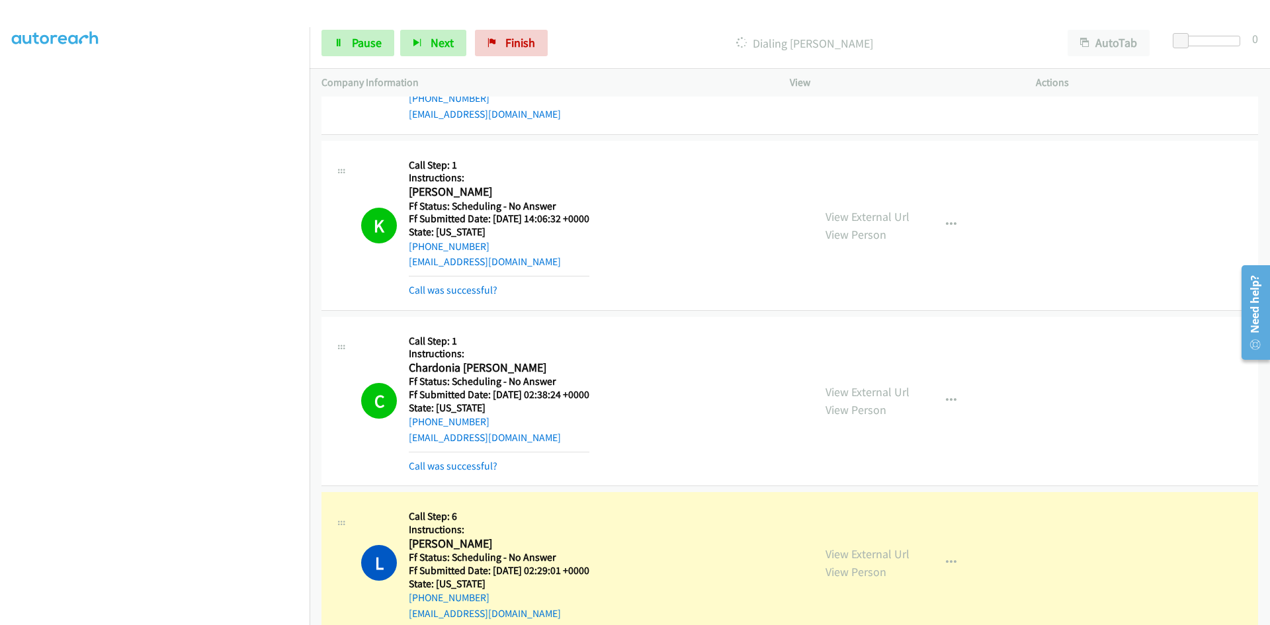
scroll to position [2844, 0]
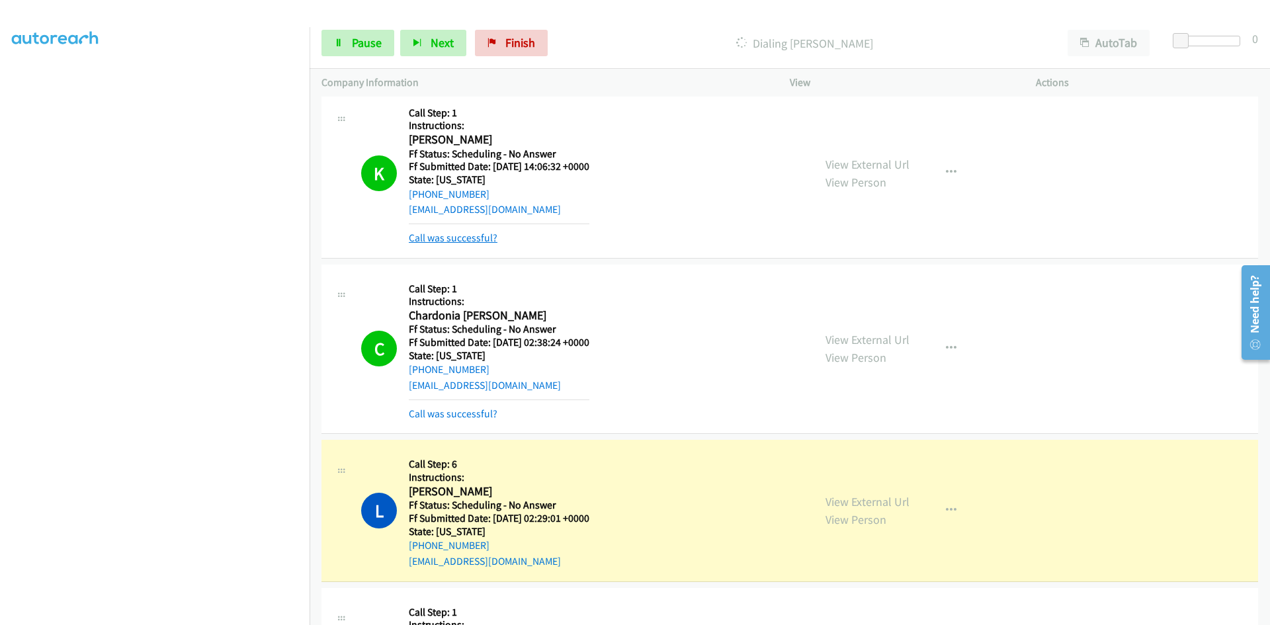
click at [485, 238] on link "Call was successful?" at bounding box center [453, 238] width 89 height 13
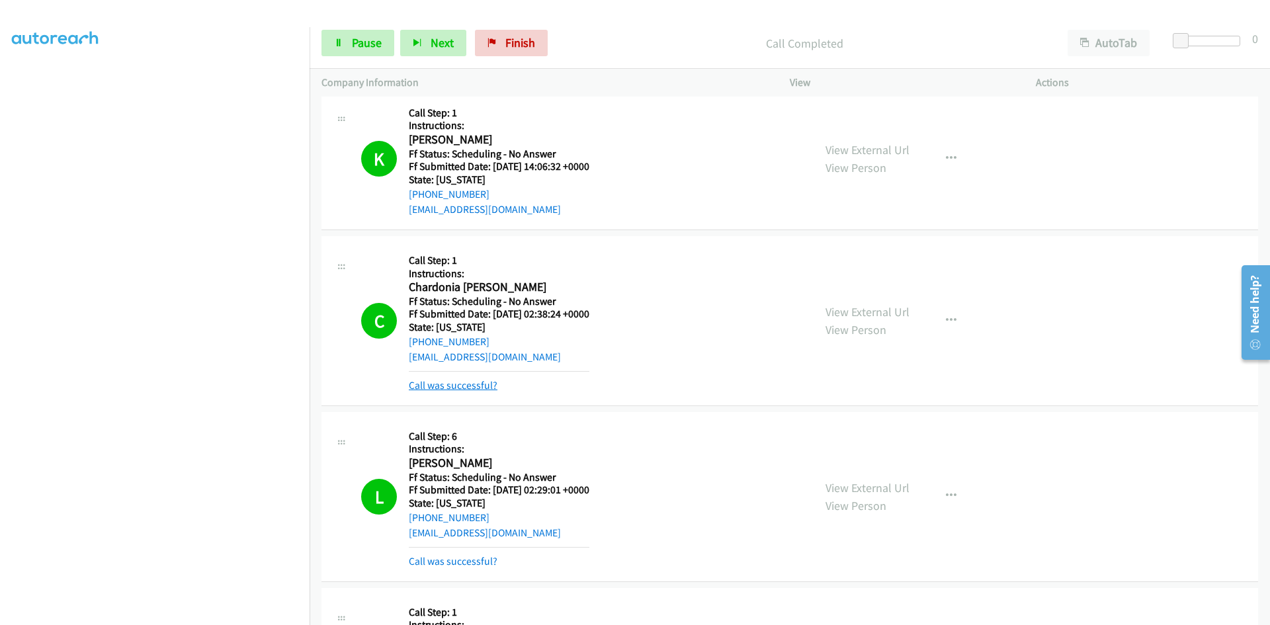
click at [474, 380] on link "Call was successful?" at bounding box center [453, 385] width 89 height 13
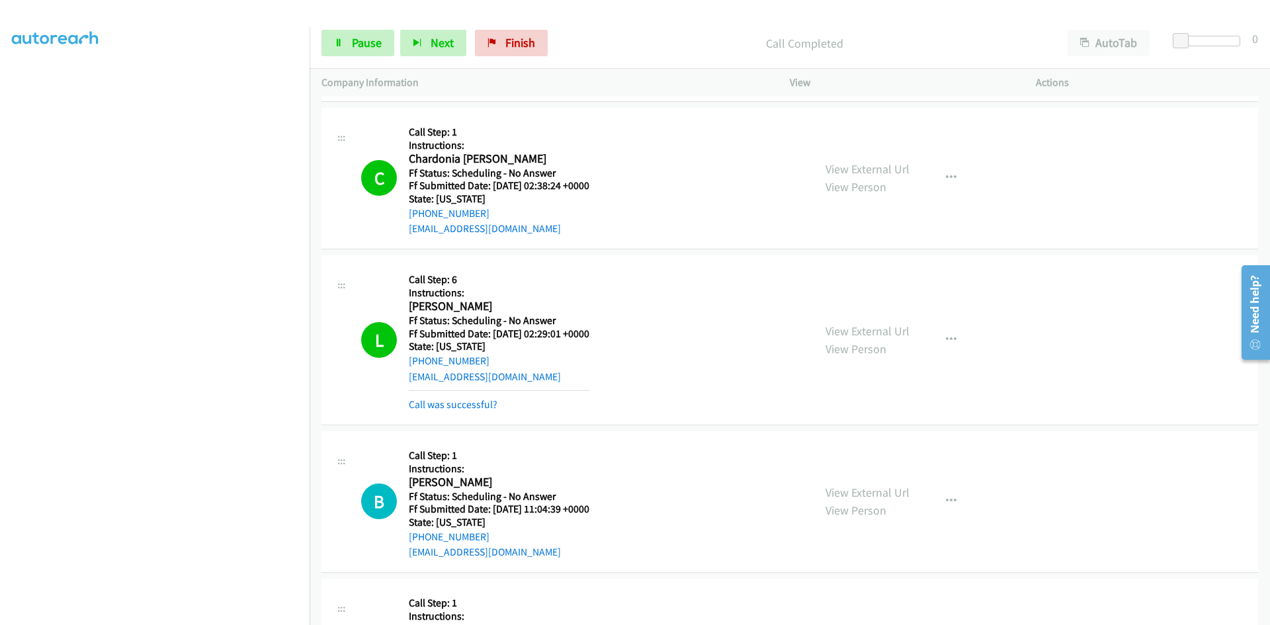
scroll to position [2977, 0]
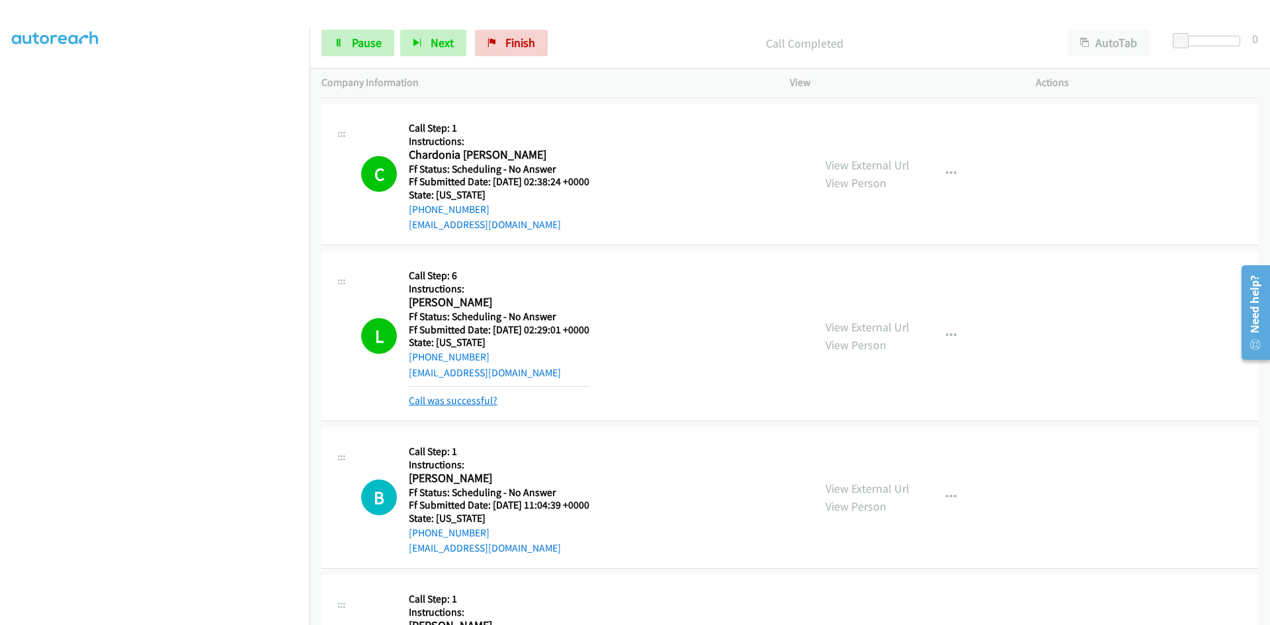
click at [474, 399] on link "Call was successful?" at bounding box center [453, 400] width 89 height 13
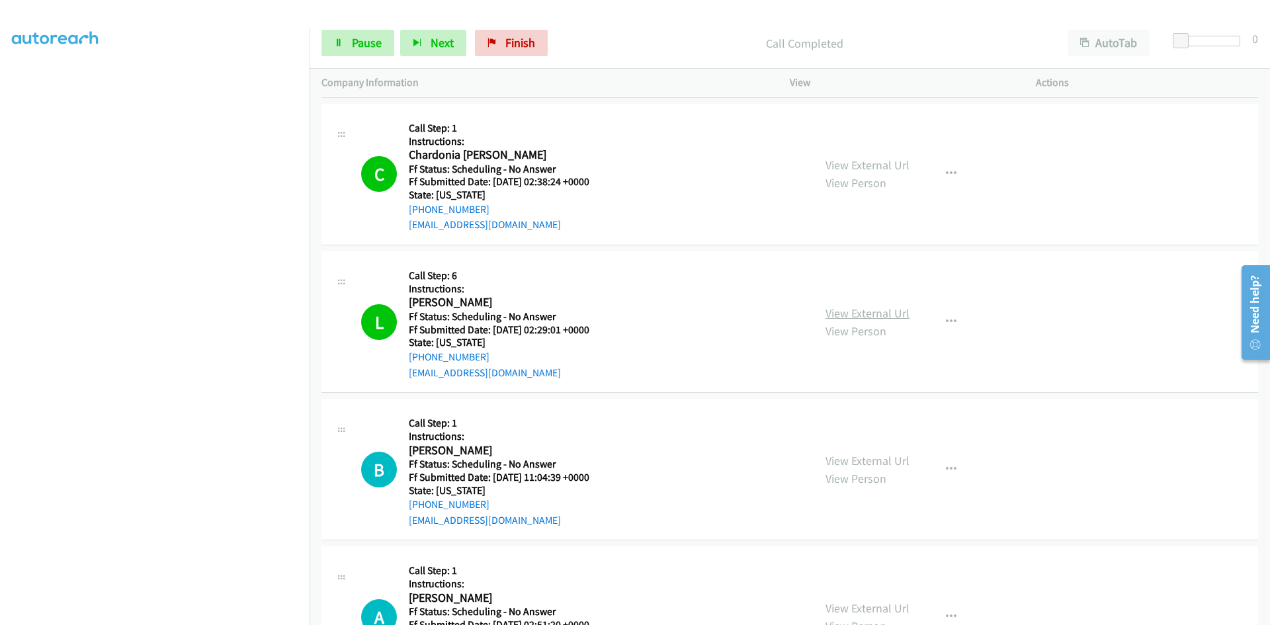
click at [874, 316] on link "View External Url" at bounding box center [867, 313] width 84 height 15
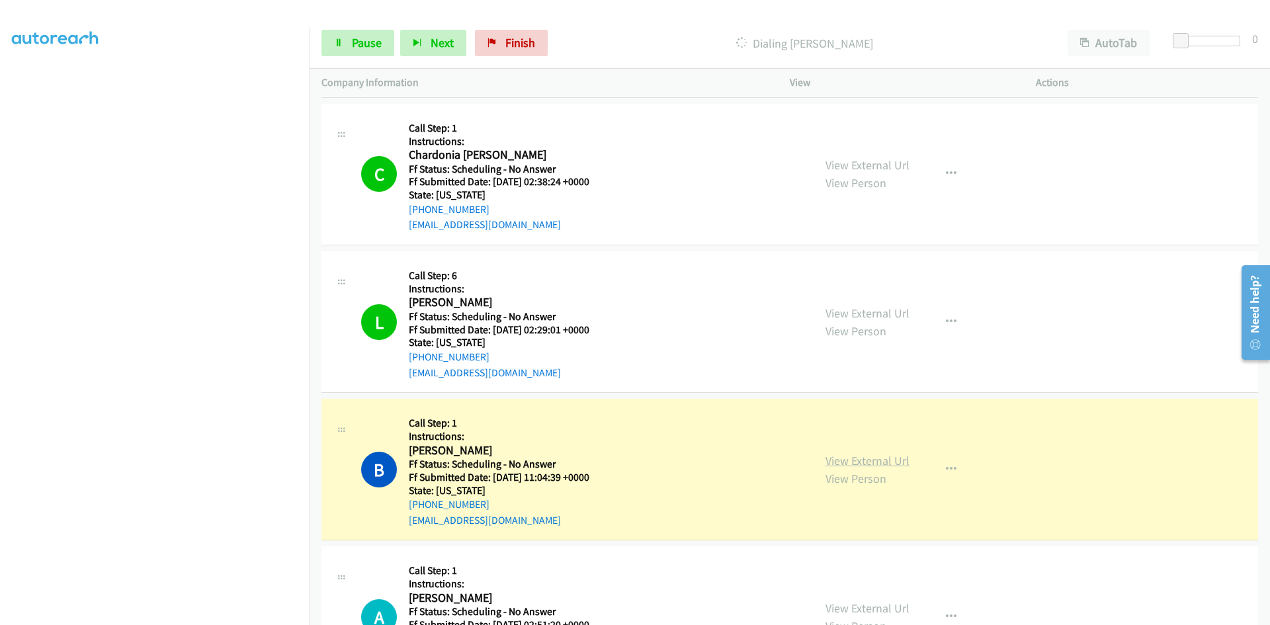
click at [847, 458] on link "View External Url" at bounding box center [867, 460] width 84 height 15
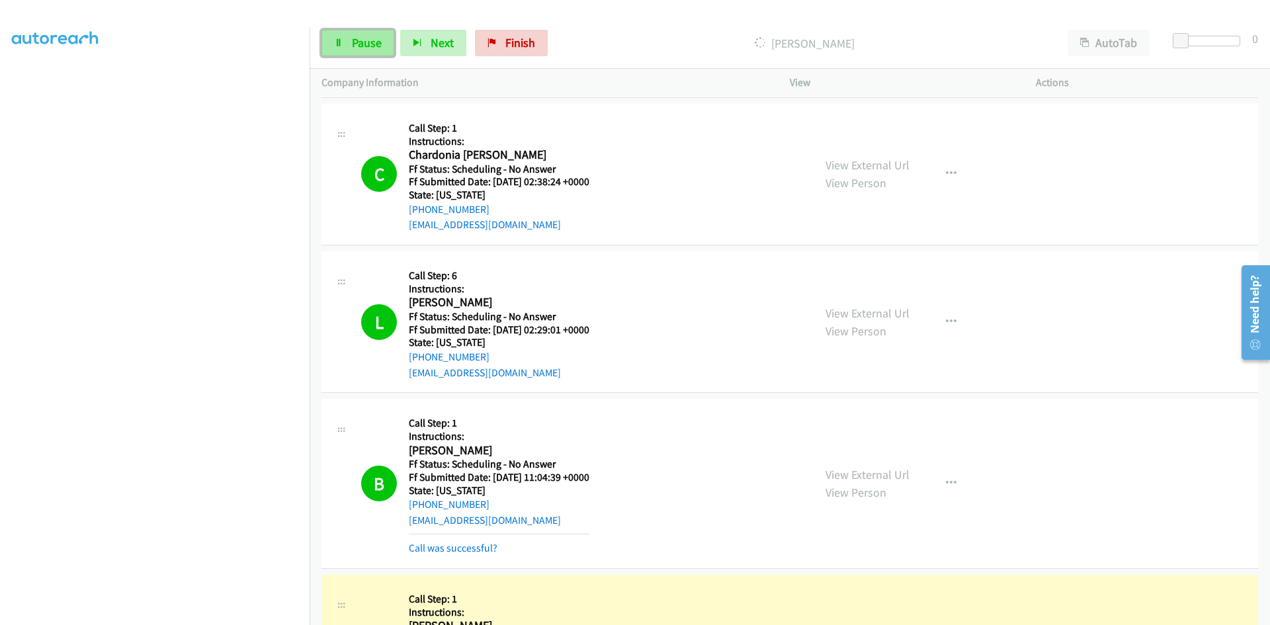
click at [368, 45] on span "Pause" at bounding box center [367, 42] width 30 height 15
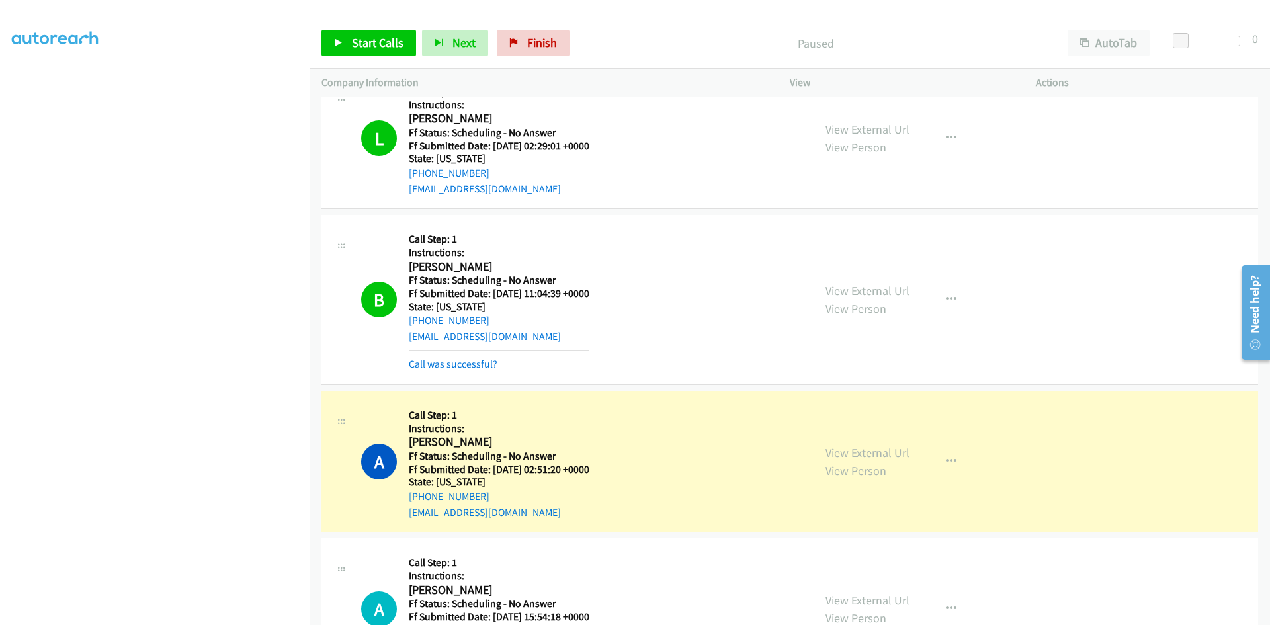
scroll to position [3175, 0]
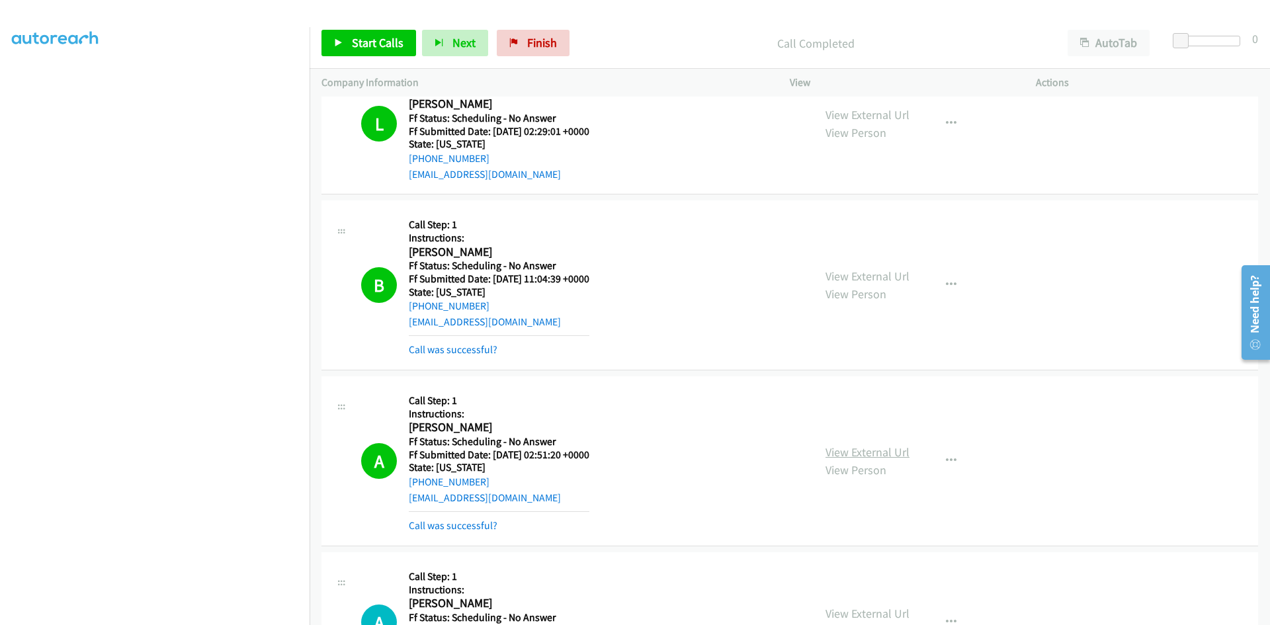
click at [856, 452] on link "View External Url" at bounding box center [867, 451] width 84 height 15
click at [533, 41] on span "Finish" at bounding box center [542, 42] width 30 height 15
